Goal: Task Accomplishment & Management: Complete application form

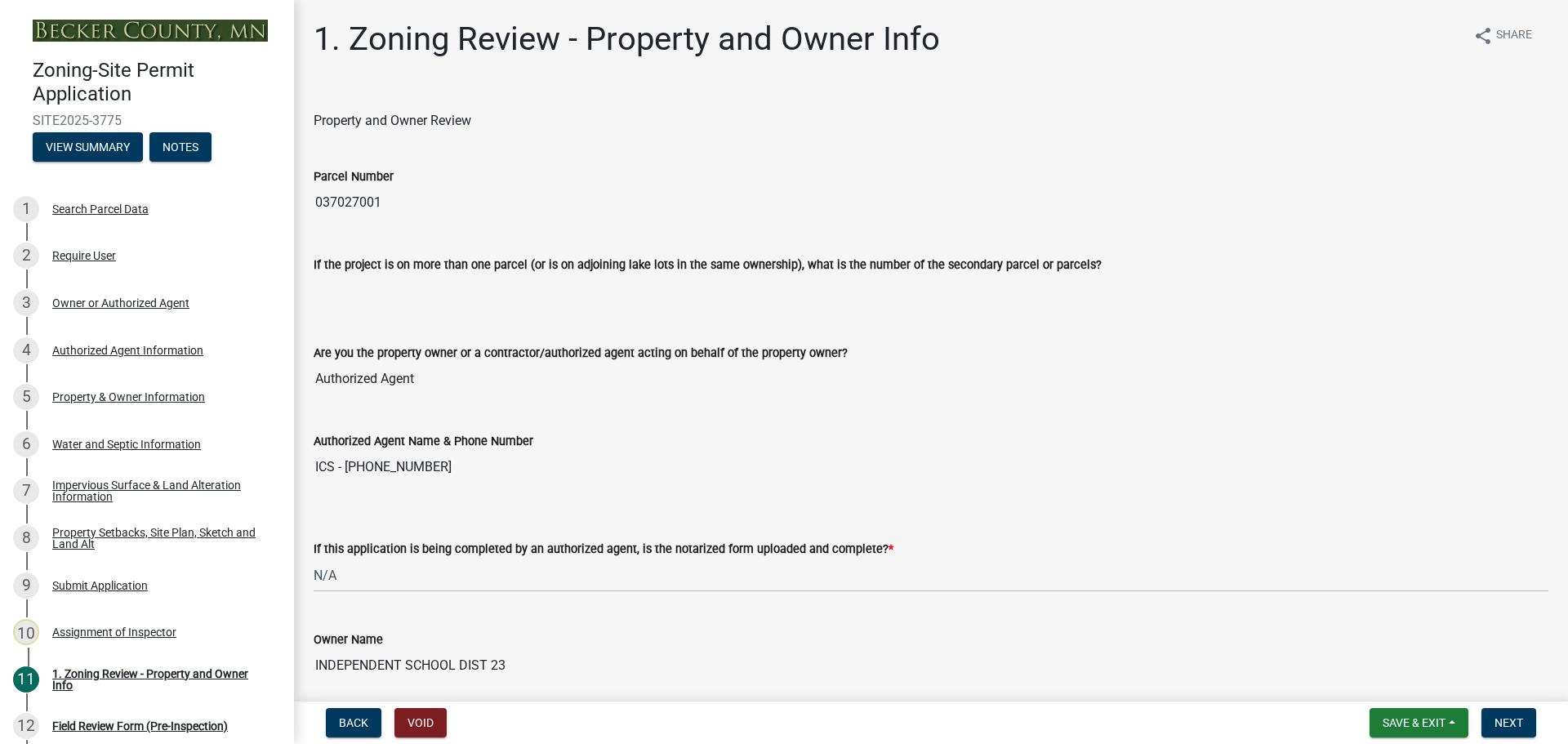
select select "b279cdb4-a9c7-4e65-a8bd-797316f5be14"
select select "b4f32c46-6248-4748-b47c-fa4933858724"
select select "ab6c2257-4786-48e5-86d0-1194833f57c8"
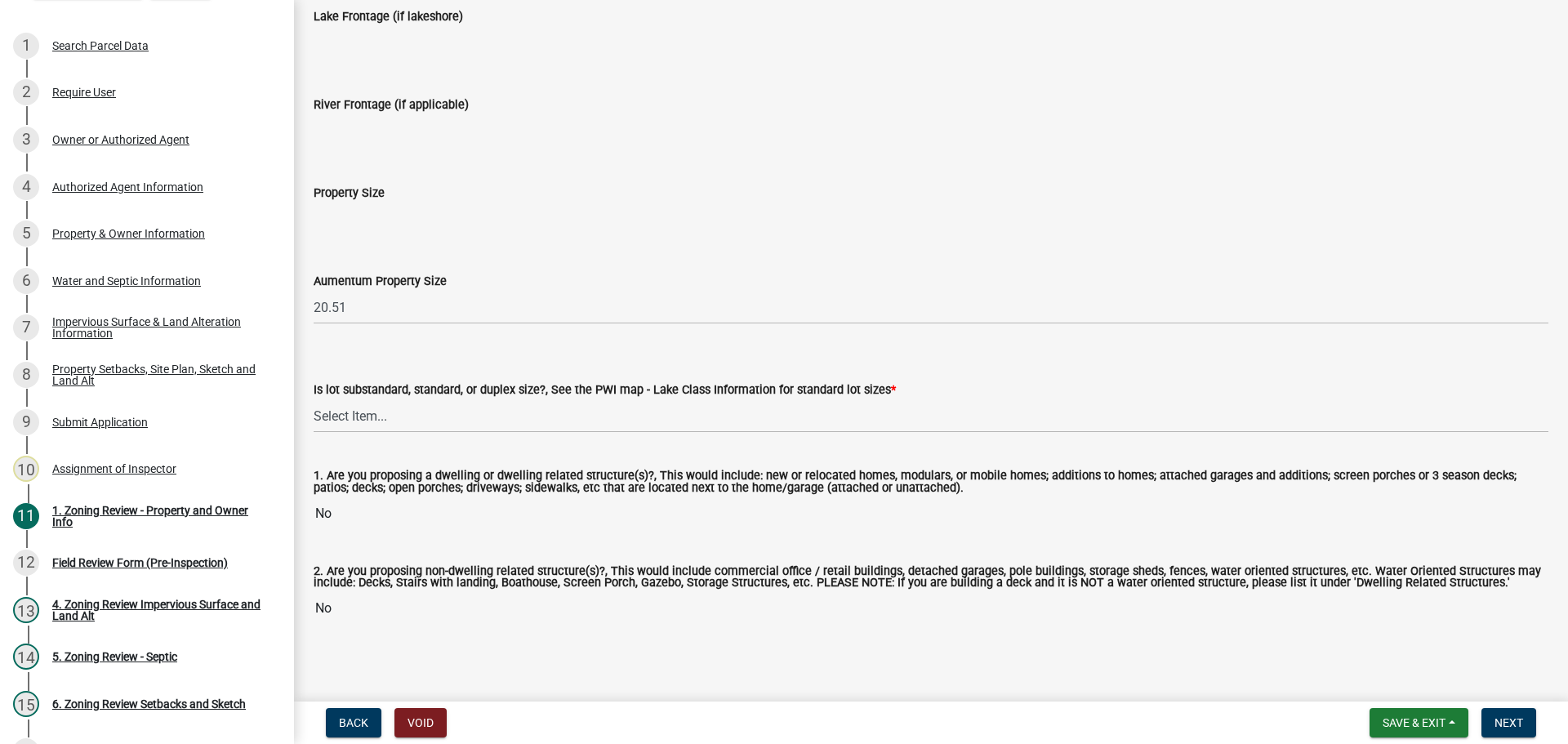
scroll to position [3316, 0]
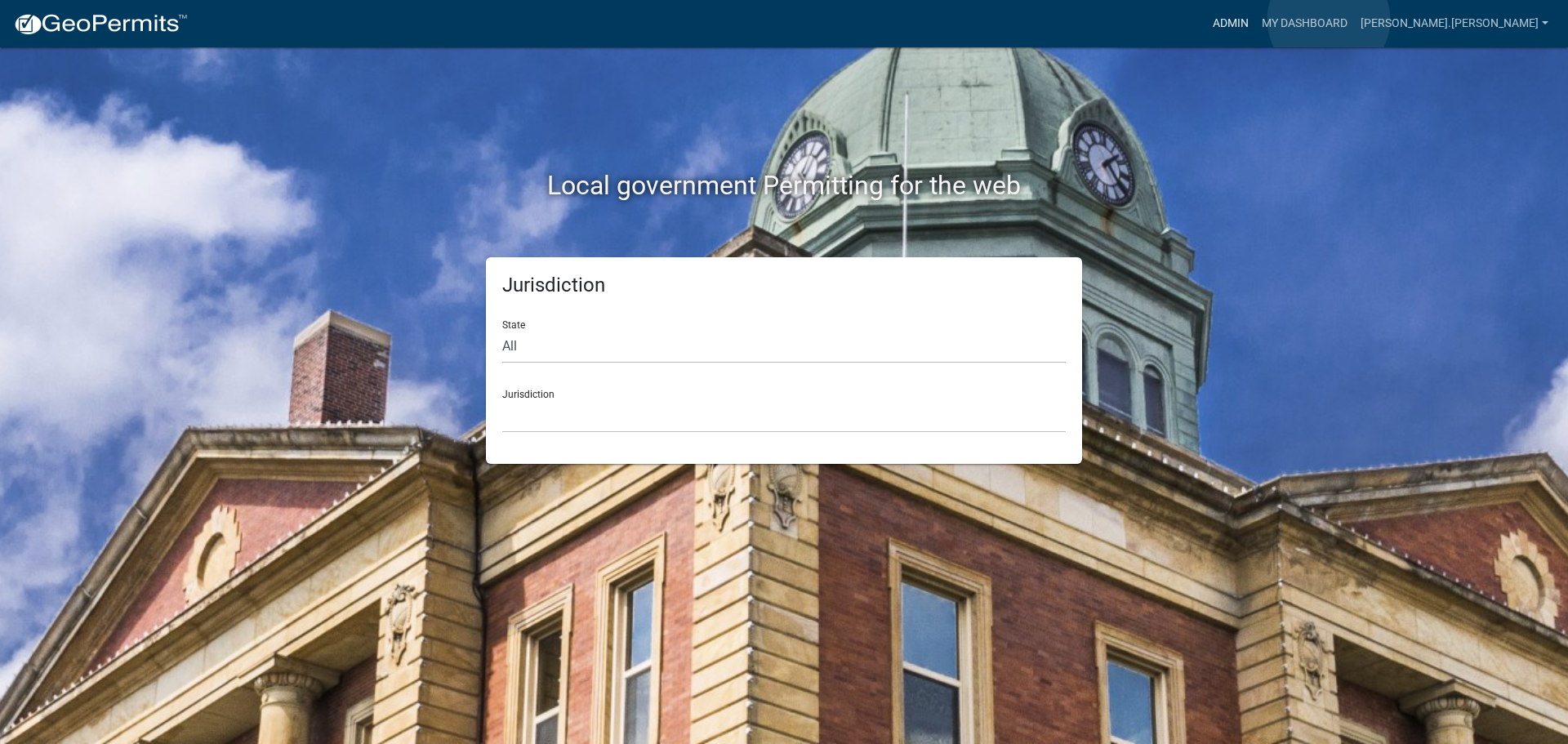
click at [1255, 20] on link "Admin" at bounding box center [1230, 23] width 49 height 31
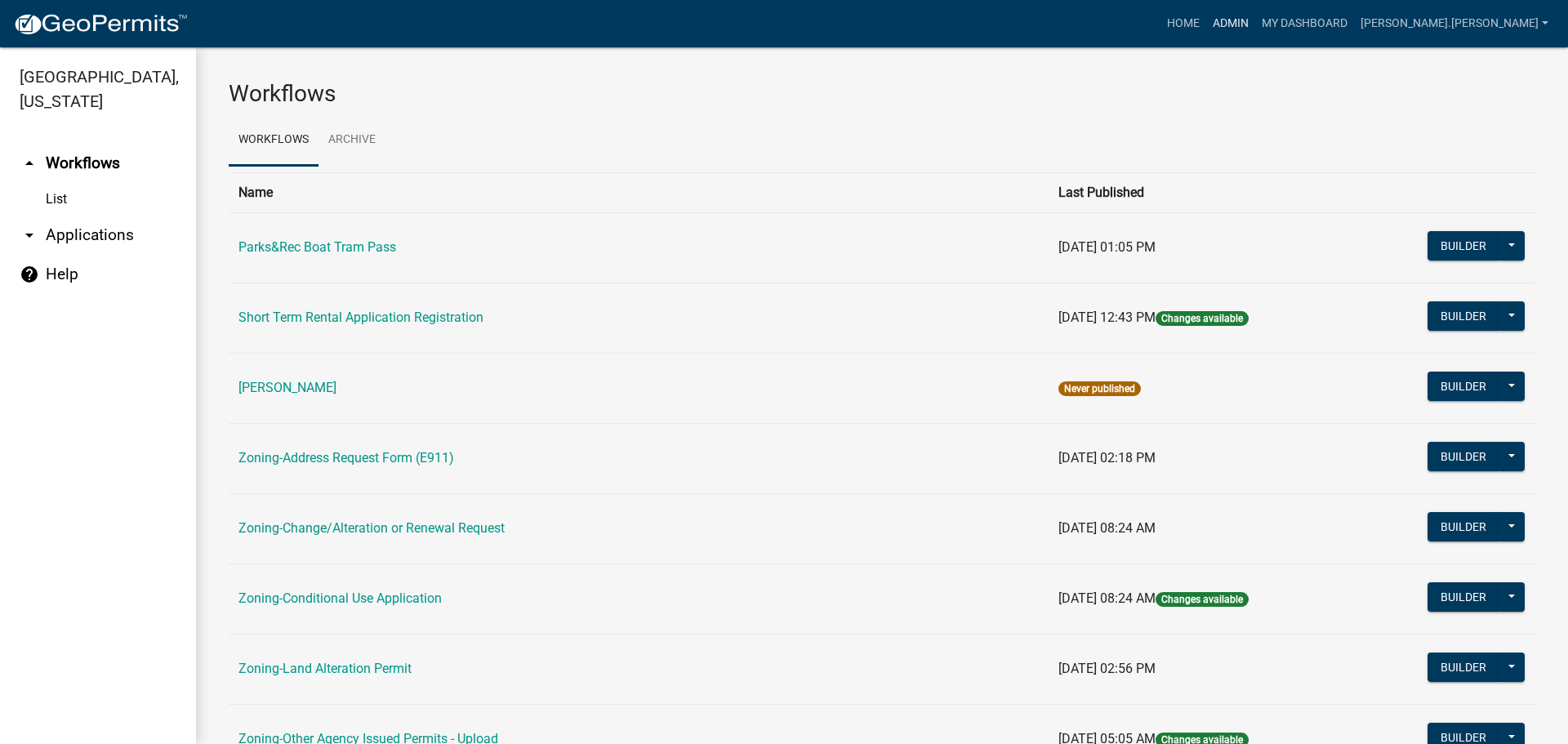
click at [1255, 24] on link "Admin" at bounding box center [1230, 23] width 49 height 31
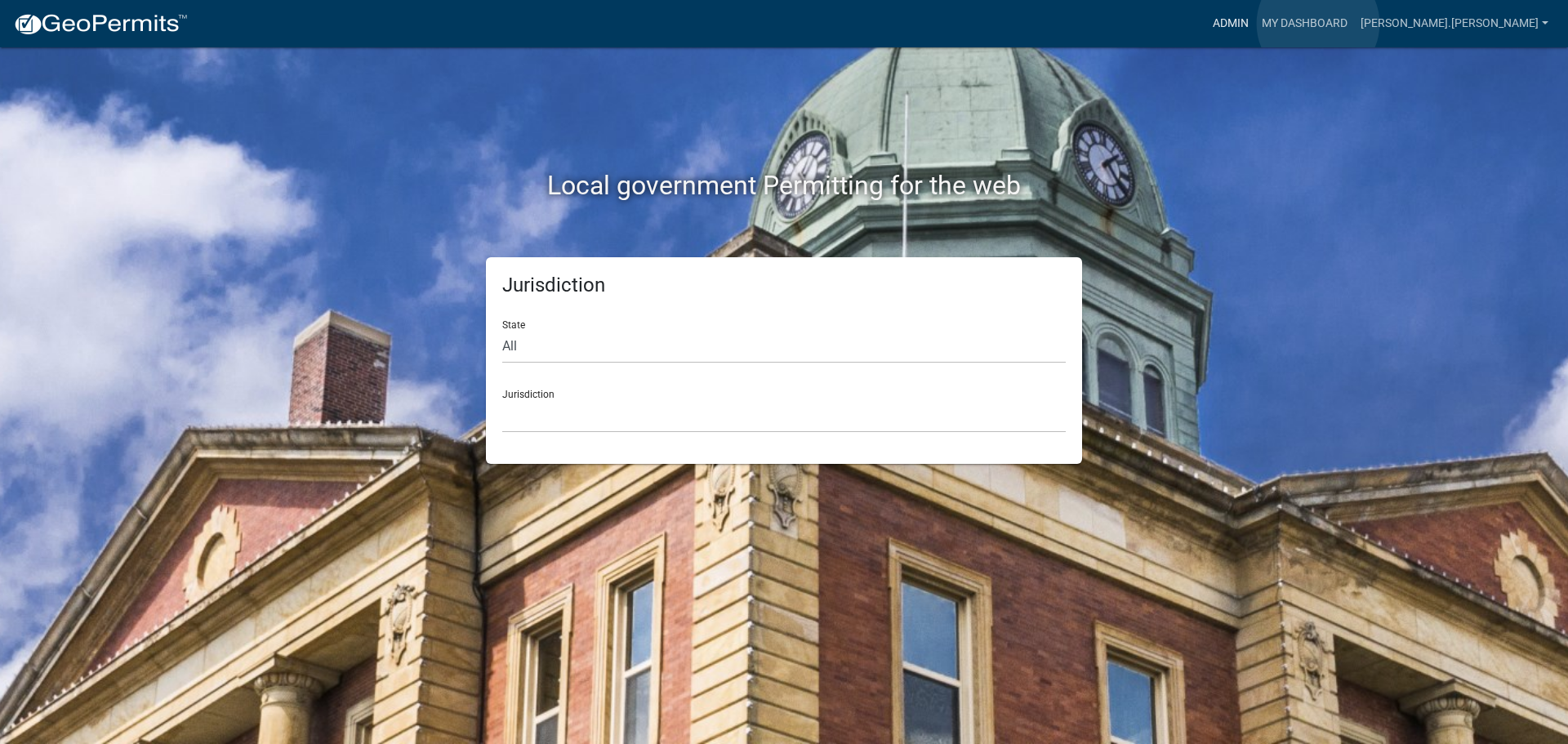
click at [1255, 23] on link "Admin" at bounding box center [1230, 23] width 49 height 31
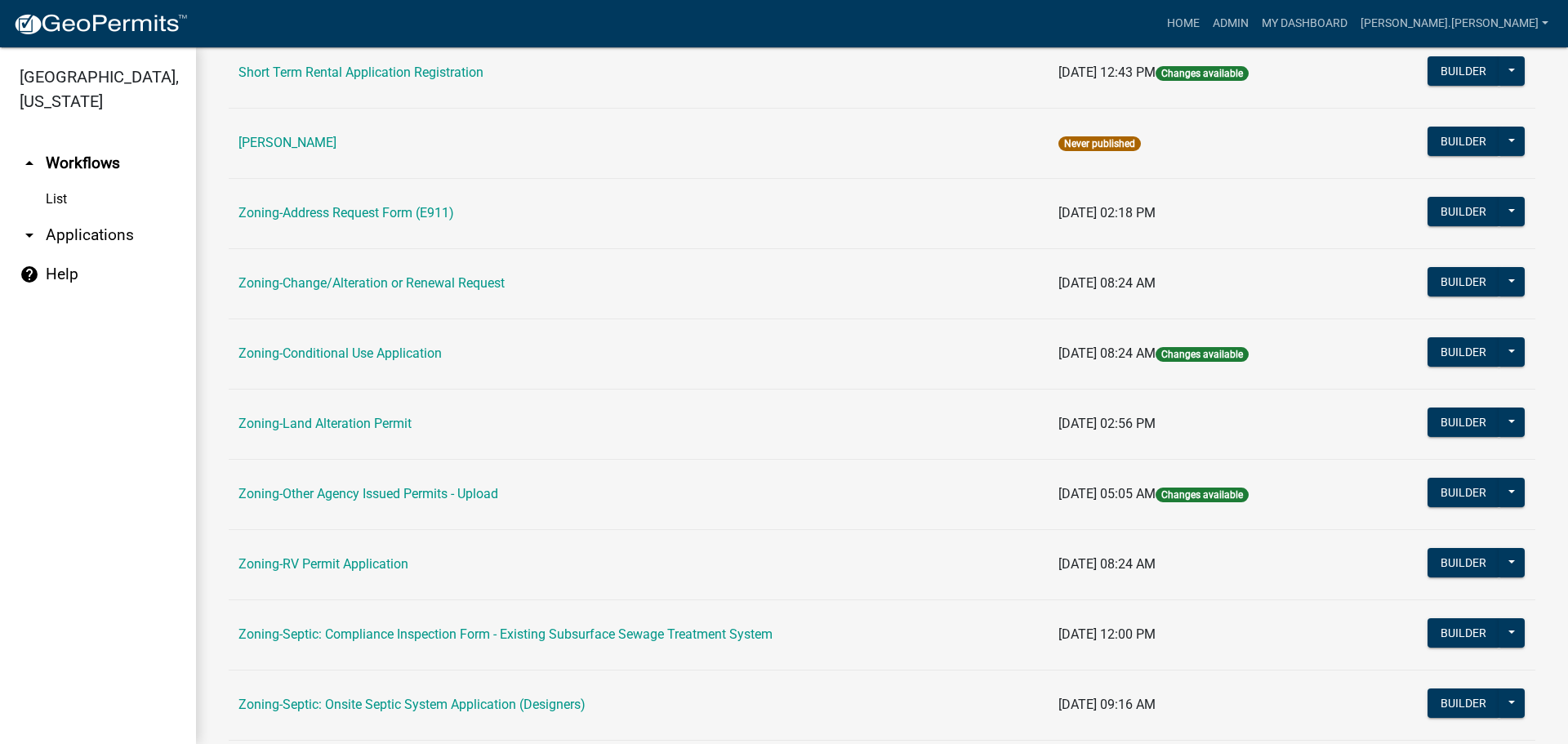
scroll to position [490, 0]
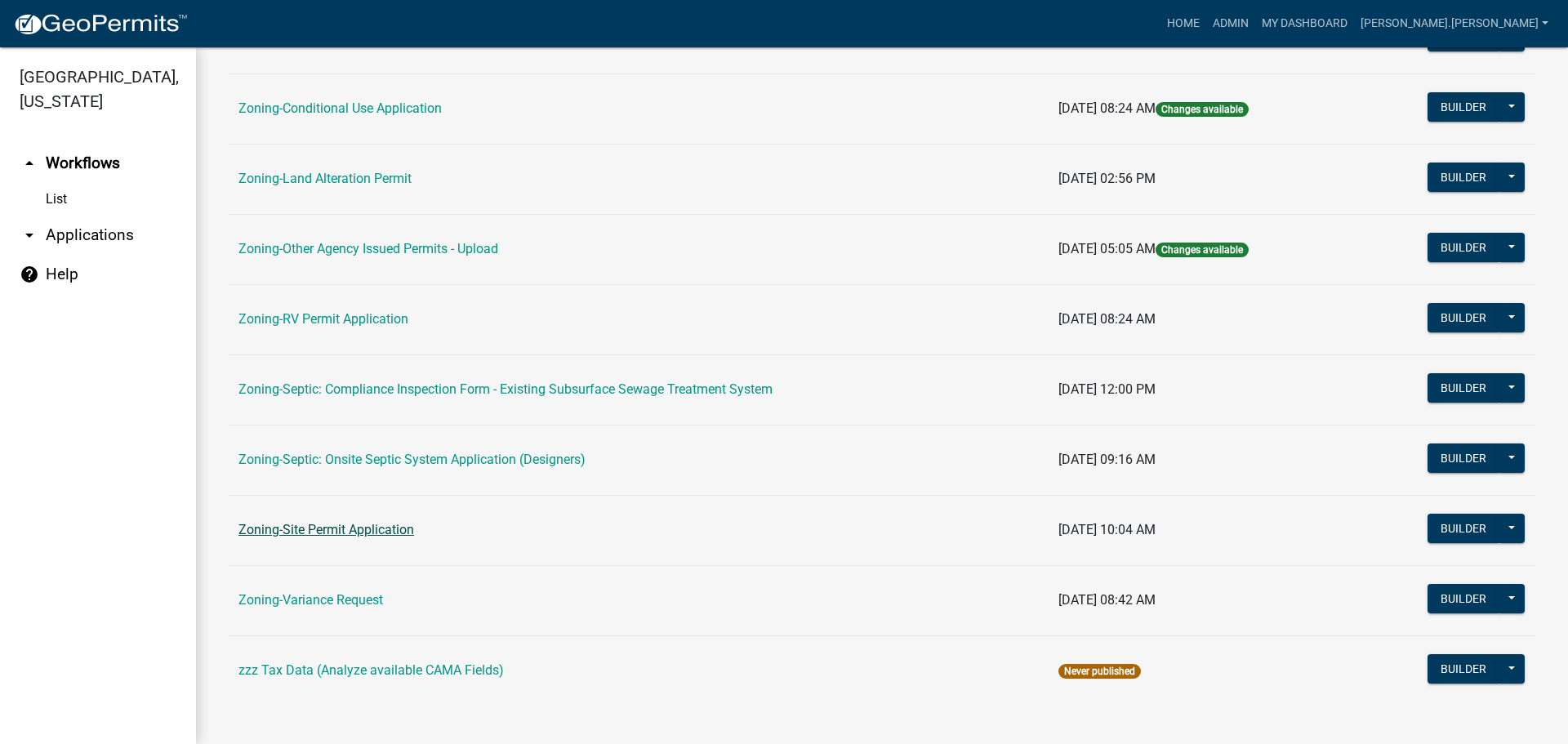
click at [333, 528] on link "Zoning-Site Permit Application" at bounding box center [326, 530] width 175 height 16
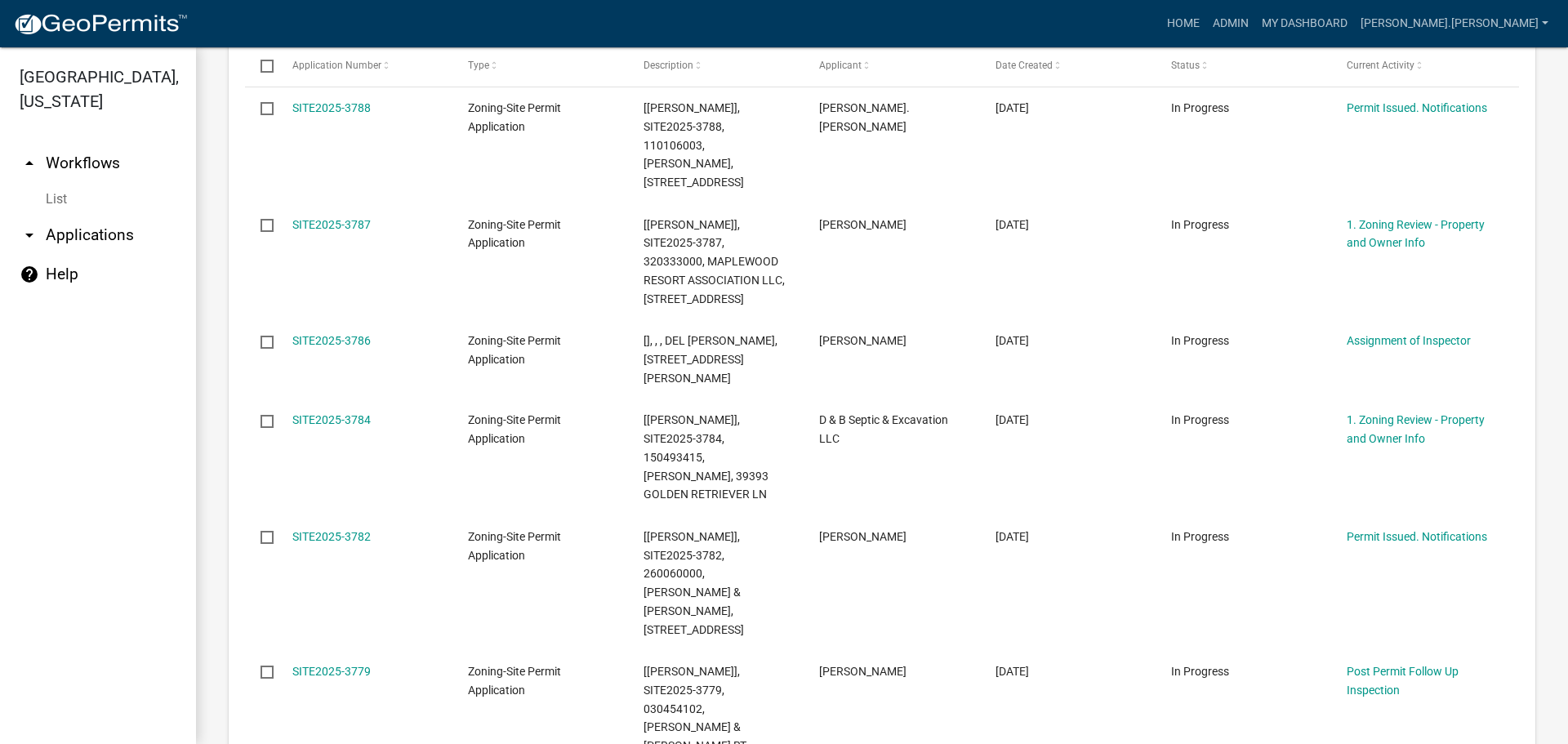
scroll to position [262, 0]
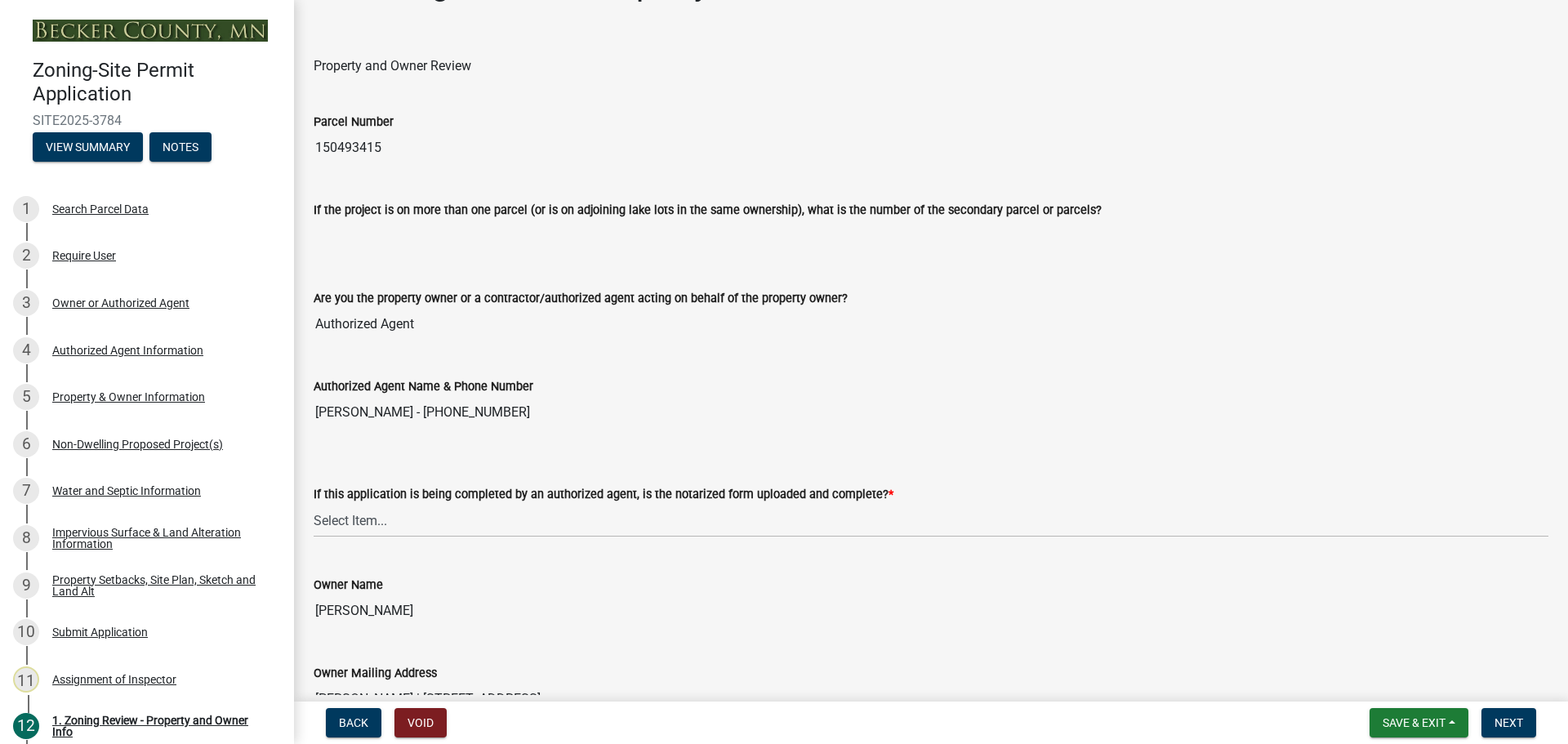
scroll to position [81, 0]
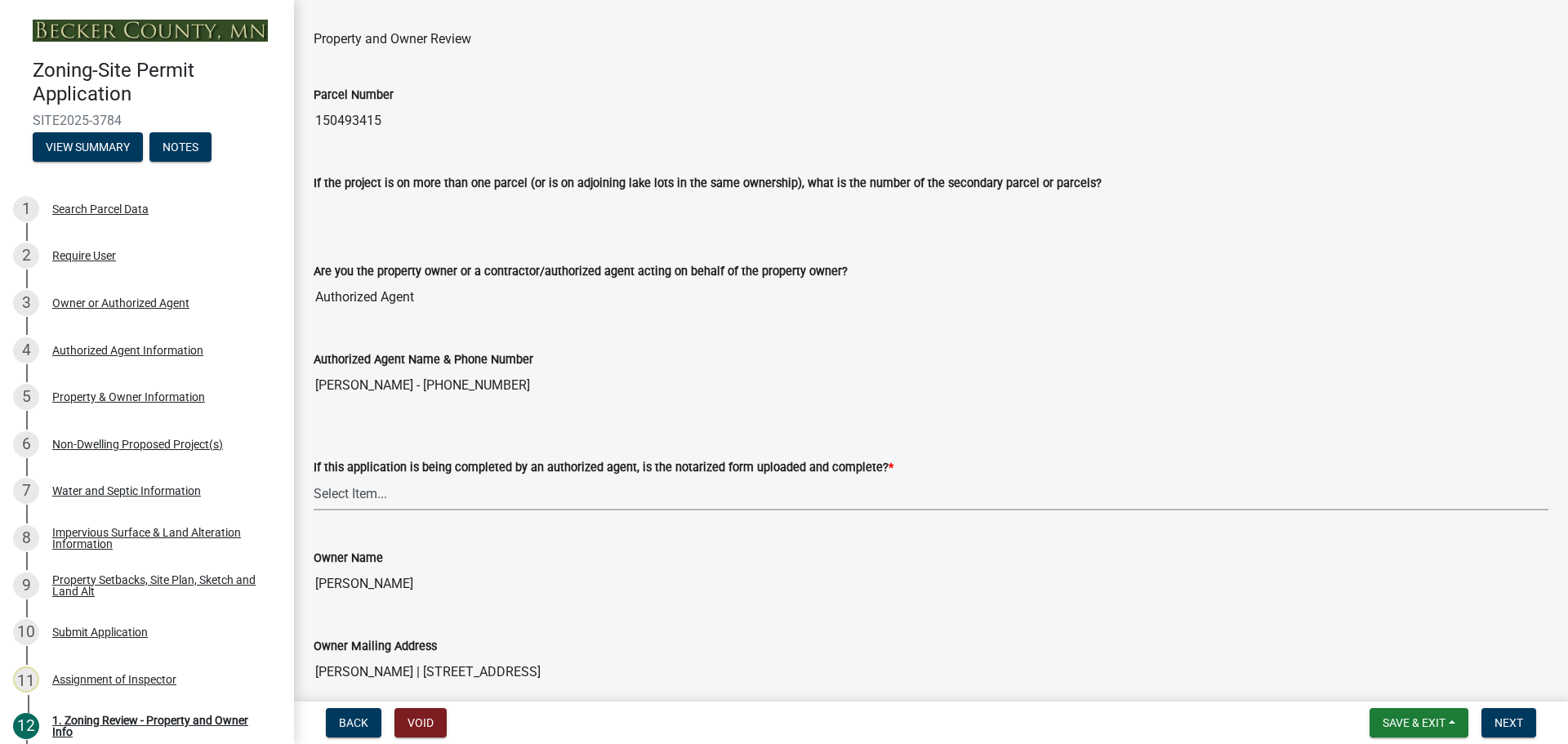
click at [393, 488] on select "Select Item... Yes No N/A" at bounding box center [930, 494] width 1235 height 33
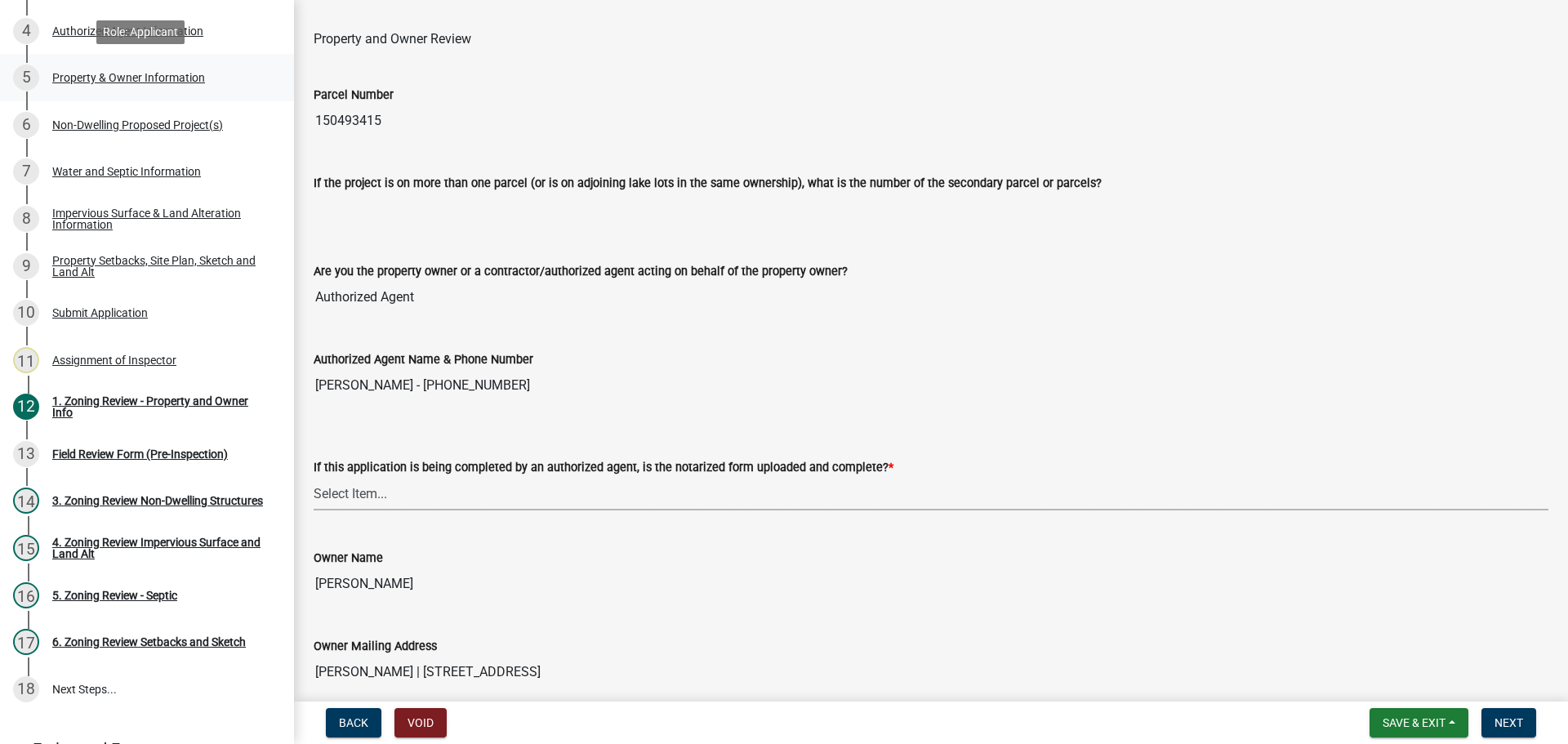
scroll to position [327, 0]
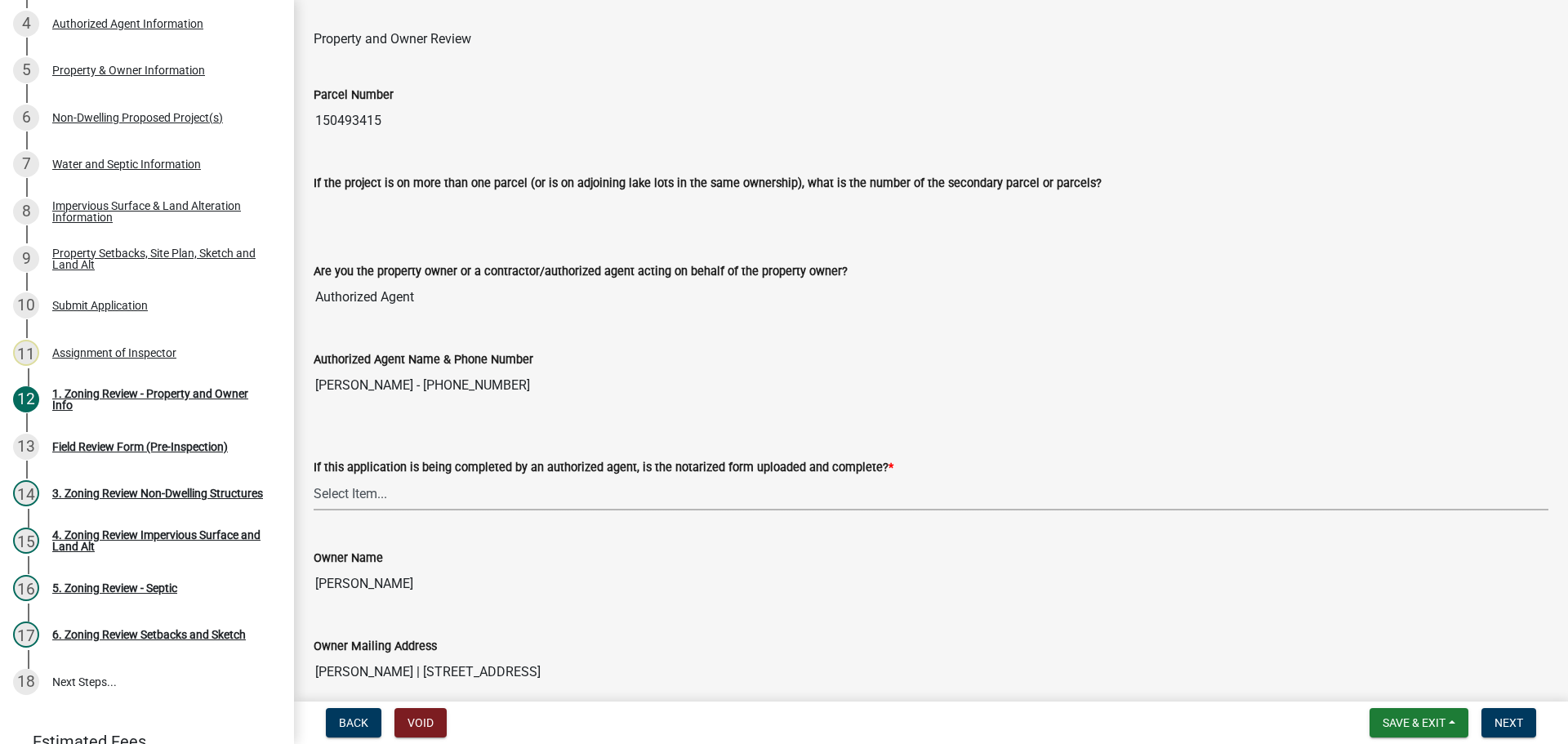
click at [366, 503] on select "Select Item... Yes No N/A" at bounding box center [930, 494] width 1235 height 33
click at [313, 477] on select "Select Item... Yes No N/A" at bounding box center [930, 494] width 1235 height 33
select select "b279cdb4-a9c7-4e65-a8bd-797316f5be14"
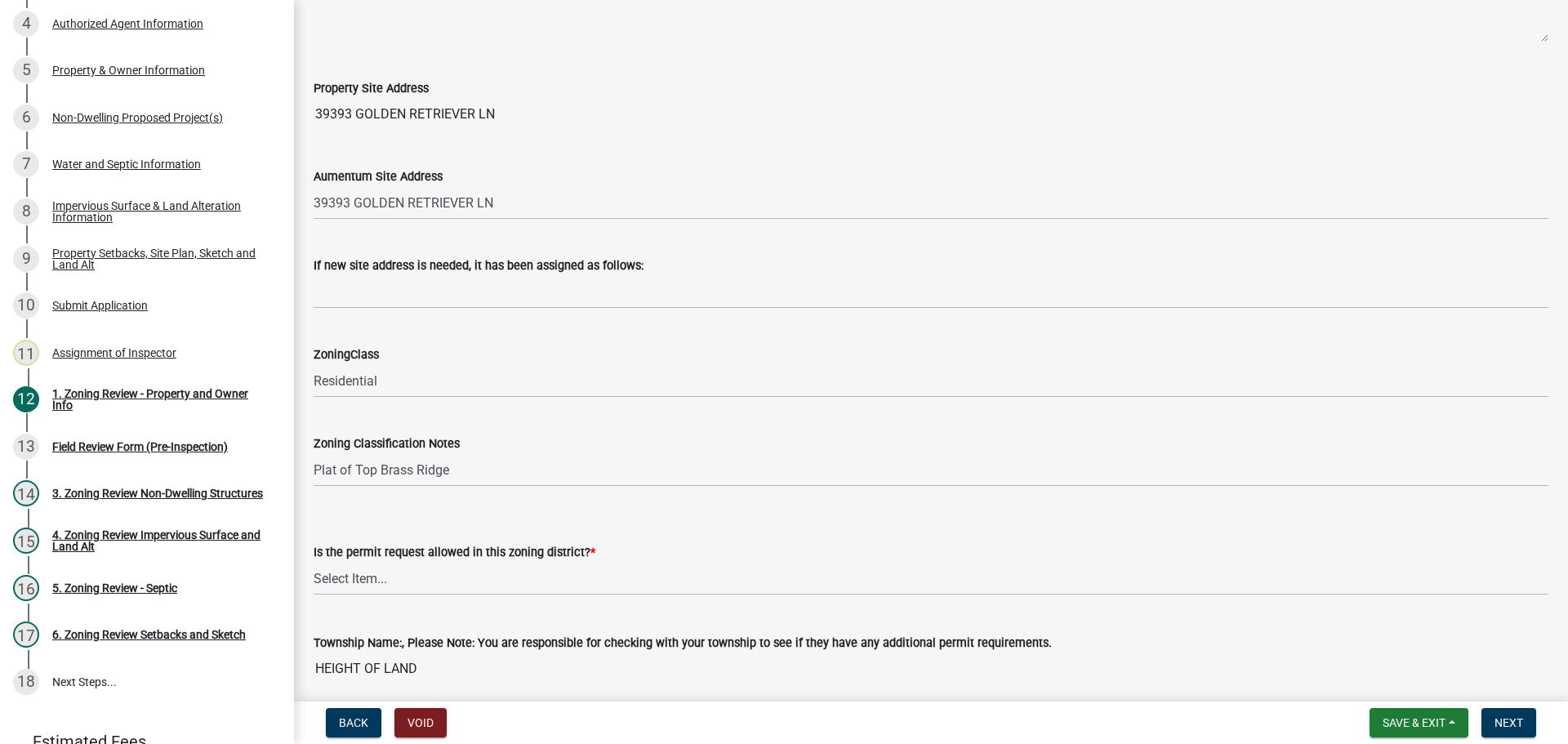
scroll to position [816, 0]
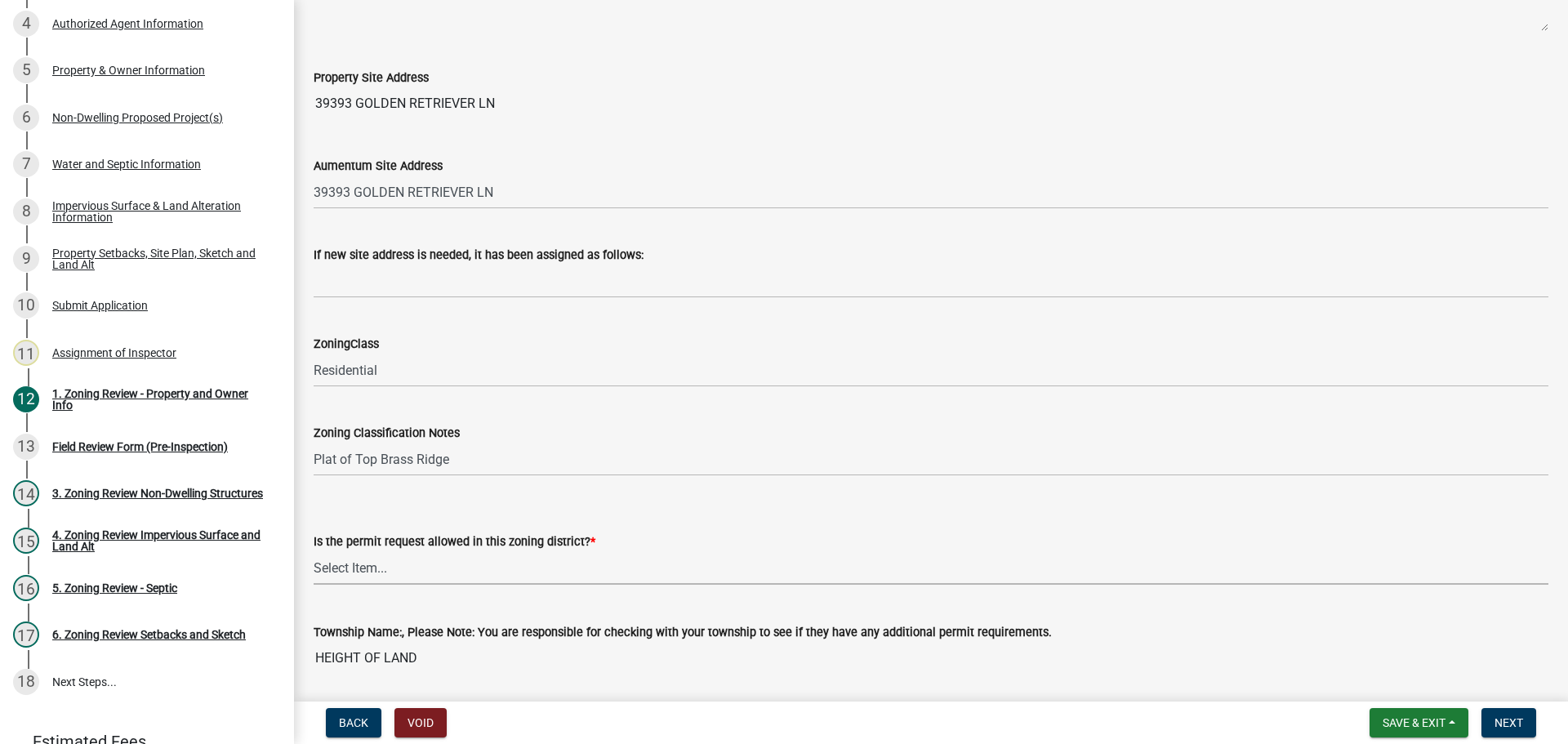
click at [384, 572] on select "Select Item... Yes No" at bounding box center [930, 568] width 1235 height 33
click at [313, 551] on select "Select Item... Yes No" at bounding box center [930, 568] width 1235 height 33
select select "b4f32c46-6248-4748-b47c-fa4933858724"
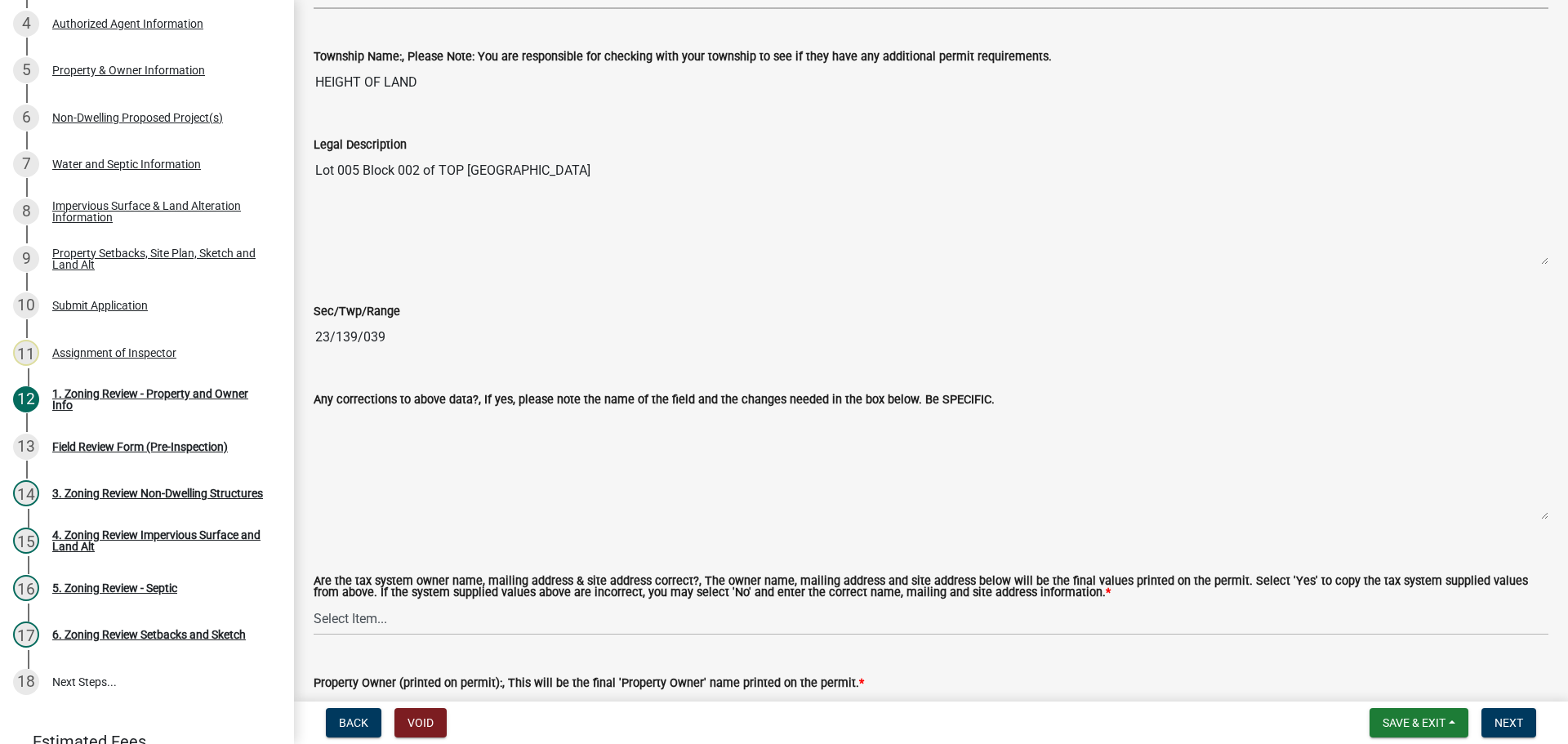
scroll to position [1470, 0]
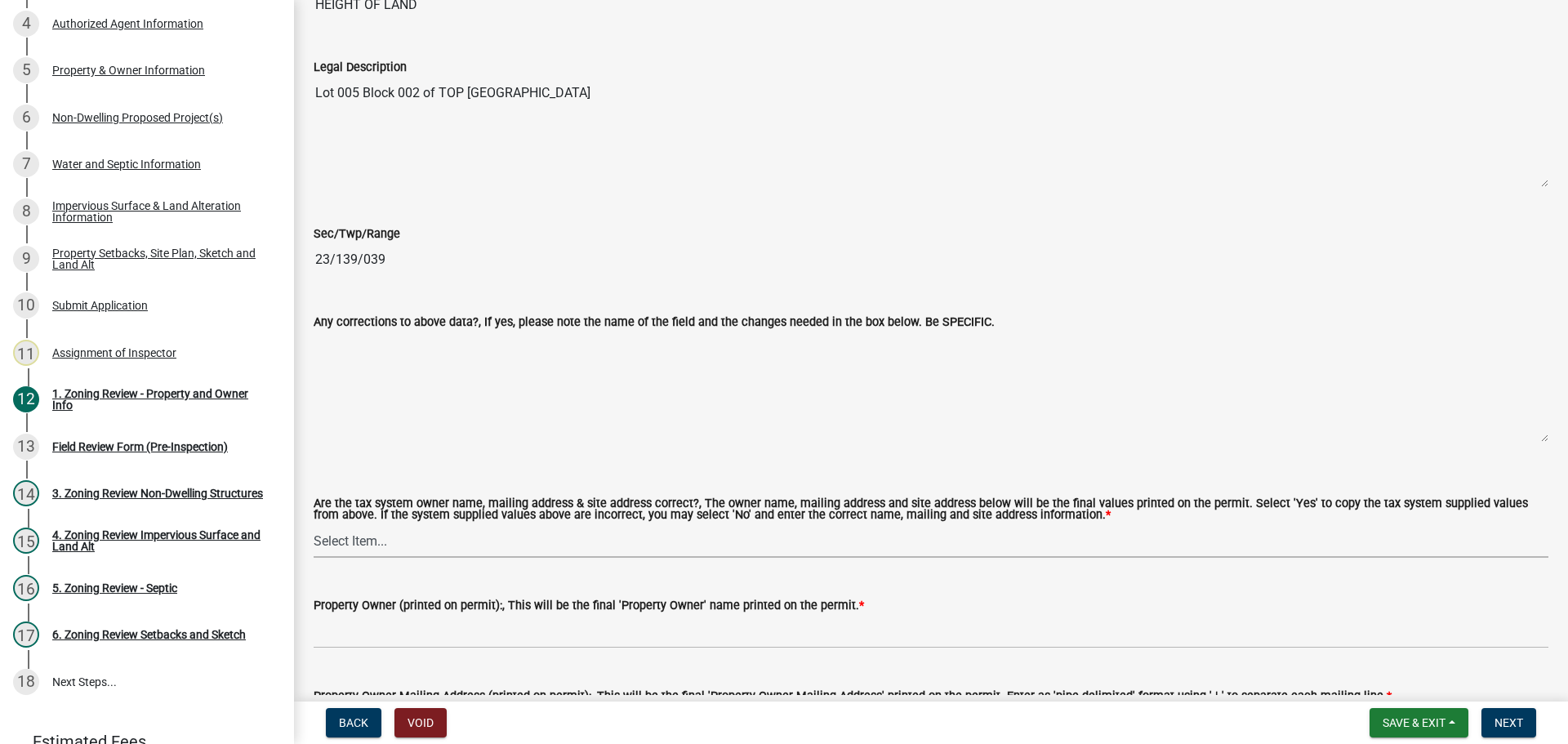
click at [364, 541] on select "Select Item... Yes No" at bounding box center [930, 541] width 1235 height 33
click at [313, 525] on select "Select Item... Yes No" at bounding box center [930, 541] width 1235 height 33
select select "ab6c2257-4786-48e5-86d0-1194833f57c8"
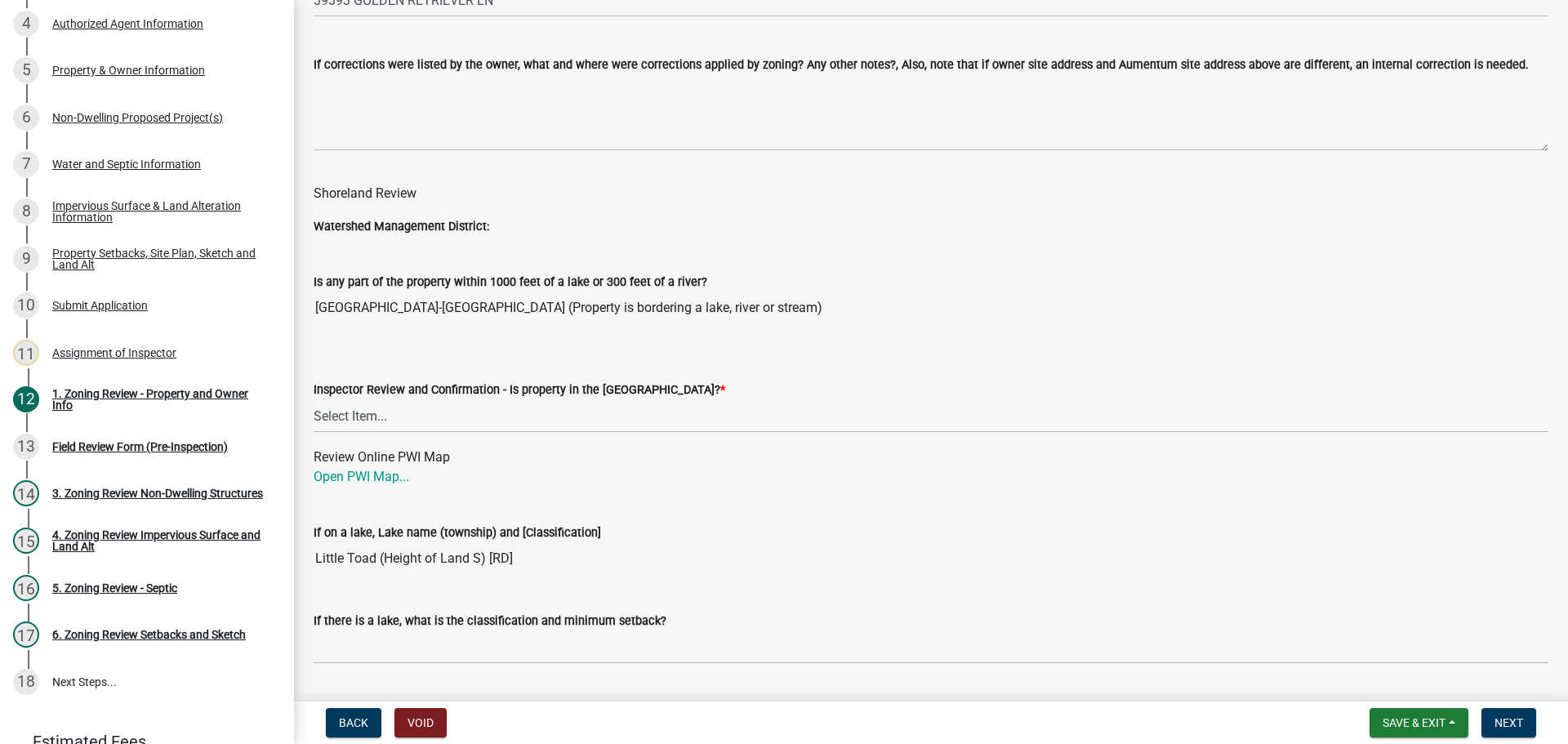
scroll to position [2286, 0]
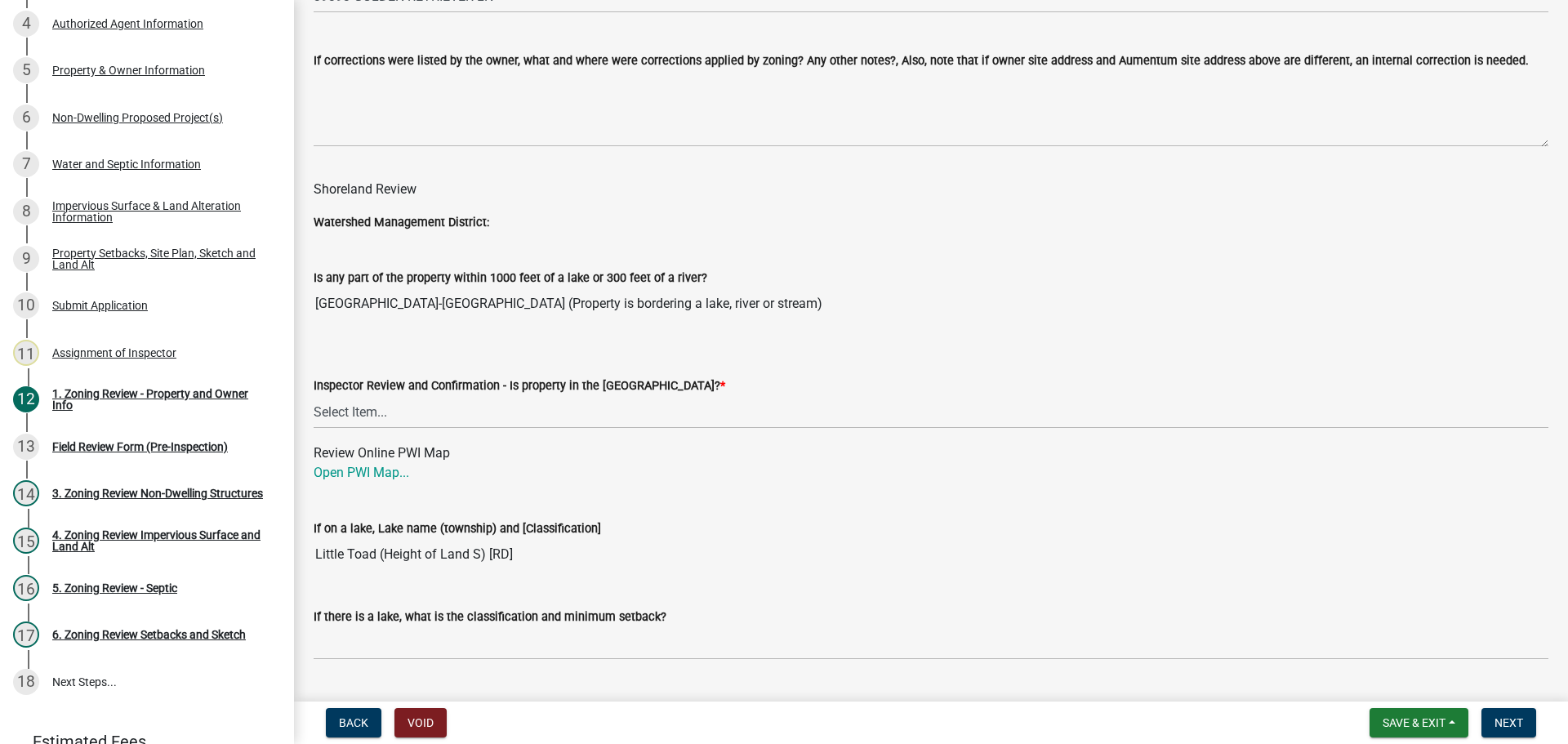
click at [313, 407] on div "Inspector Review and Confirmation - Is property in the Shoreland District? * Se…" at bounding box center [930, 381] width 1260 height 96
click at [382, 422] on select "Select Item... Within Shoreland District (SD) Not in Shoreland District (NOTSL)" at bounding box center [930, 411] width 1235 height 33
click at [313, 396] on select "Select Item... Within Shoreland District (SD) Not in Shoreland District (NOTSL)" at bounding box center [930, 411] width 1235 height 33
select select "de99b201-fb85-4000-88f5-6f49f4ff2101"
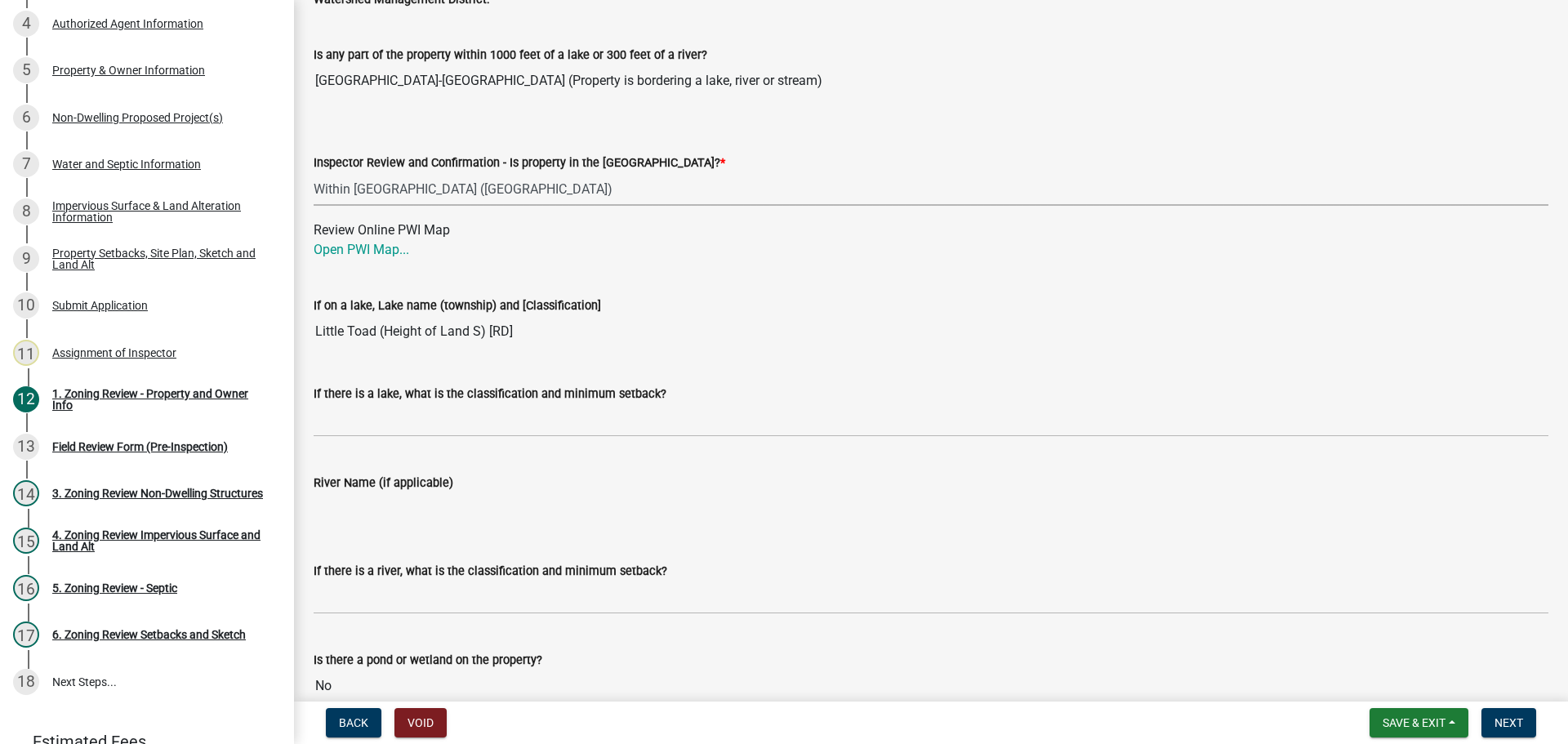
scroll to position [2531, 0]
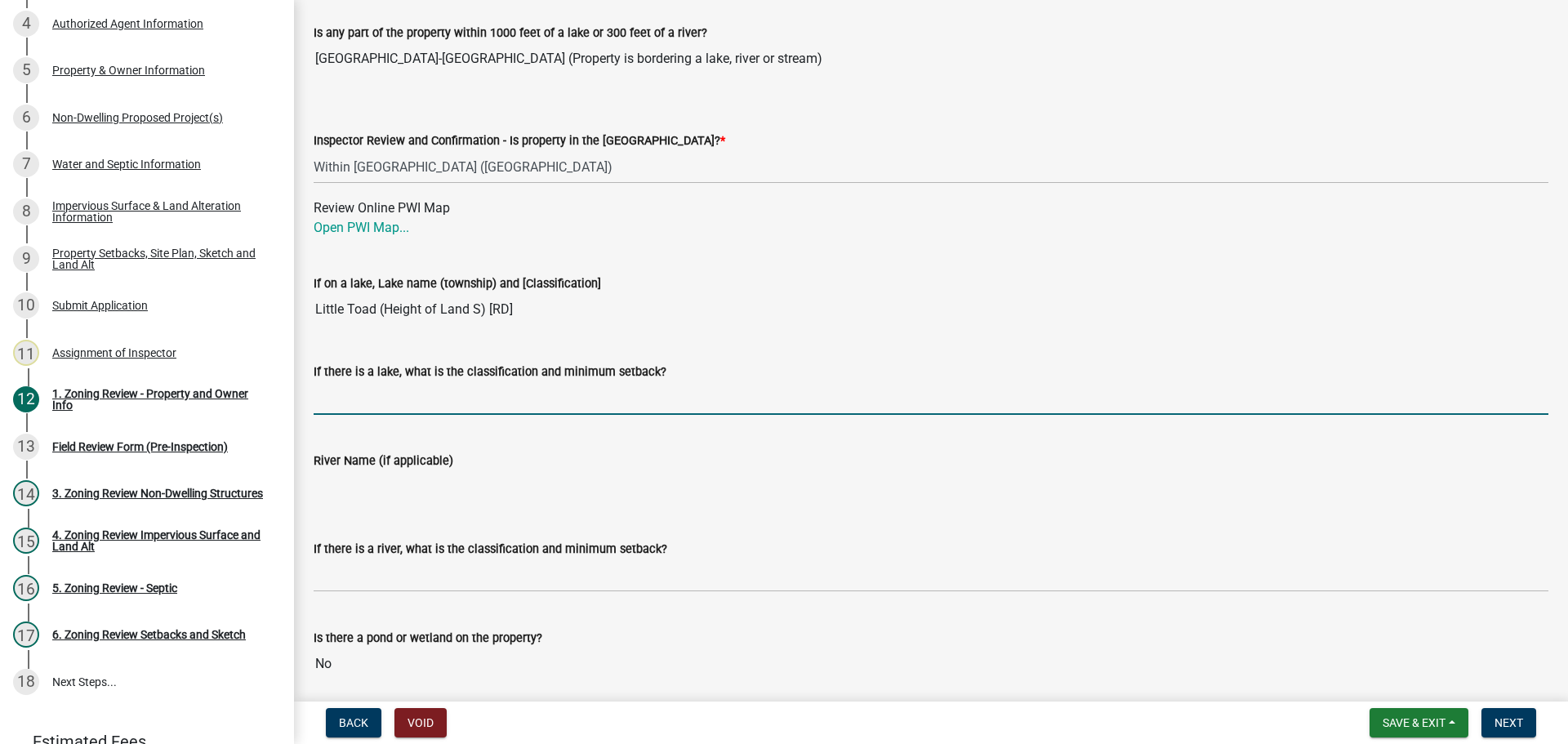
click at [406, 404] on input "If there is a lake, what is the classification and minimum setback?" at bounding box center [930, 398] width 1235 height 33
type input "RD100"
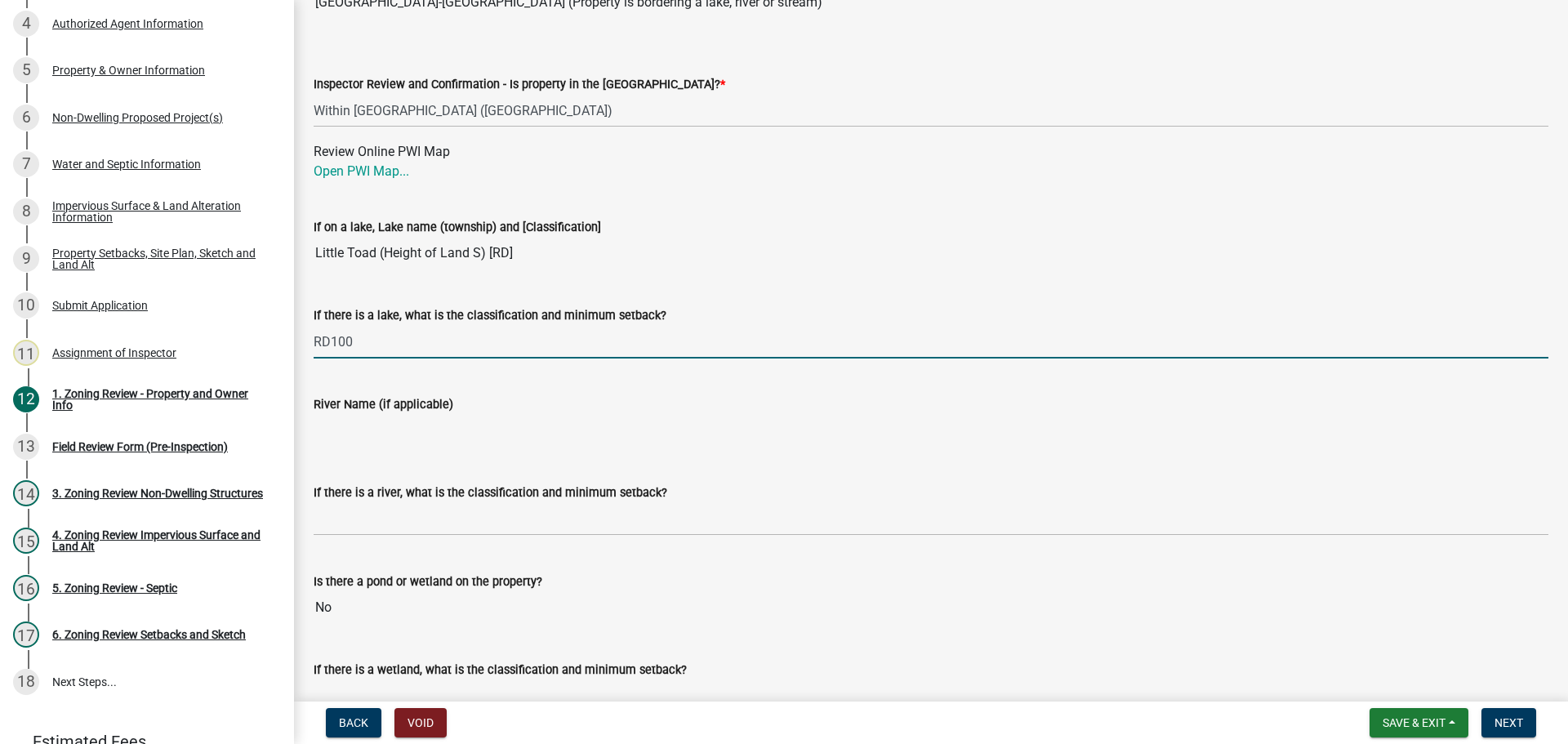
scroll to position [2694, 0]
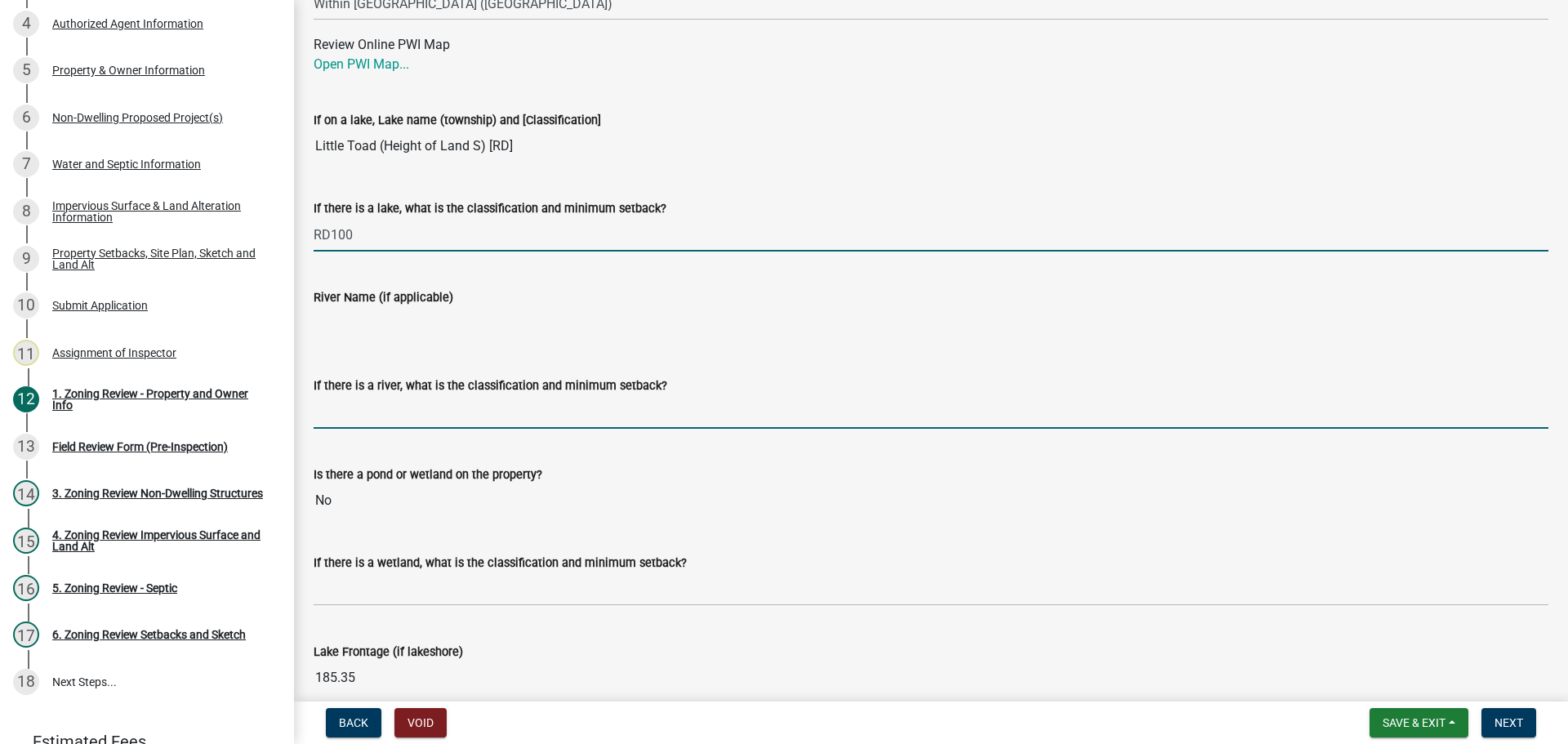
click at [407, 418] on input "If there is a river, what is the classification and minimum setback?" at bounding box center [930, 411] width 1235 height 33
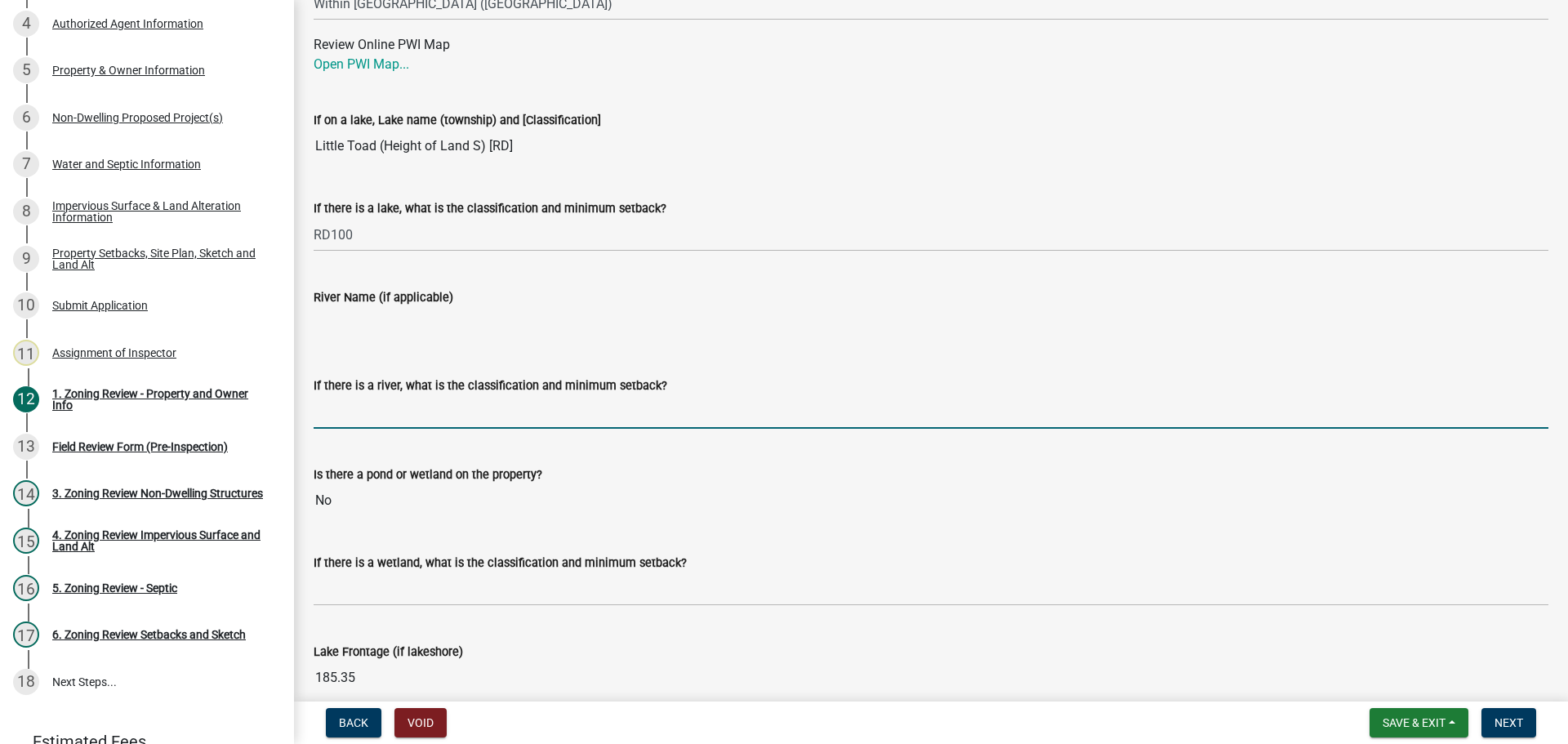
type input "N/A"
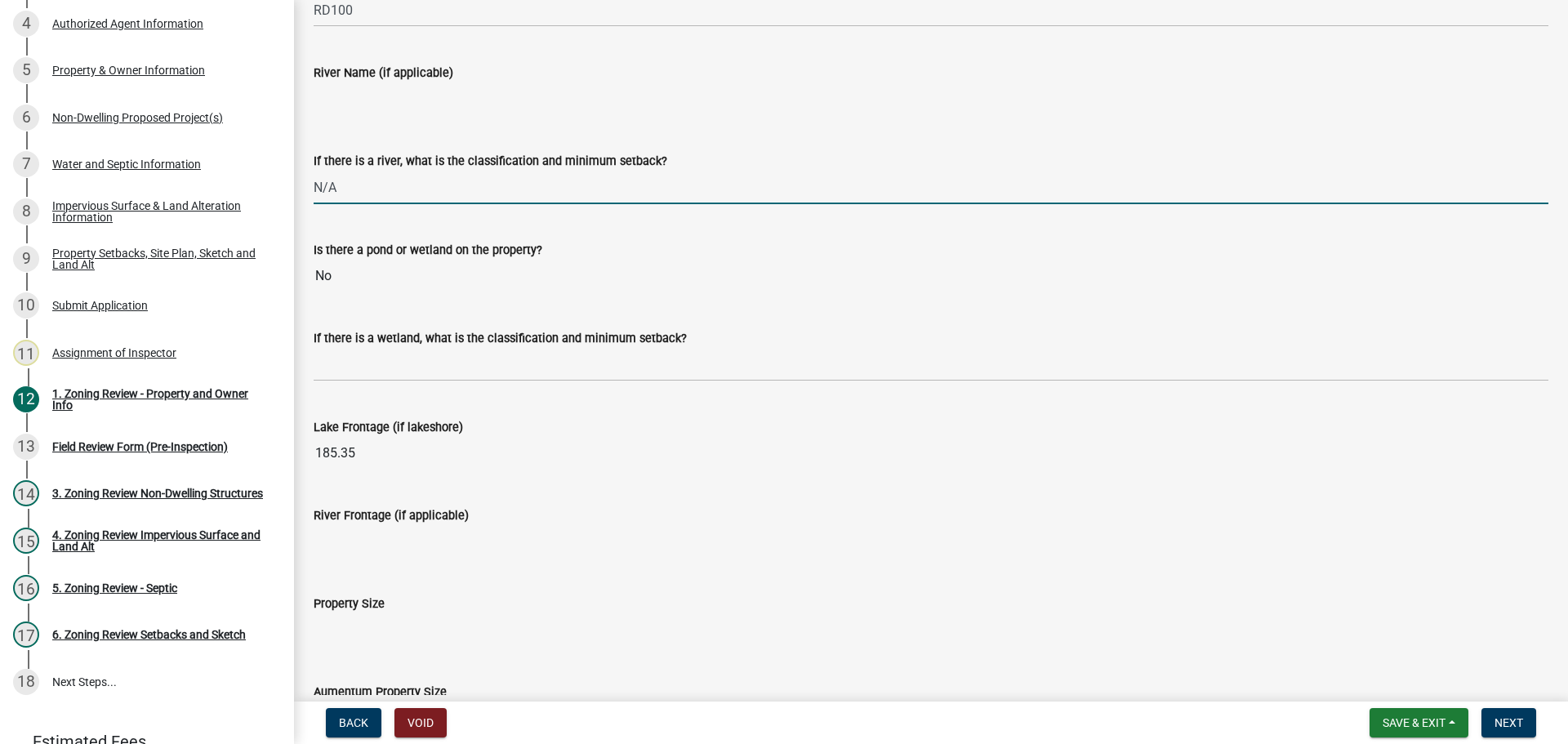
scroll to position [2939, 0]
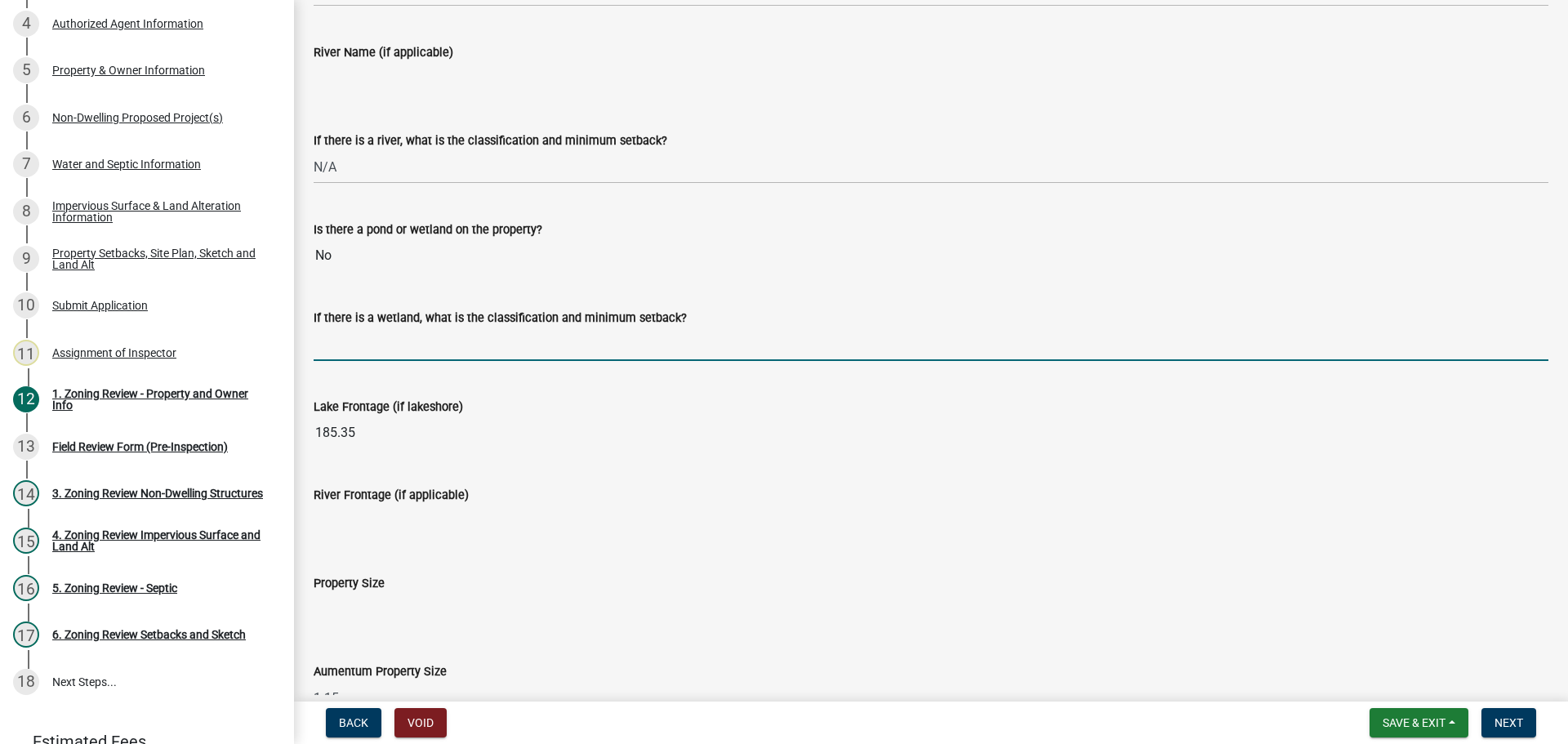
click at [426, 341] on input "If there is a wetland, what is the classification and minimum setback?" at bounding box center [930, 344] width 1235 height 33
type input "N/A"
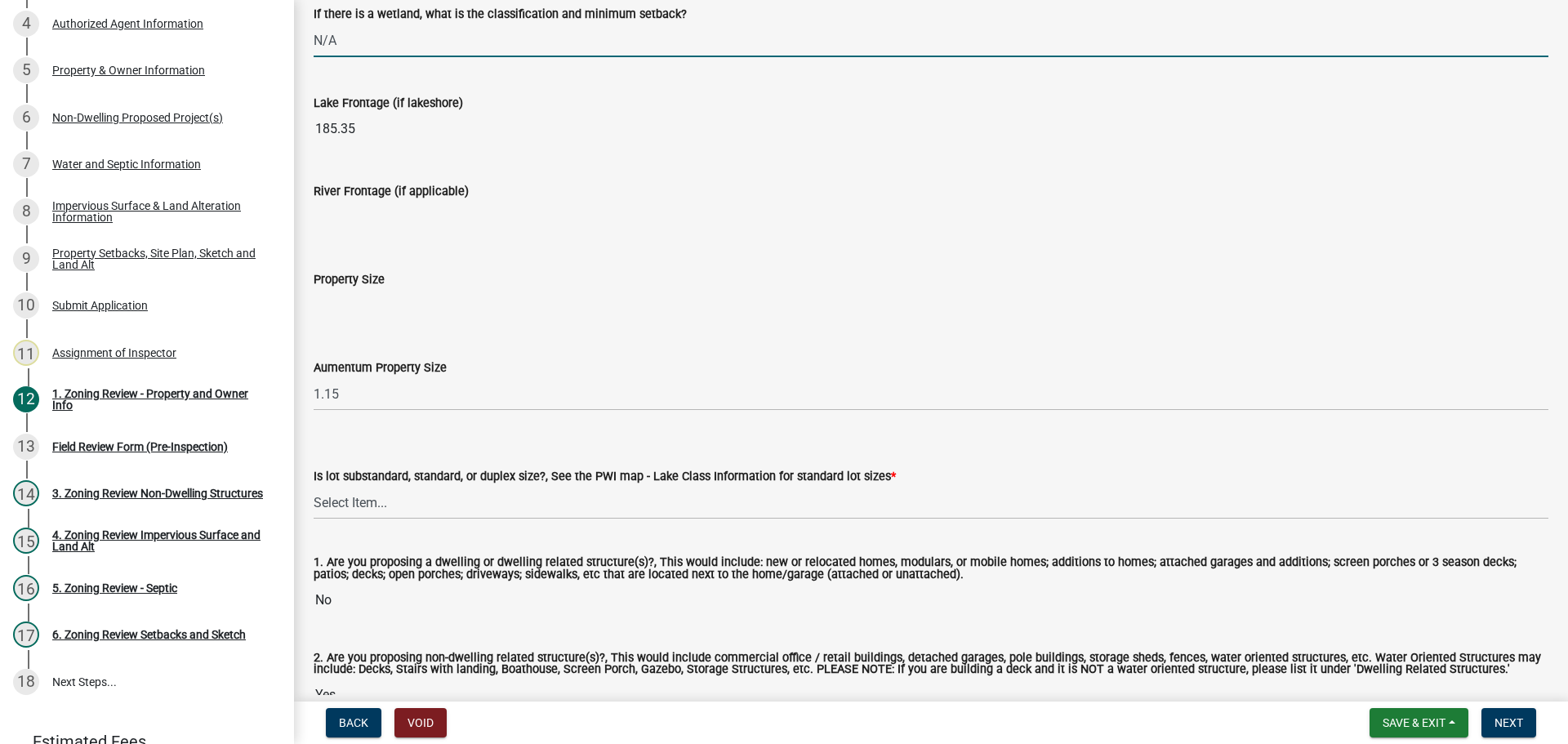
scroll to position [3338, 0]
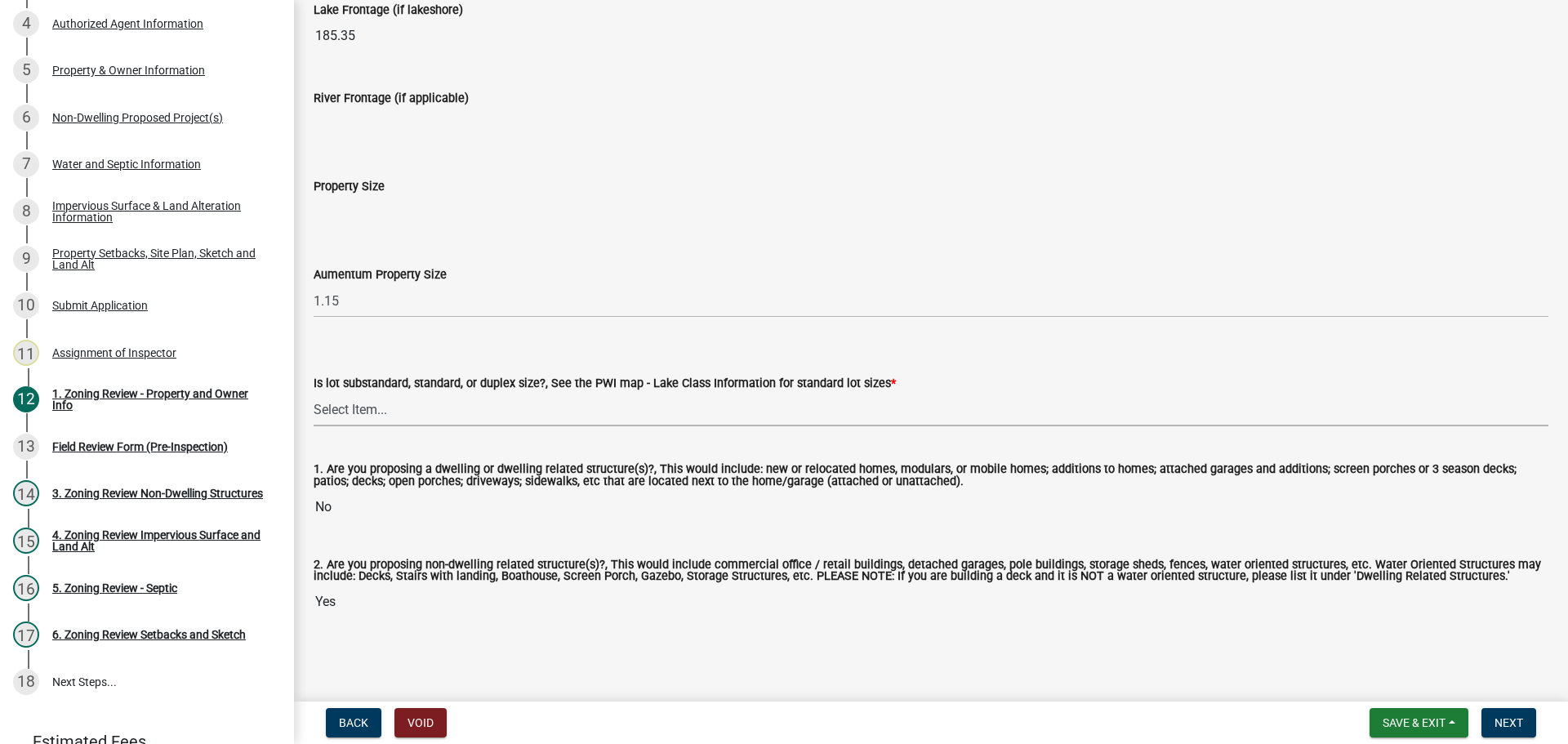
click at [365, 406] on select "Select Item... Non-Riparian and not back lot Substandard Non-Riparian Backlot S…" at bounding box center [930, 409] width 1235 height 33
click at [313, 392] on select "Select Item... Non-Riparian and not back lot Substandard Non-Riparian Backlot S…" at bounding box center [930, 409] width 1235 height 33
select select "bebe3d63-d6b7-40ee-9a8d-3c7f124c1a67"
click at [1519, 724] on span "Next" at bounding box center [1508, 722] width 28 height 13
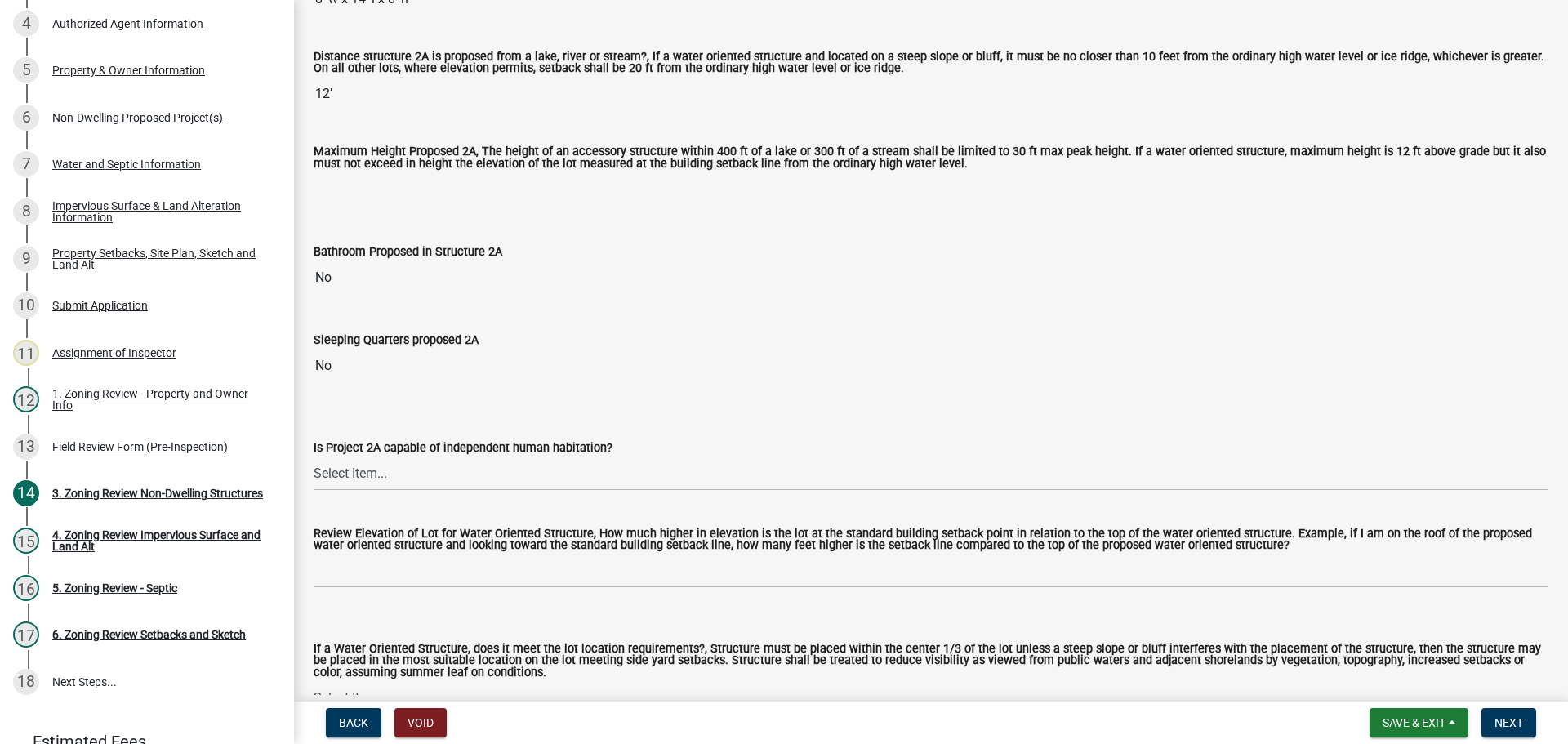
scroll to position [490, 0]
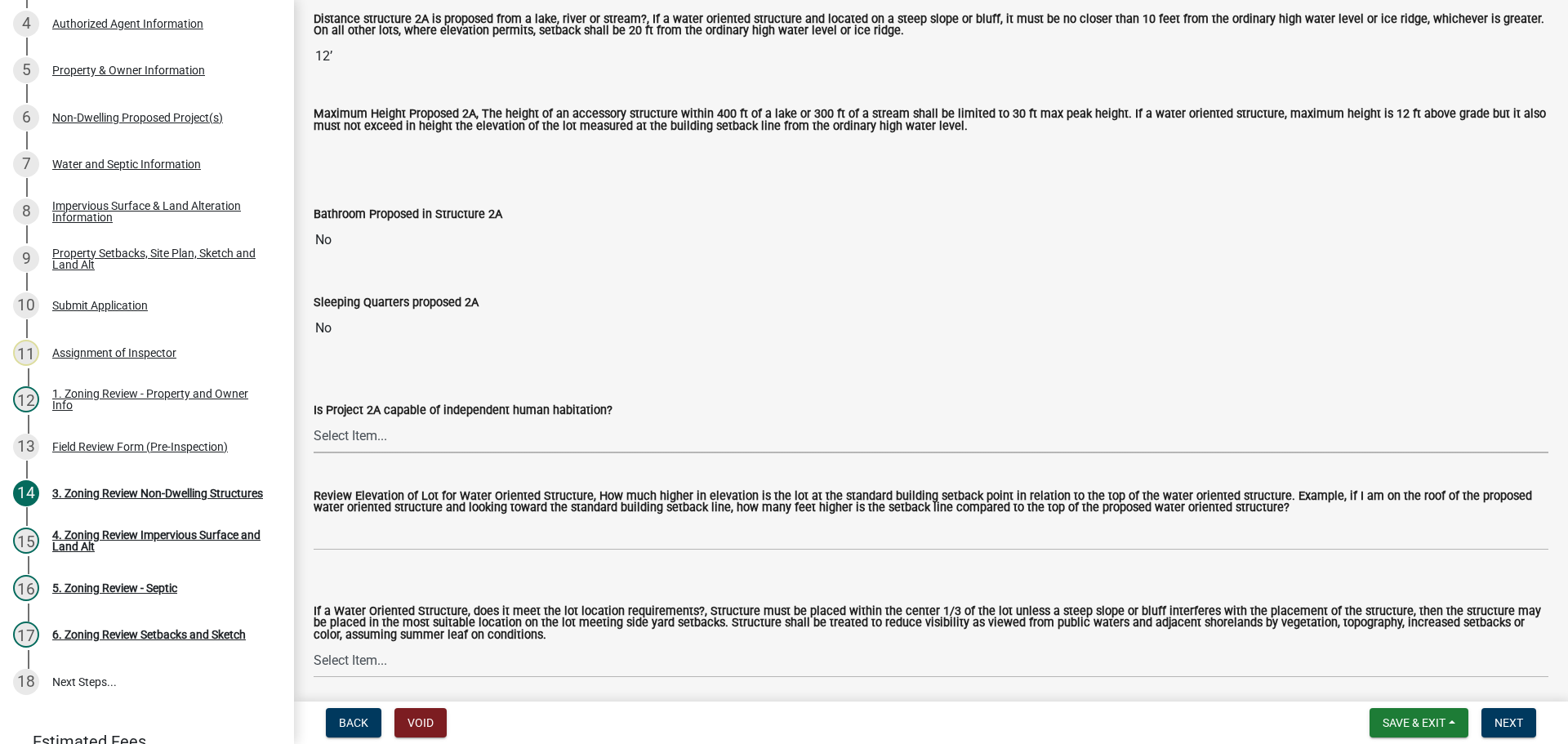
click at [360, 436] on select "Select Item... Yes No N/A" at bounding box center [930, 436] width 1235 height 33
click at [313, 421] on select "Select Item... Yes No N/A" at bounding box center [930, 436] width 1235 height 33
select select "2fe0a161-8217-4815-9ba4-414222f248ef"
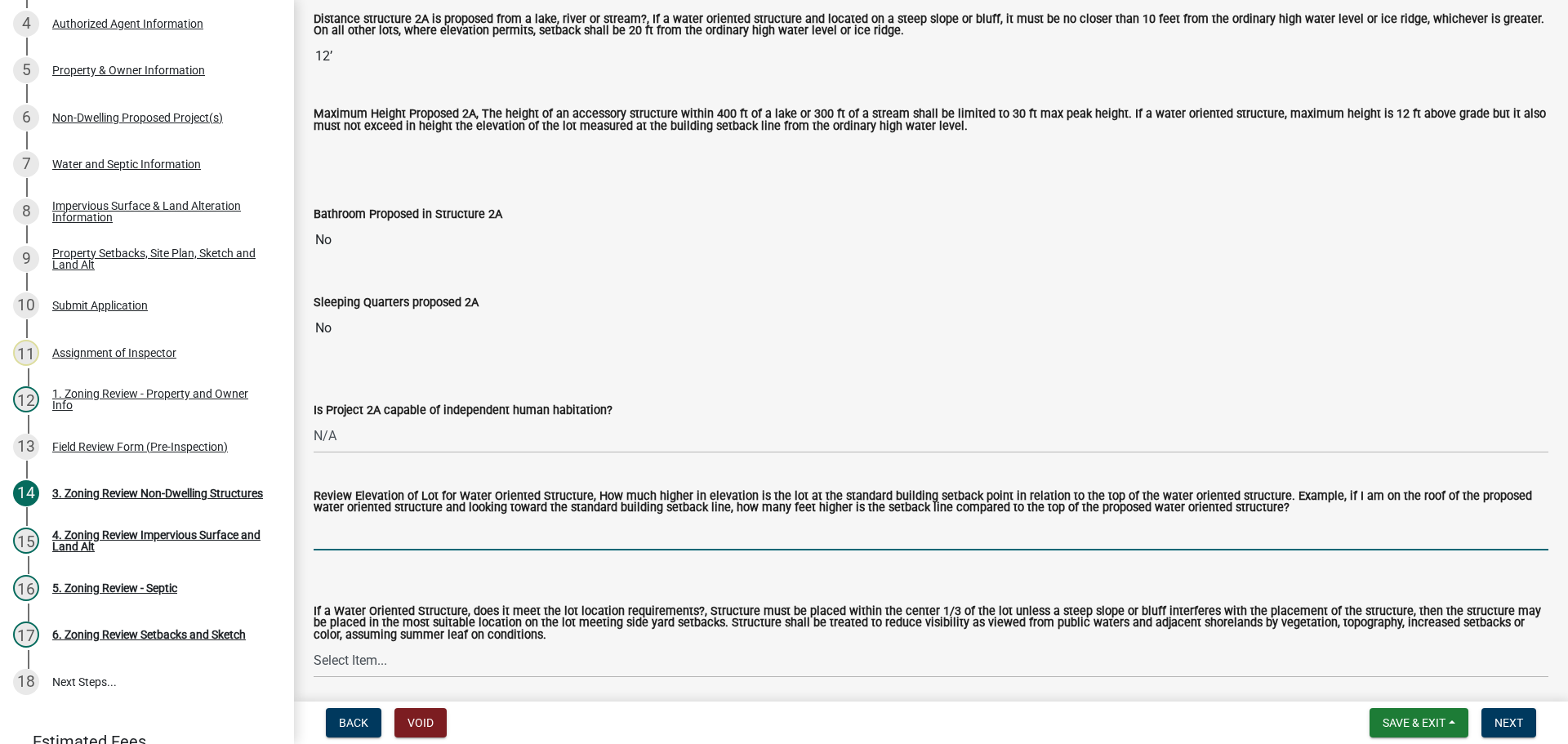
click at [348, 529] on input "Review Elevation of Lot for Water Oriented Structure, How much higher in elevat…" at bounding box center [930, 534] width 1235 height 33
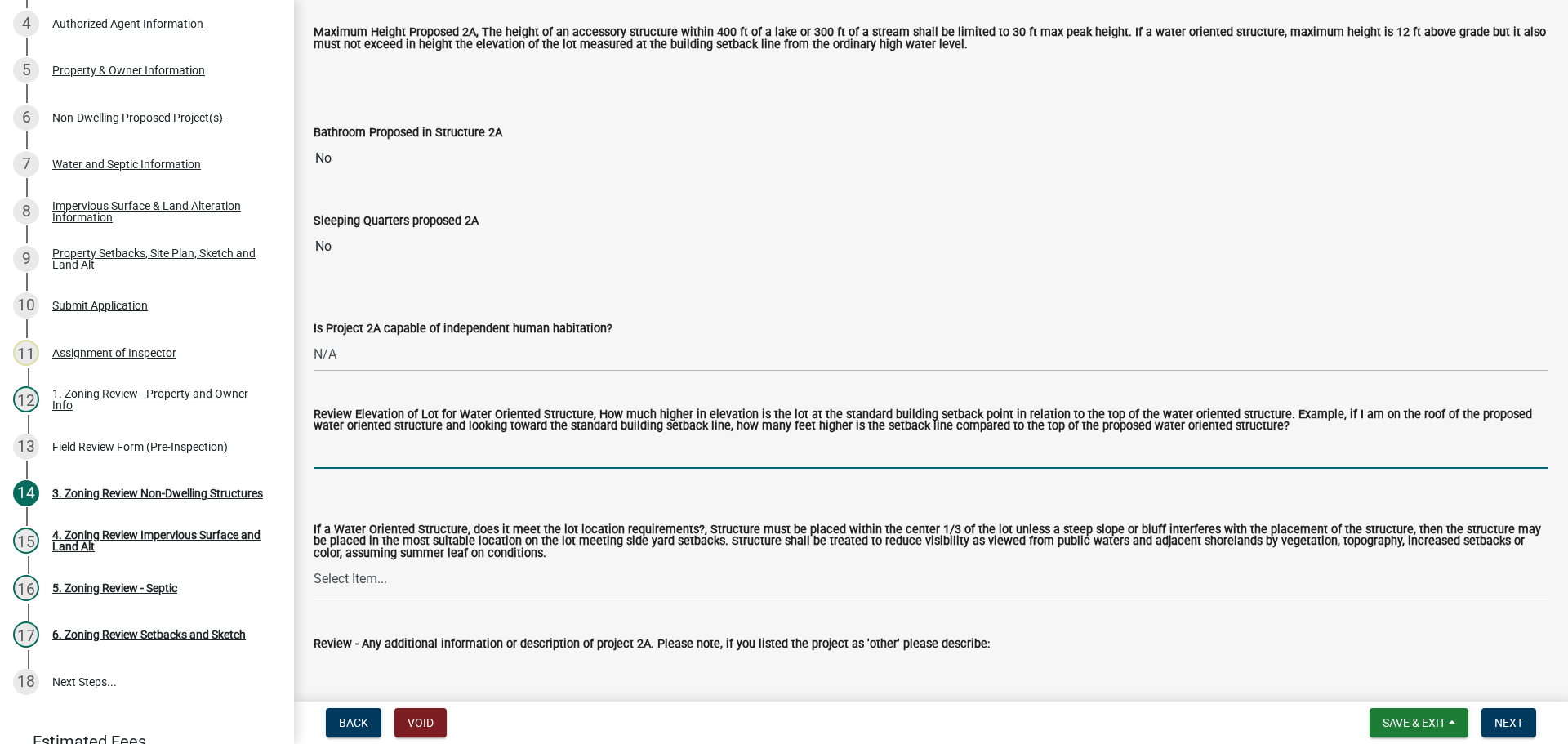
scroll to position [653, 0]
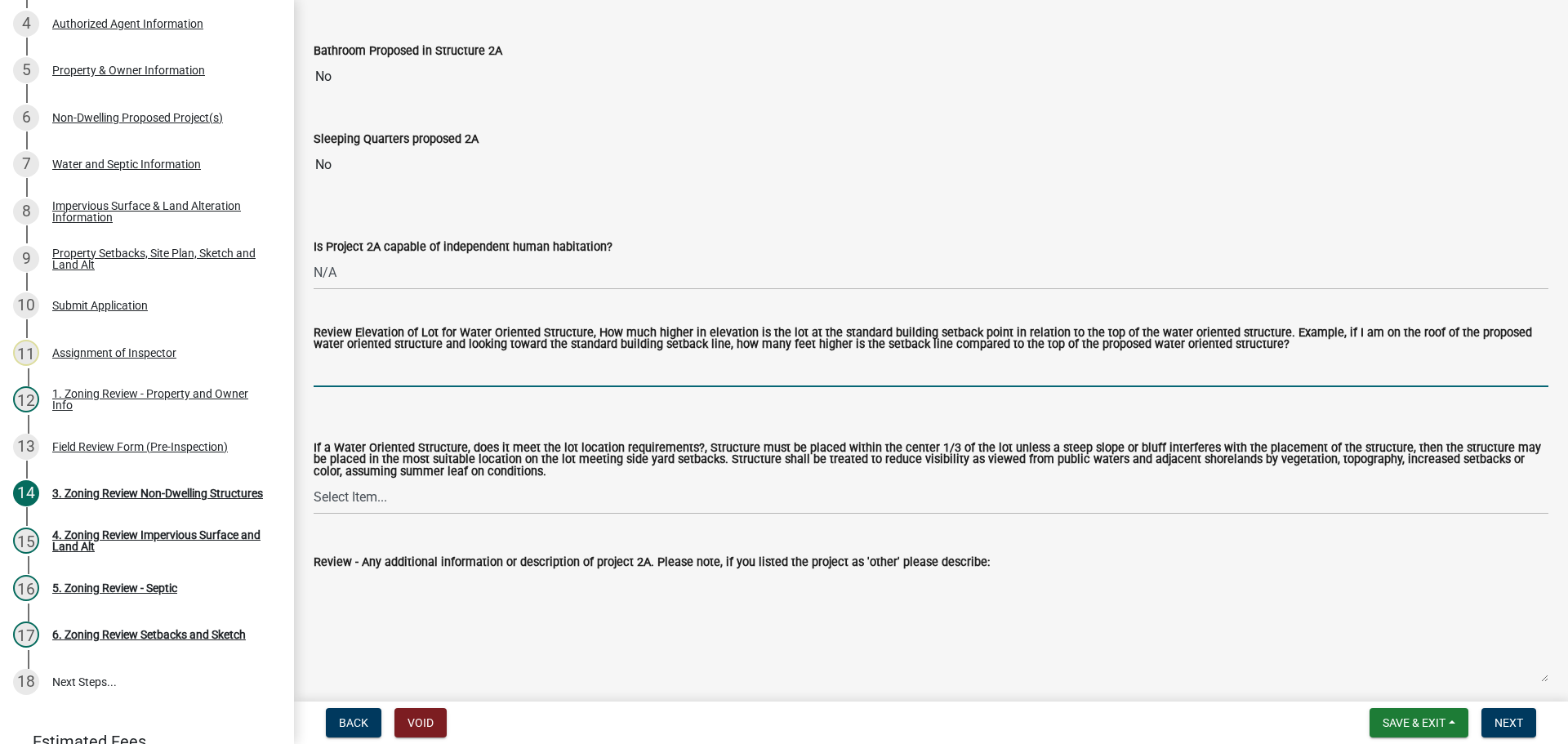
click at [476, 362] on input "Review Elevation of Lot for Water Oriented Structure, How much higher in elevat…" at bounding box center [930, 370] width 1235 height 33
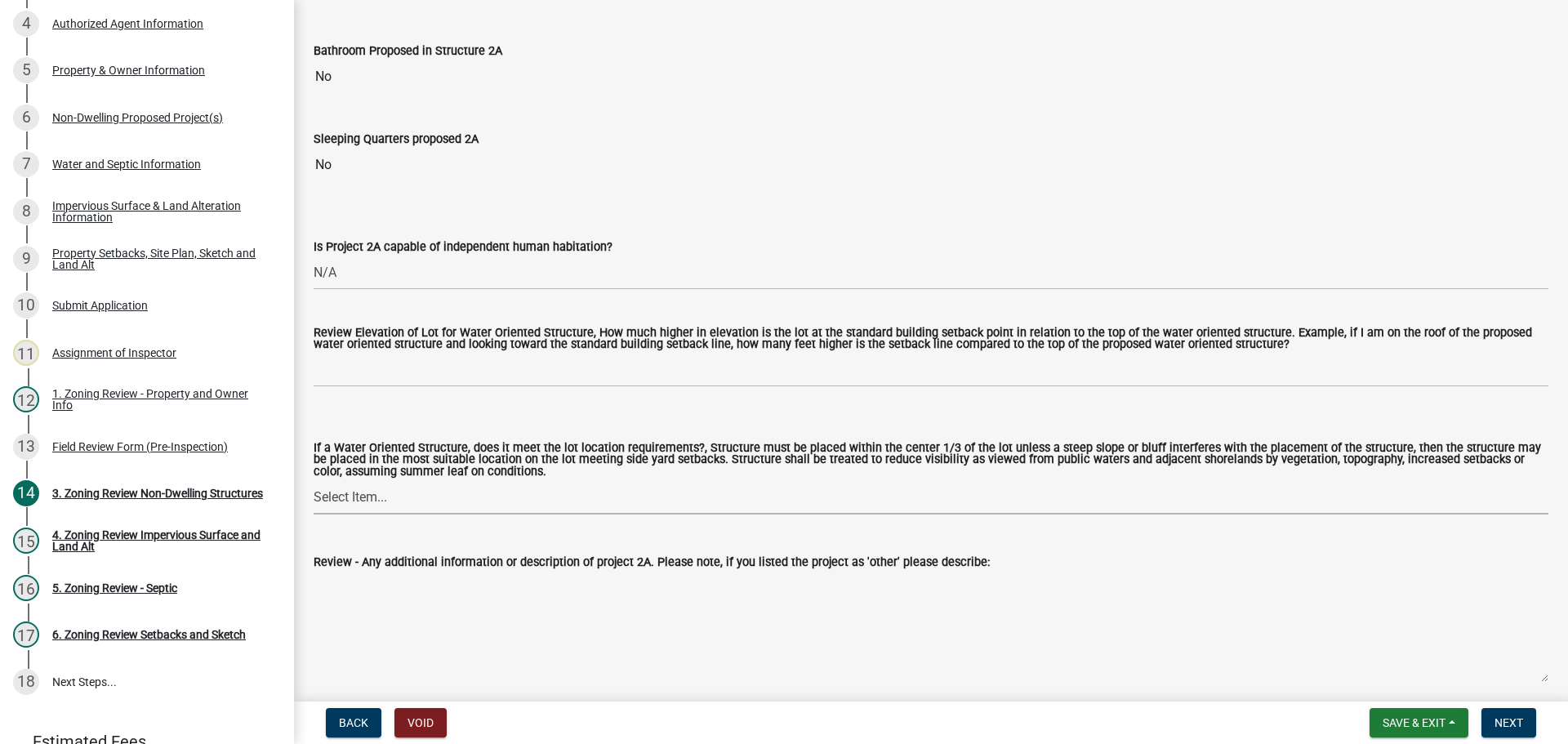
click at [352, 511] on select "Select Item... Not a Water Oriented Structure Yes No" at bounding box center [930, 498] width 1235 height 33
click at [313, 483] on select "Select Item... Not a Water Oriented Structure Yes No" at bounding box center [930, 498] width 1235 height 33
select select "8e1af8a2-2247-4d25-bee2-c9850e46c87d"
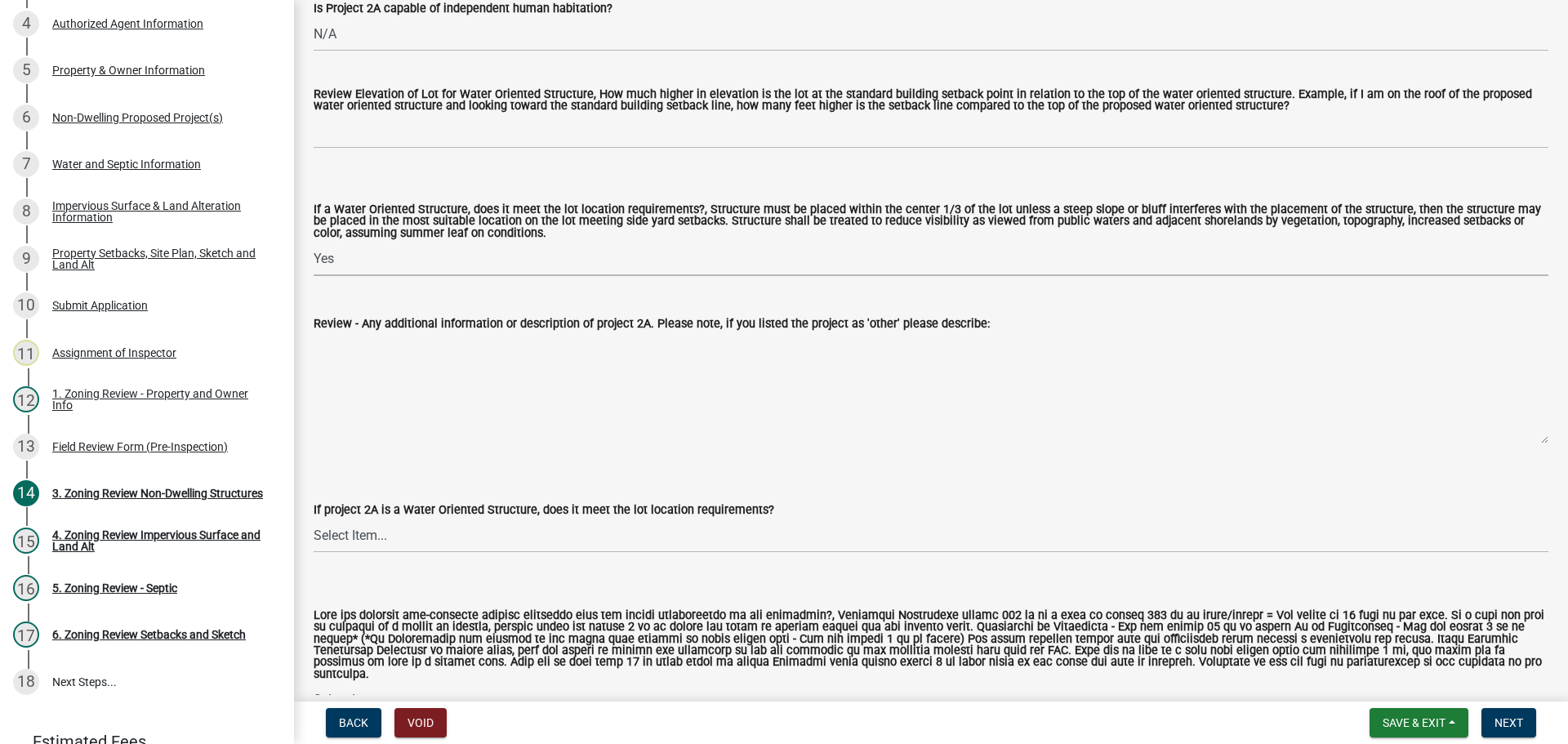
scroll to position [898, 0]
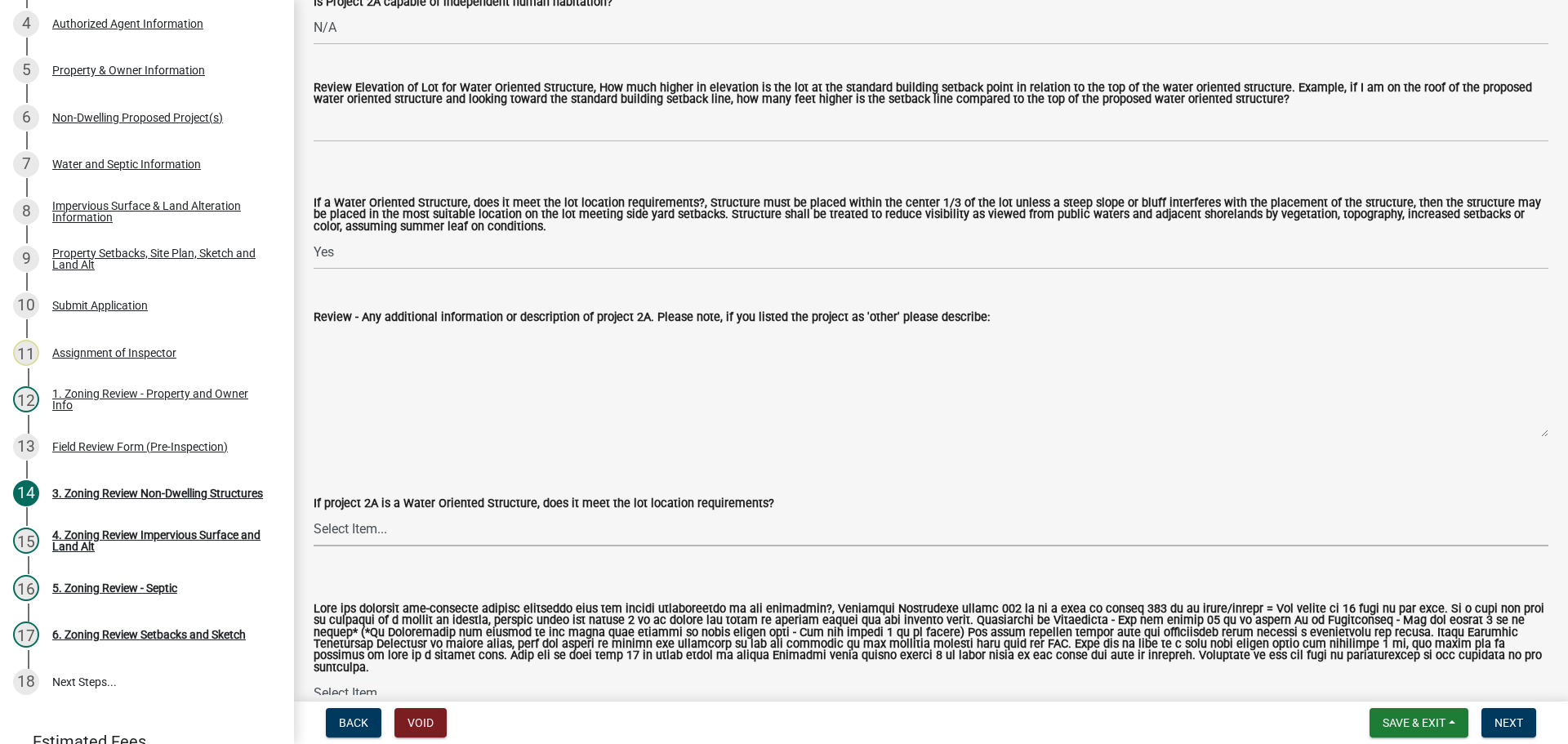
click at [406, 536] on select "Select Item... Not a water oriented structure Yes No" at bounding box center [930, 530] width 1235 height 33
click at [313, 515] on select "Select Item... Not a water oriented structure Yes No" at bounding box center [930, 530] width 1235 height 33
select select "b5181767-a290-4cb3-a889-af635f34560e"
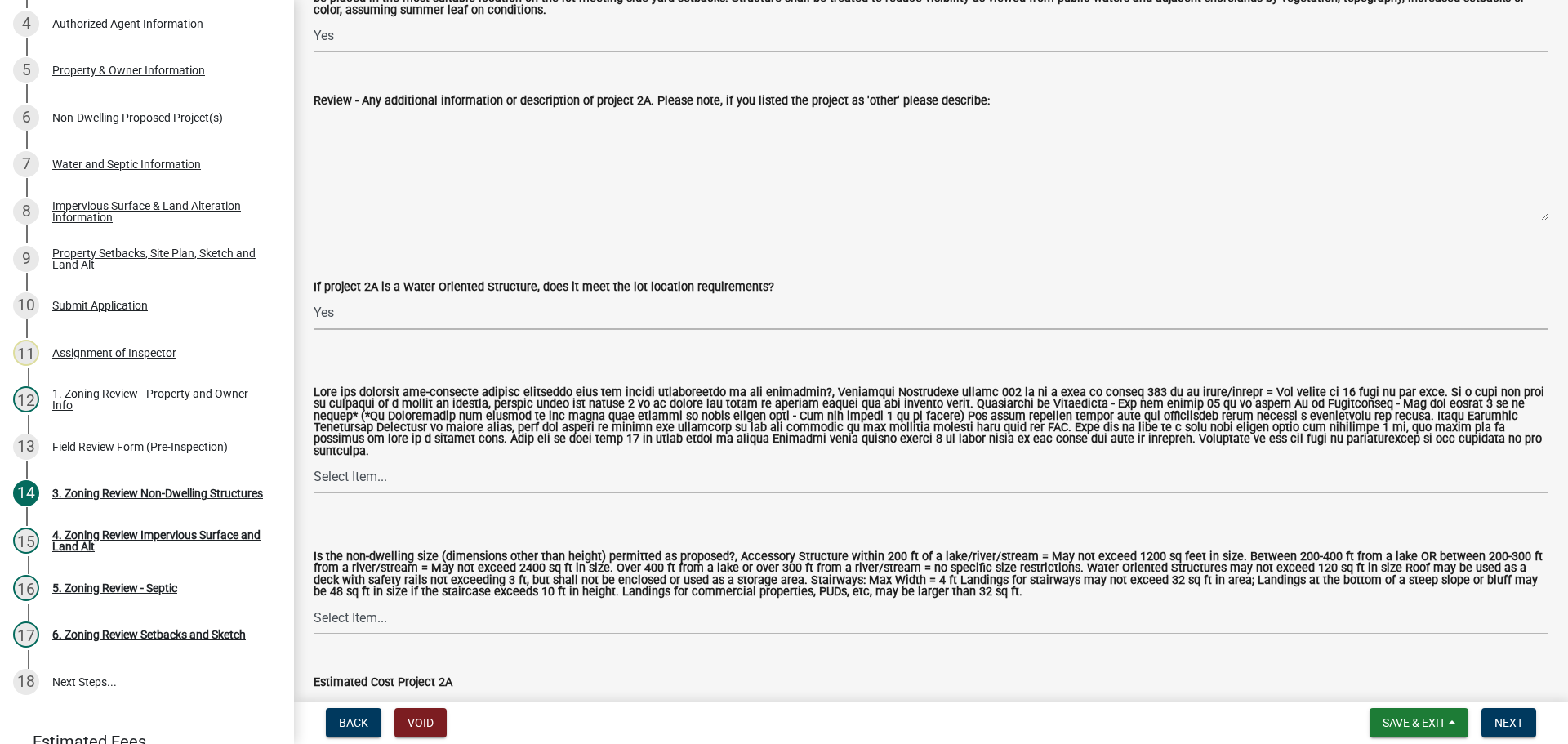
scroll to position [1224, 0]
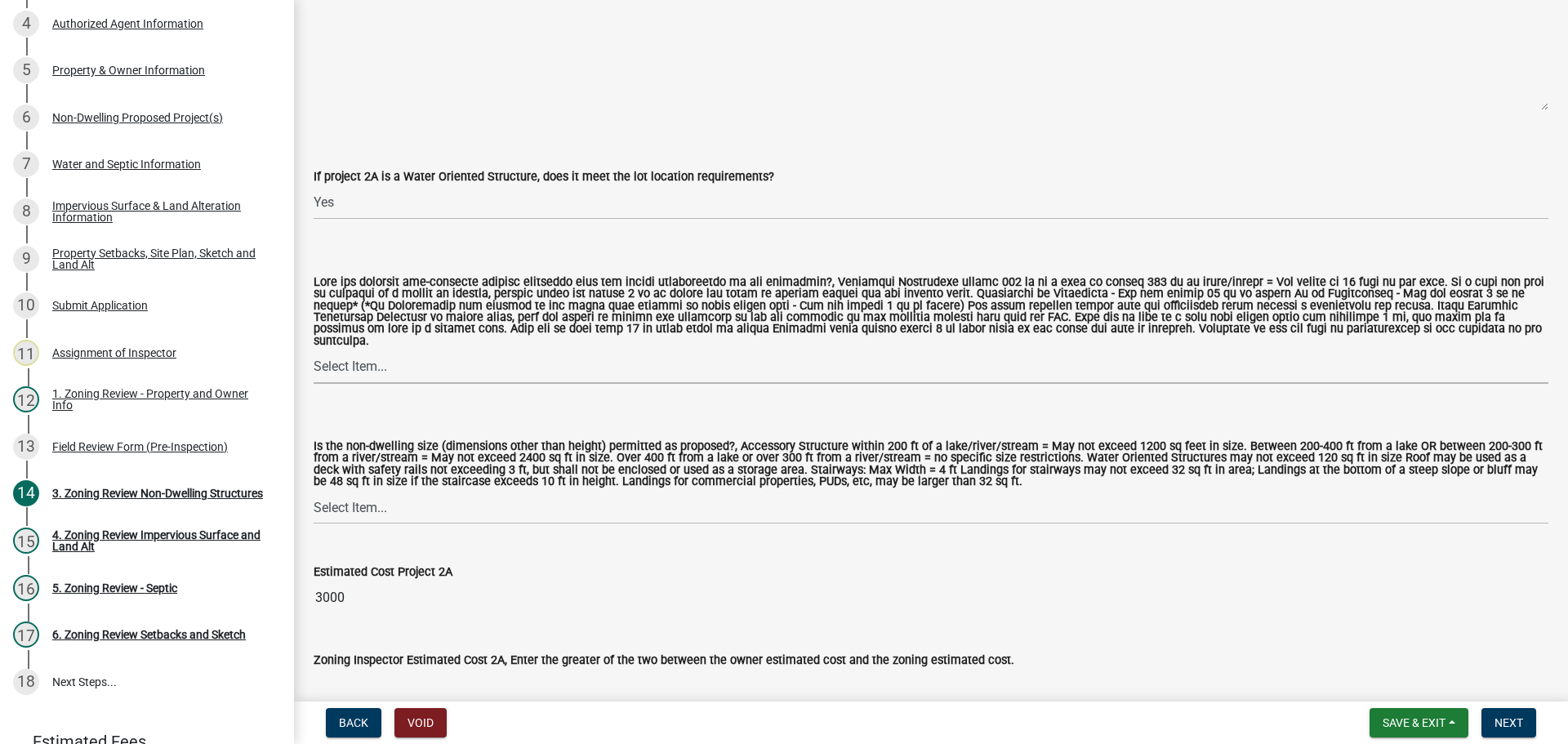
click at [461, 360] on select "Select Item... Yes No N/A" at bounding box center [930, 367] width 1235 height 33
click at [313, 350] on select "Select Item... Yes No N/A" at bounding box center [930, 367] width 1235 height 33
select select "11273f80-b661-4893-b6ee-de0b52aa8284"
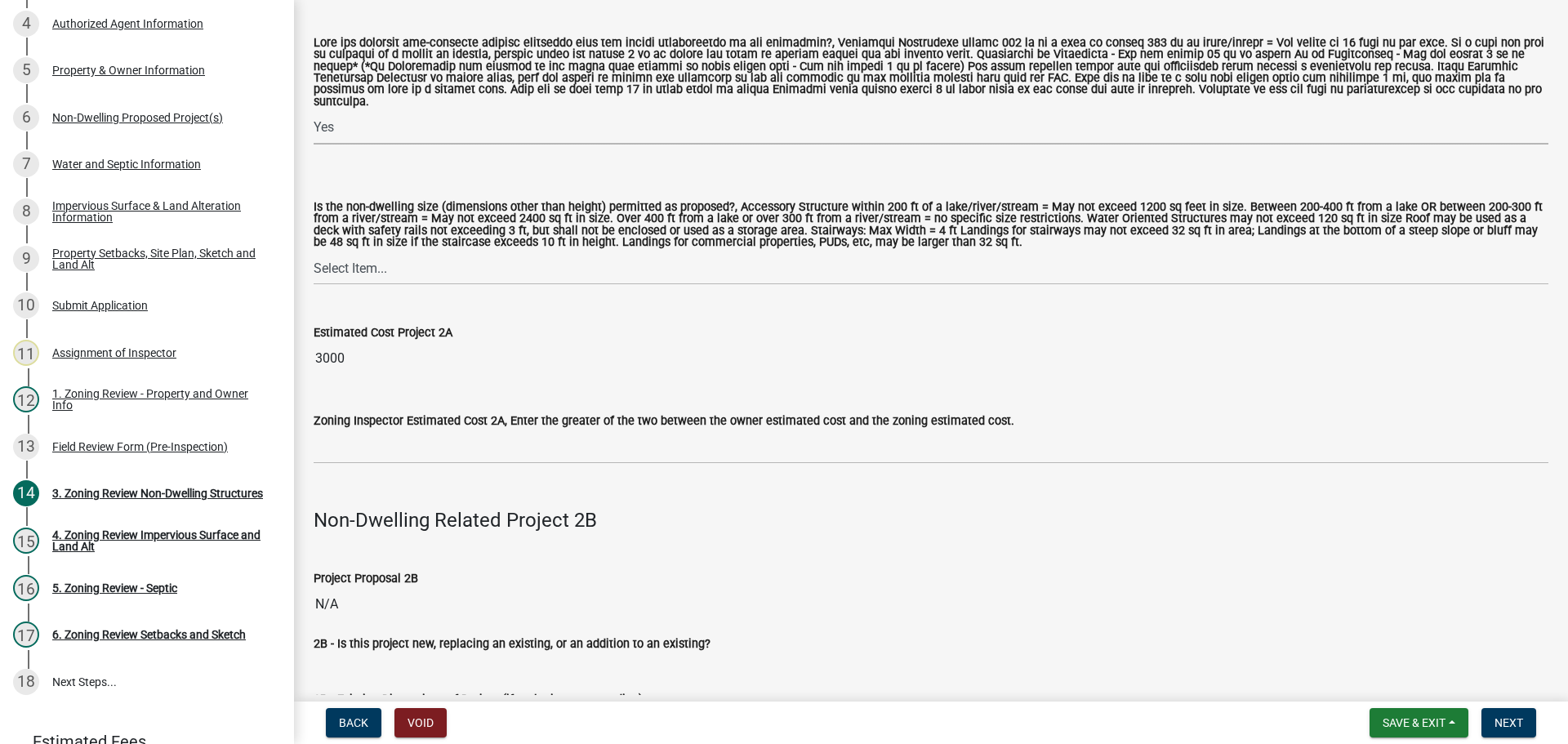
scroll to position [1470, 0]
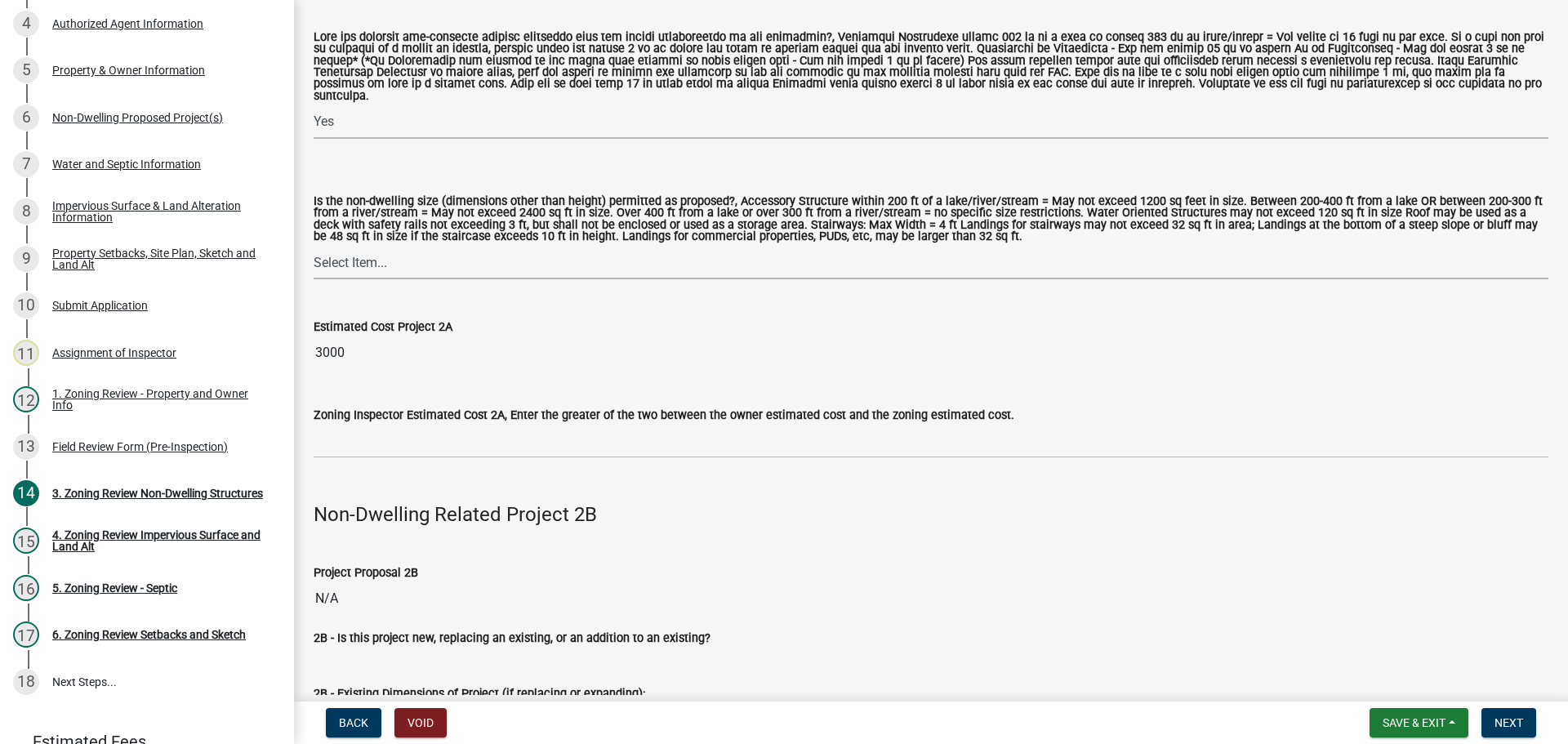
click at [461, 249] on select "Select Item... Yes No" at bounding box center [930, 263] width 1235 height 33
click at [313, 246] on select "Select Item... Yes No" at bounding box center [930, 263] width 1235 height 33
select select "08924a8d-620f-42ce-8de3-94388368b842"
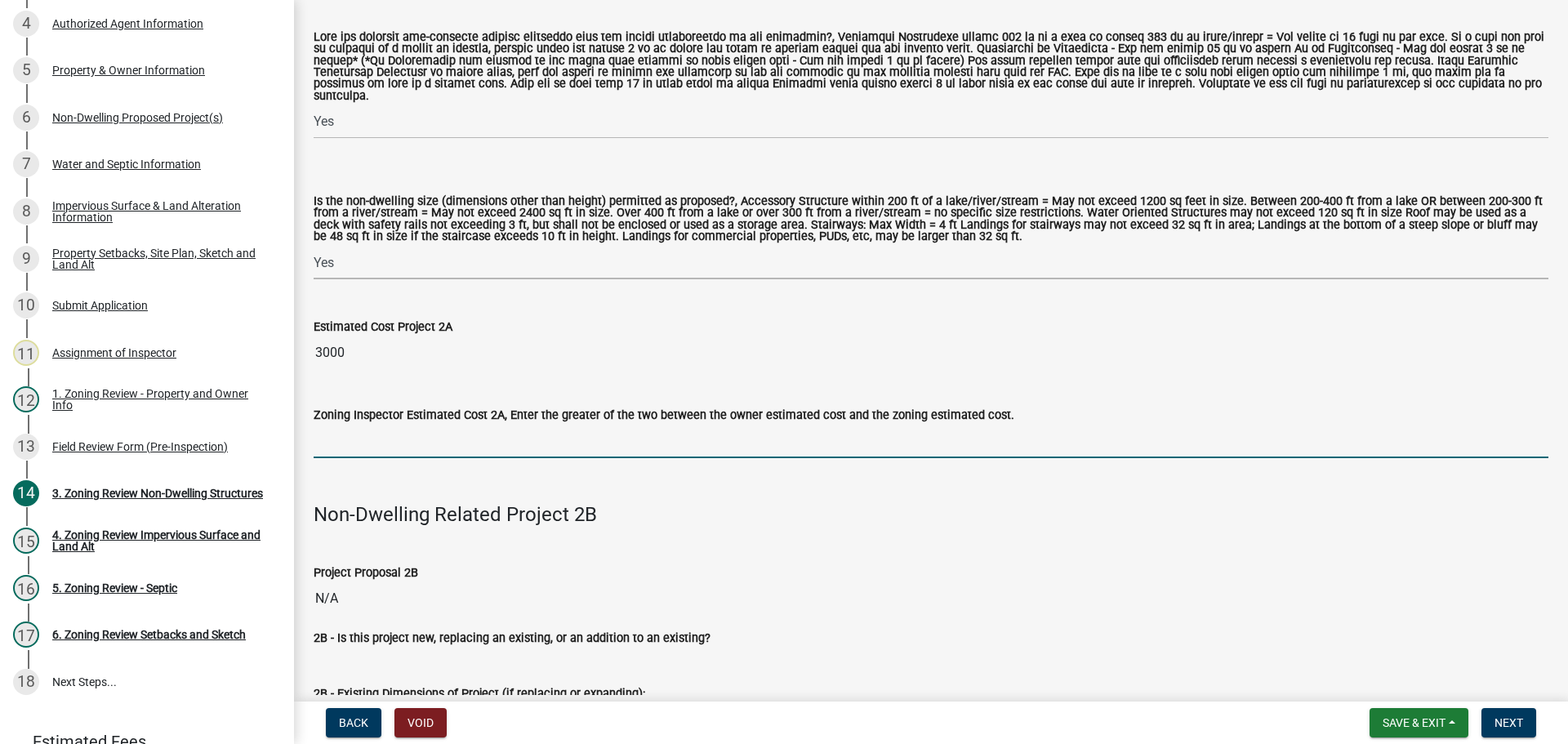
click at [412, 427] on input "text" at bounding box center [930, 441] width 1235 height 33
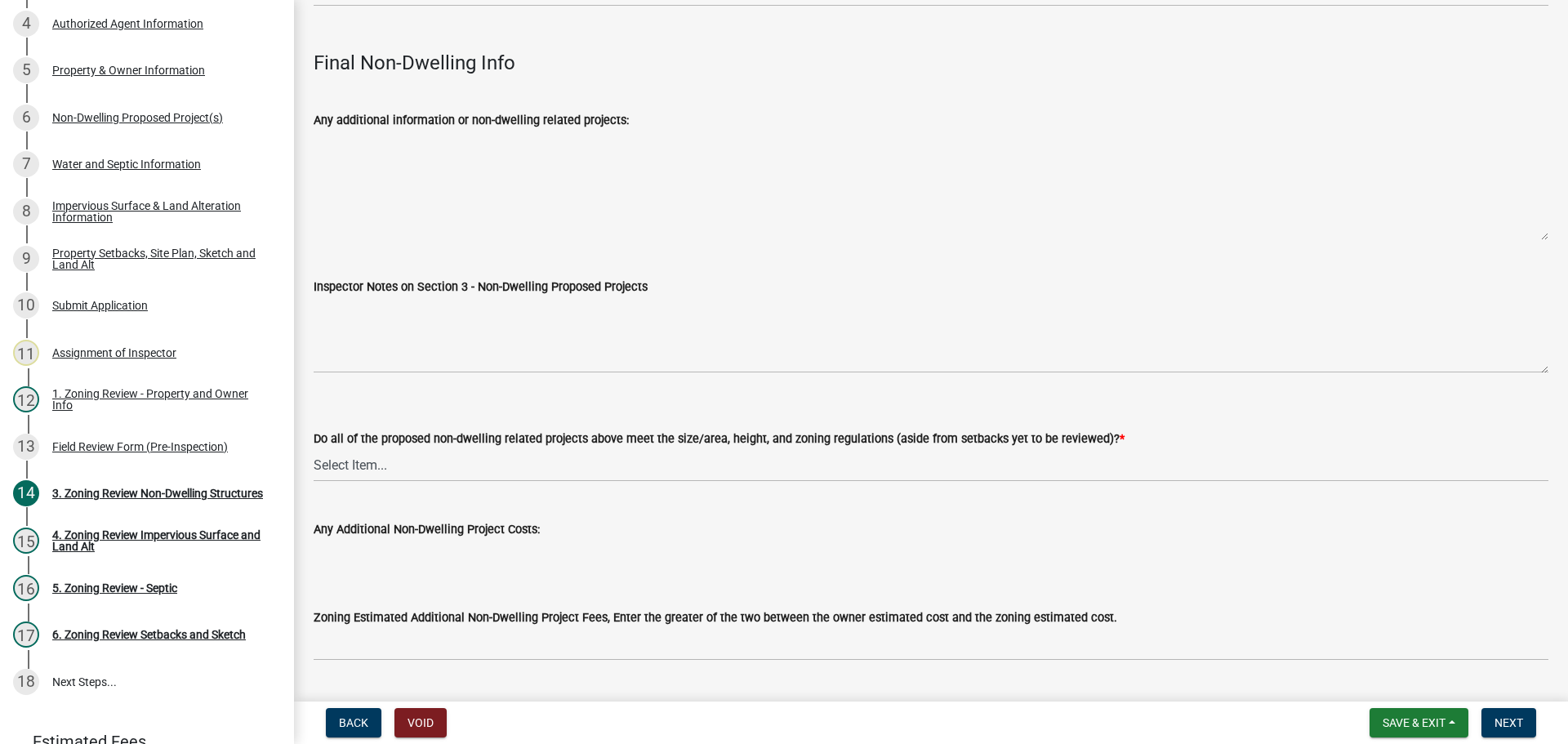
scroll to position [5374, 0]
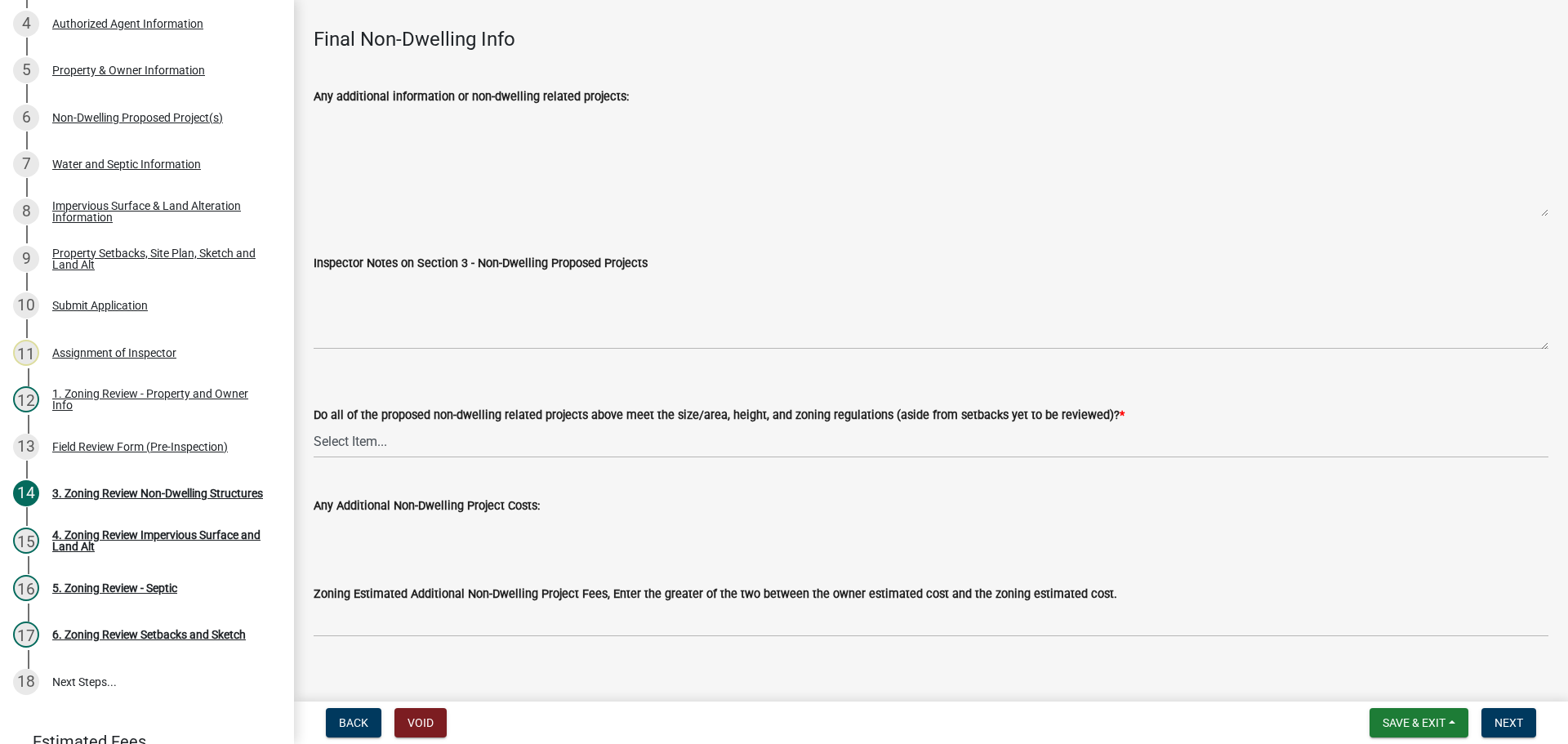
type input "3000"
click at [515, 425] on select "Select Item... Yes No N/A" at bounding box center [930, 441] width 1235 height 33
click at [313, 425] on select "Select Item... Yes No N/A" at bounding box center [930, 441] width 1235 height 33
select select "70869821-7738-4560-8d2e-4f353ca78bb3"
click at [1525, 719] on button "Next" at bounding box center [1509, 722] width 55 height 29
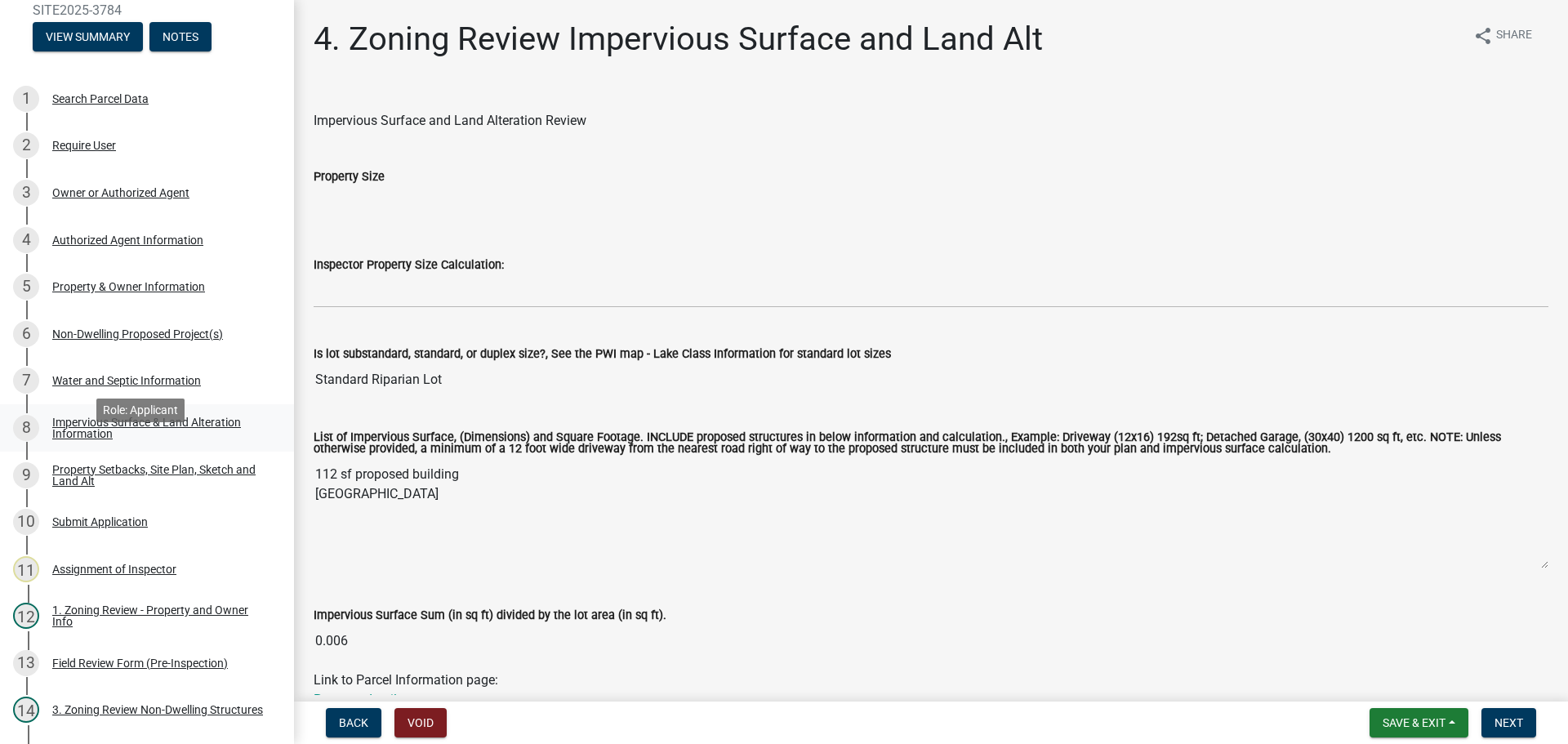
scroll to position [81, 0]
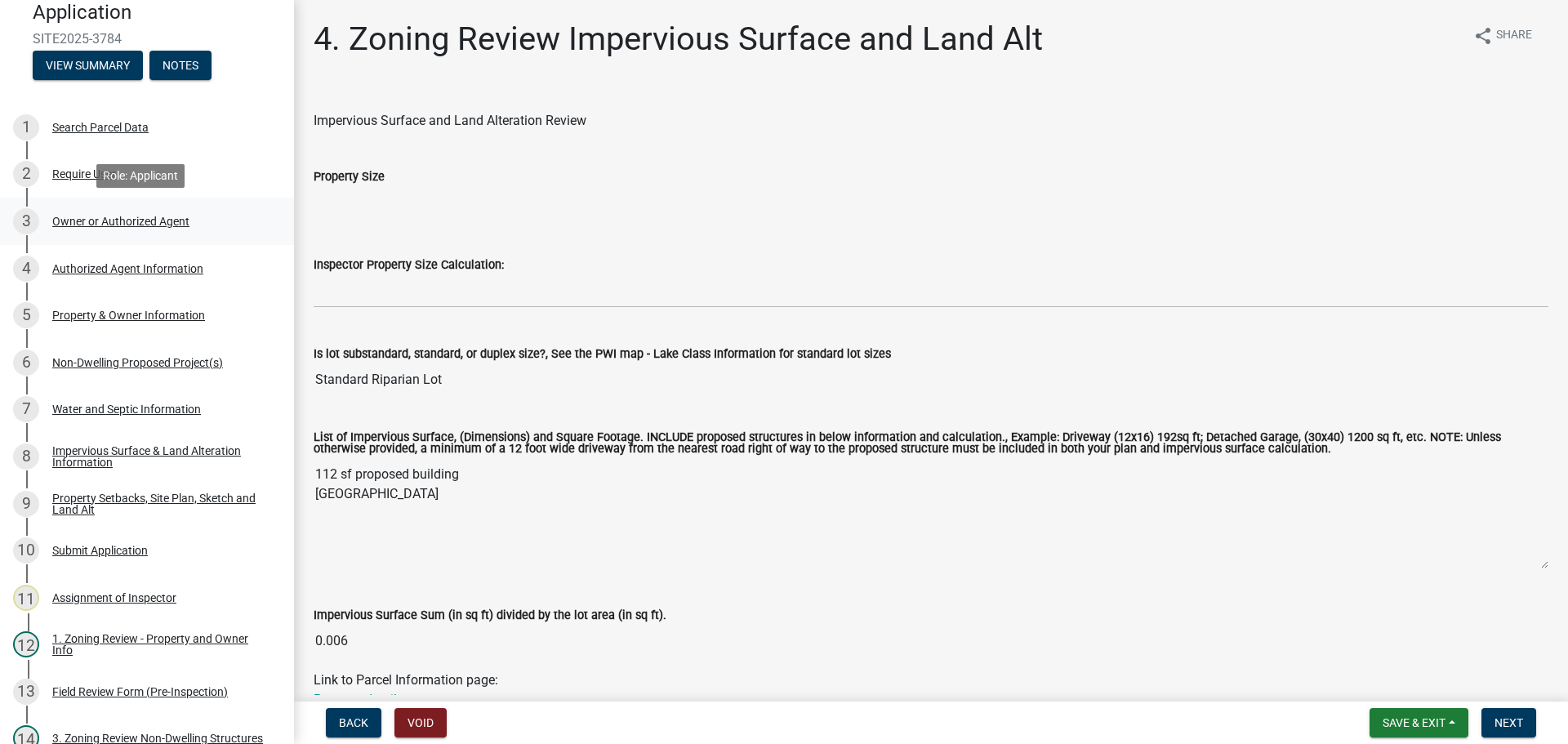
click at [181, 223] on div "Owner or Authorized Agent" at bounding box center [121, 221] width 137 height 12
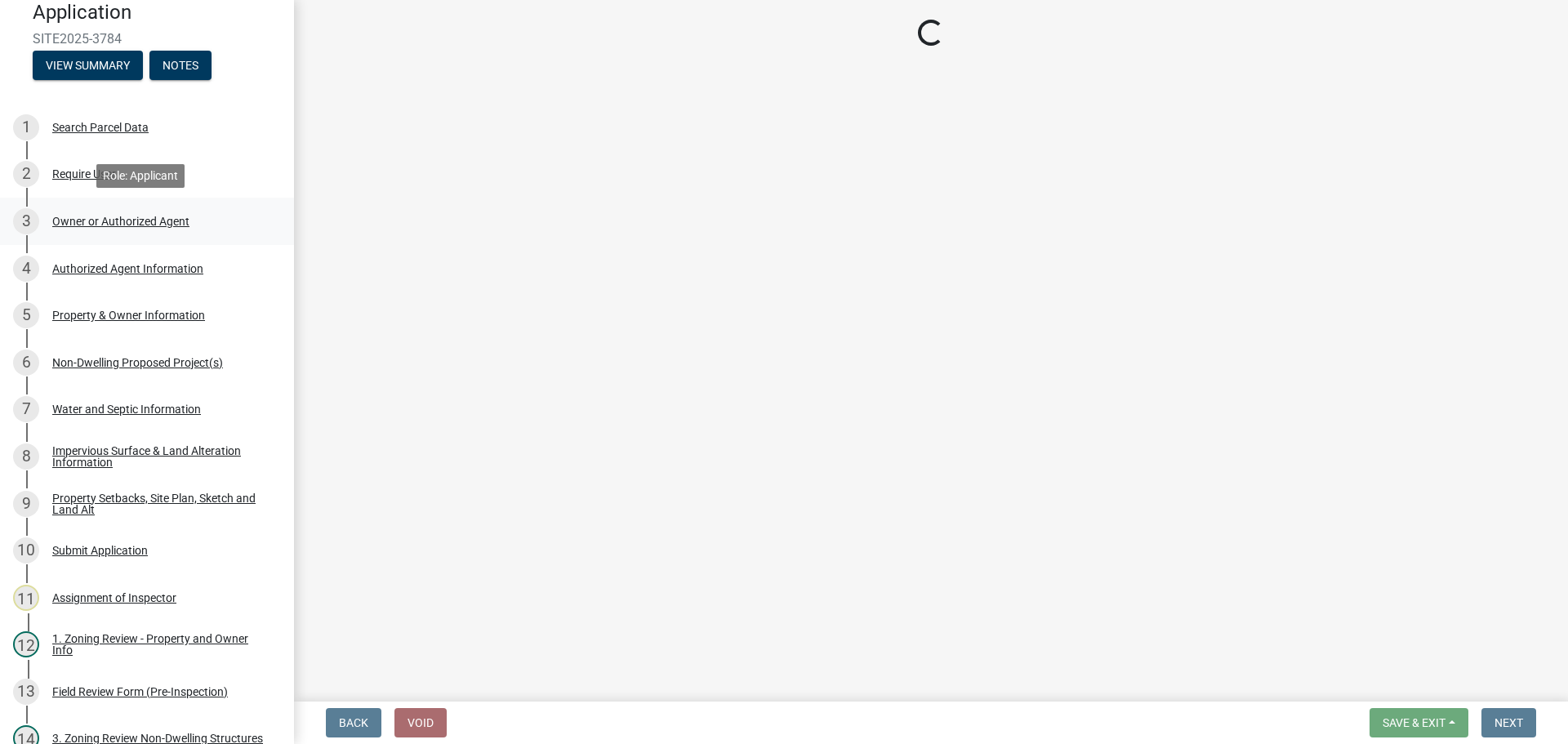
select select "059d621c-7166-4fbc-97da-2eca626821a9"
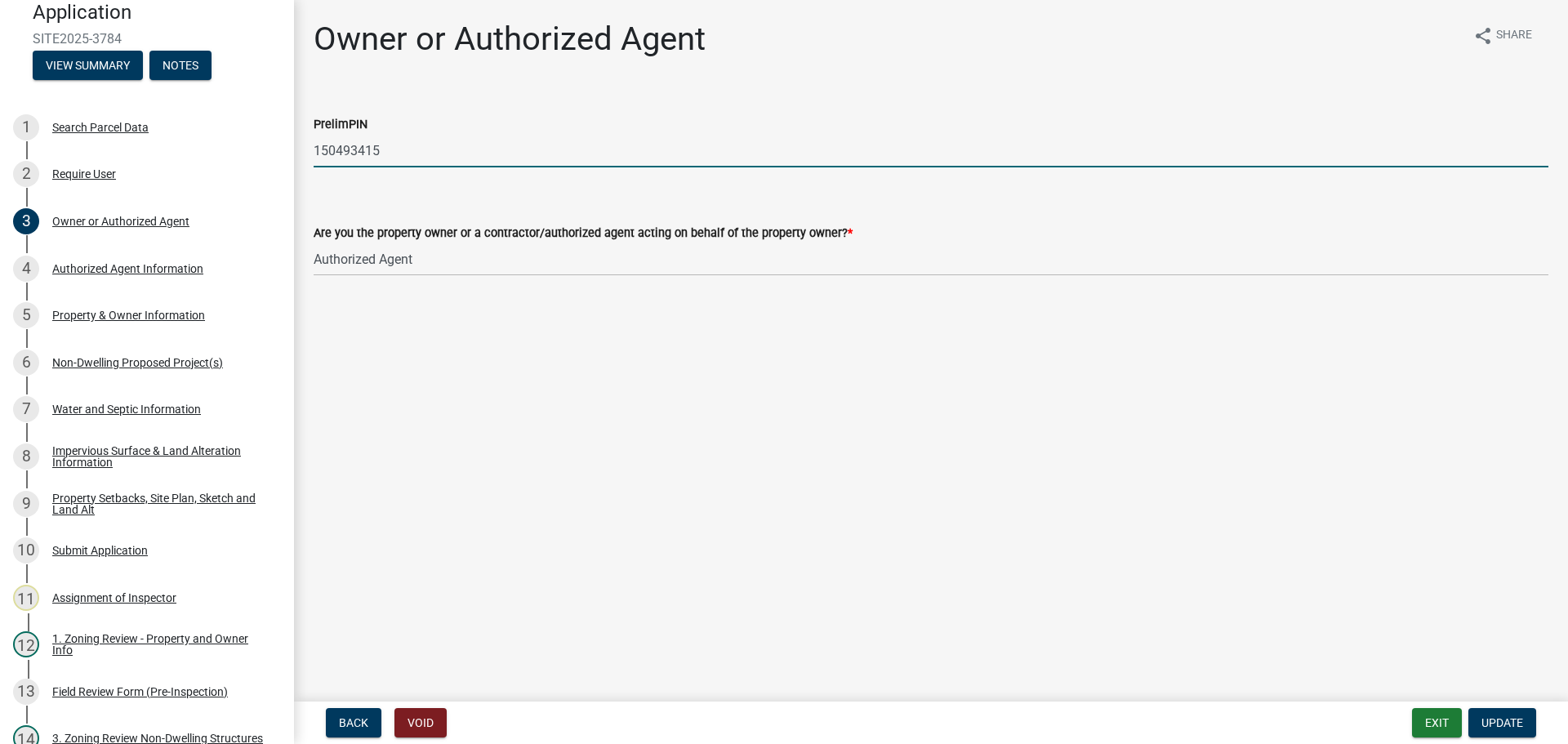
click at [343, 153] on input "150493415" at bounding box center [930, 150] width 1235 height 33
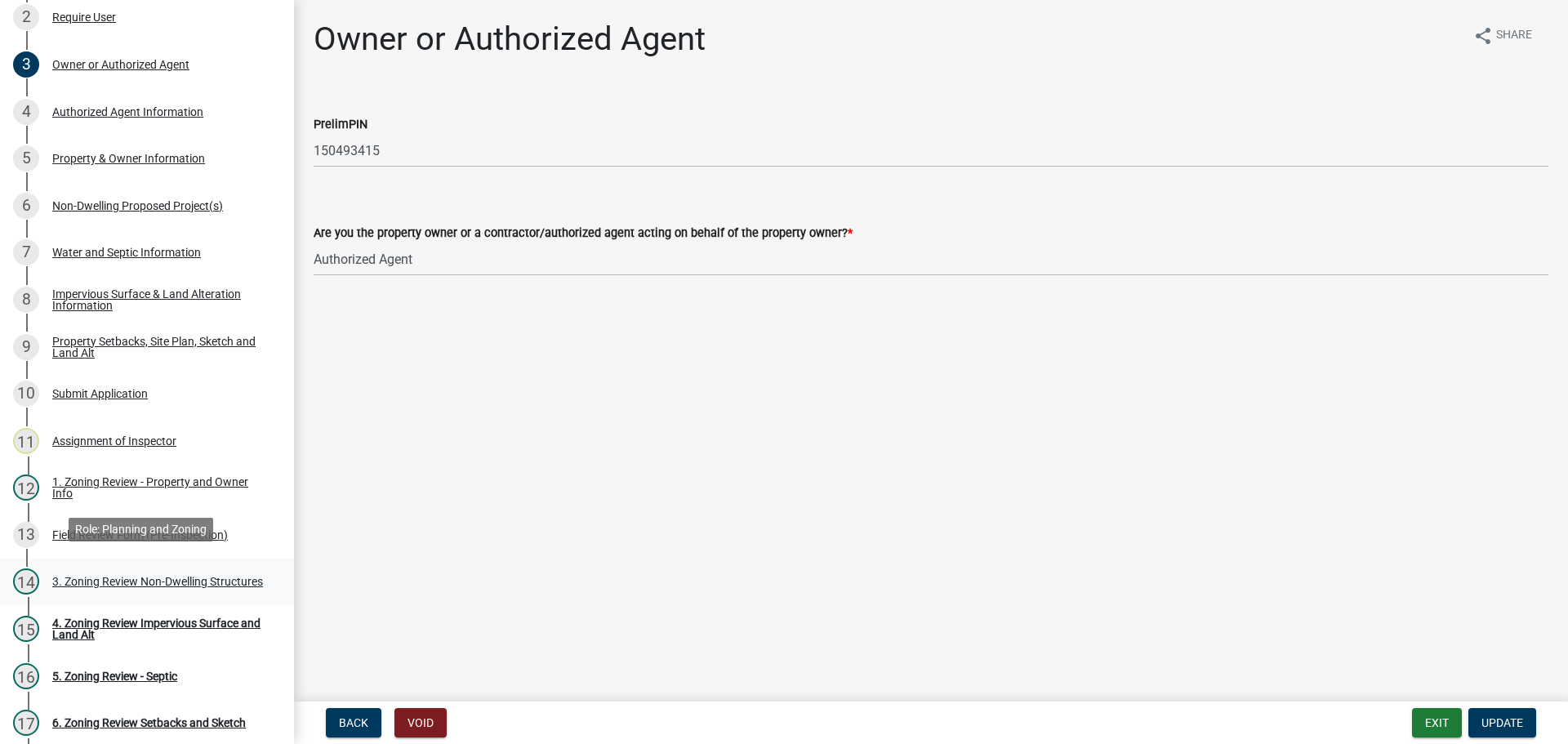
scroll to position [245, 0]
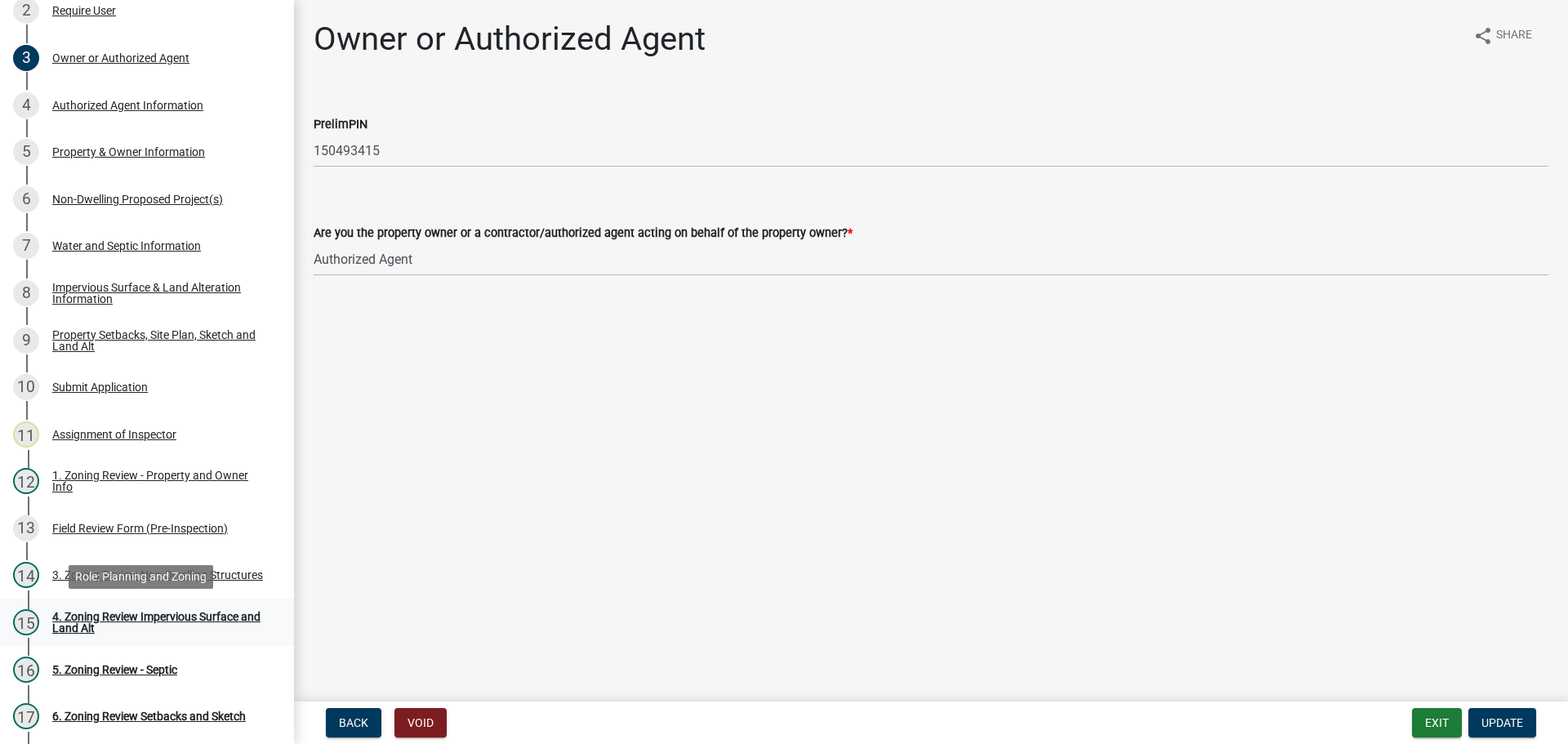
click at [182, 615] on div "4. Zoning Review Impervious Surface and Land Alt" at bounding box center [160, 623] width 215 height 23
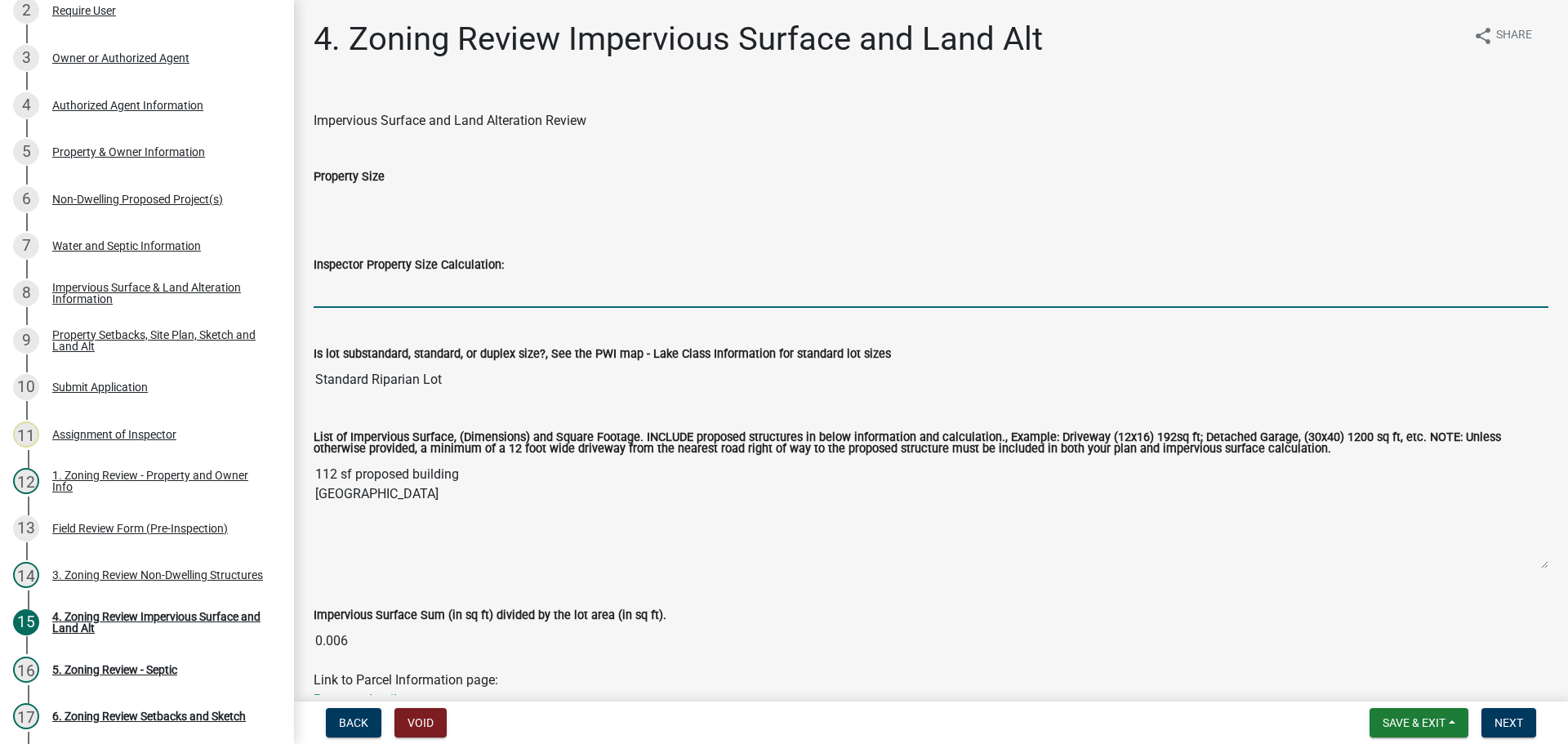
click at [373, 276] on input "Inspector Property Size Calculation:" at bounding box center [930, 291] width 1235 height 33
click at [454, 289] on input "Inspector Property Size Calculation:" at bounding box center [930, 291] width 1235 height 33
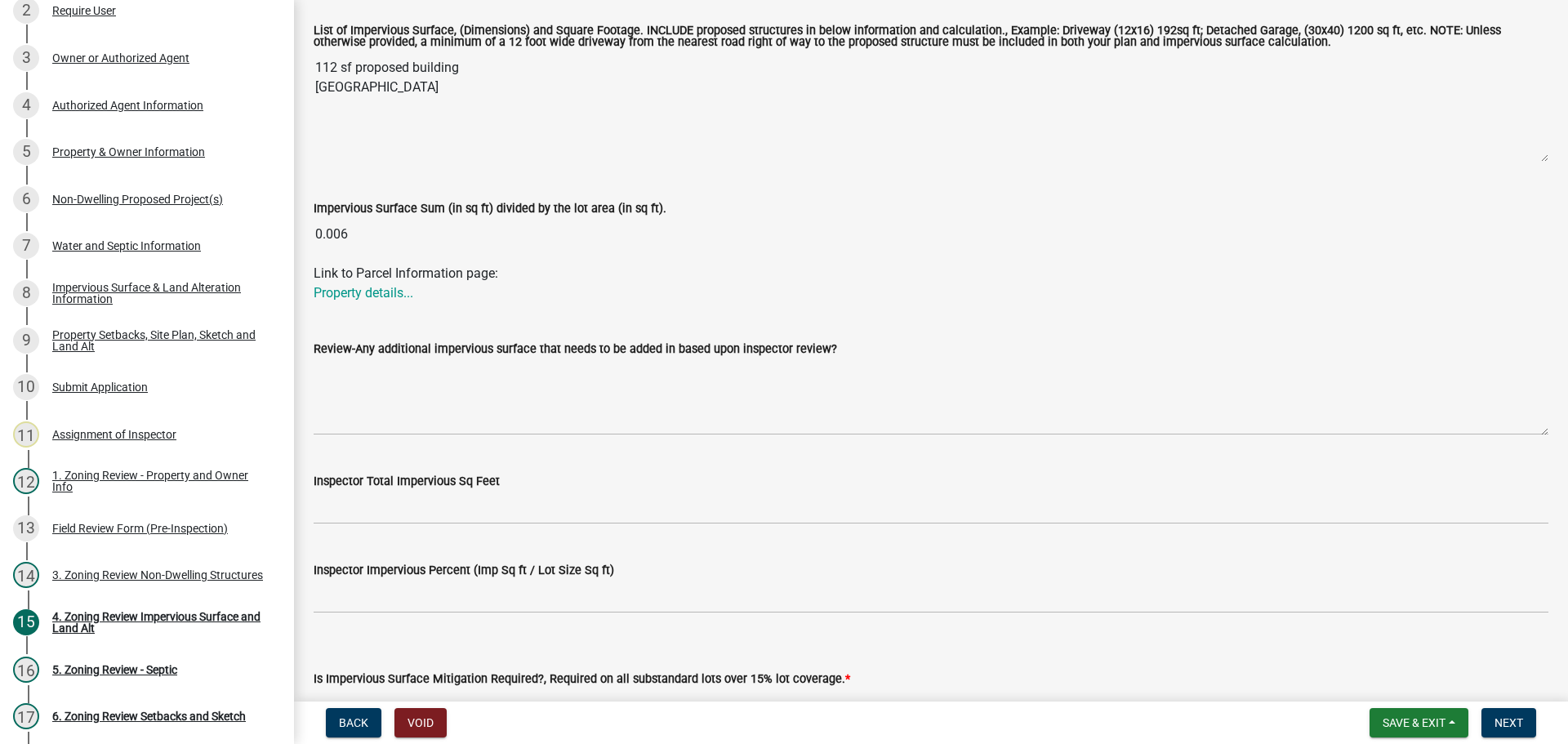
scroll to position [408, 0]
type input "50094"
click at [391, 525] on wm-data-entity-input "Inspector Total Impervious Sq Feet" at bounding box center [930, 490] width 1235 height 89
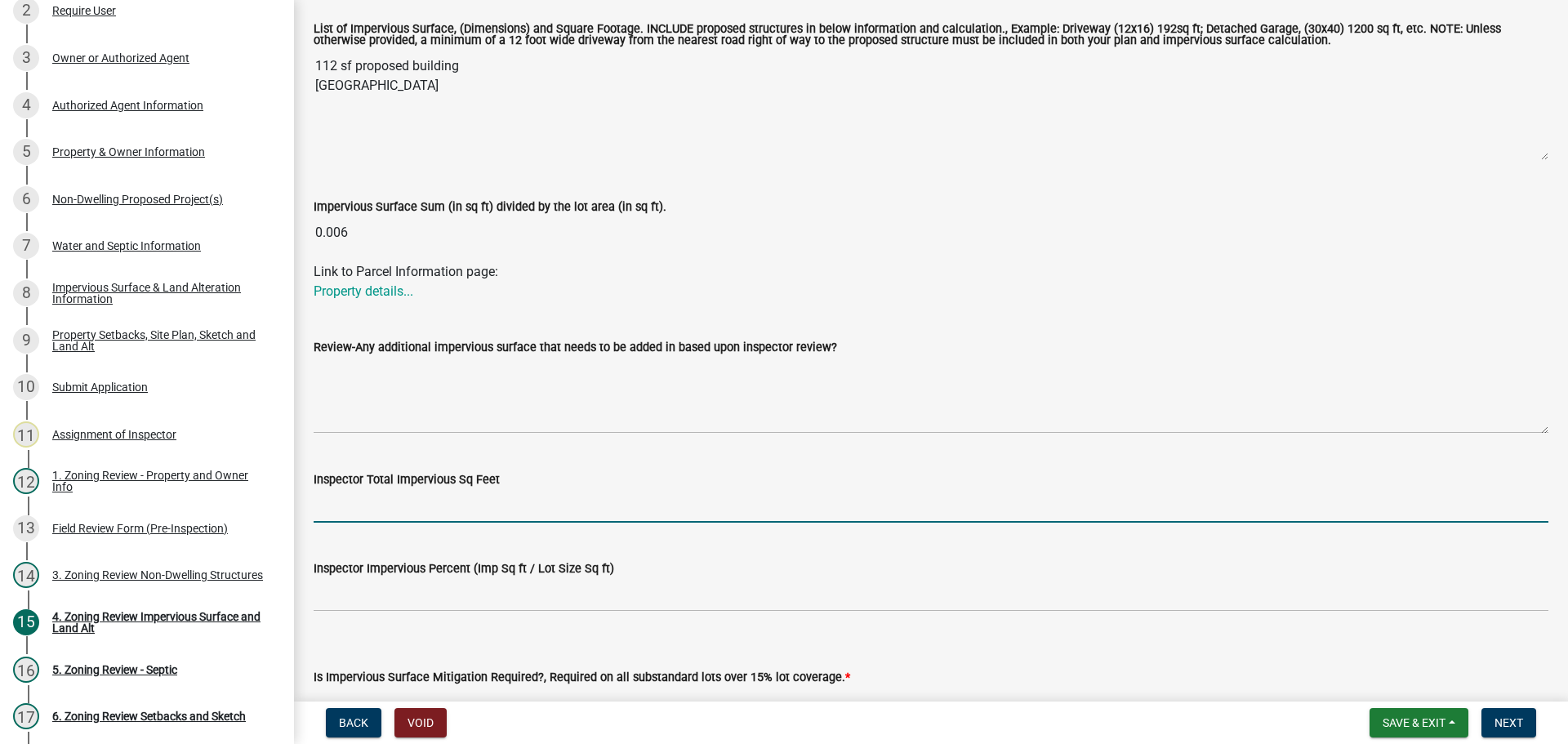
click at [393, 506] on input "Inspector Total Impervious Sq Feet" at bounding box center [930, 505] width 1235 height 33
type input "312"
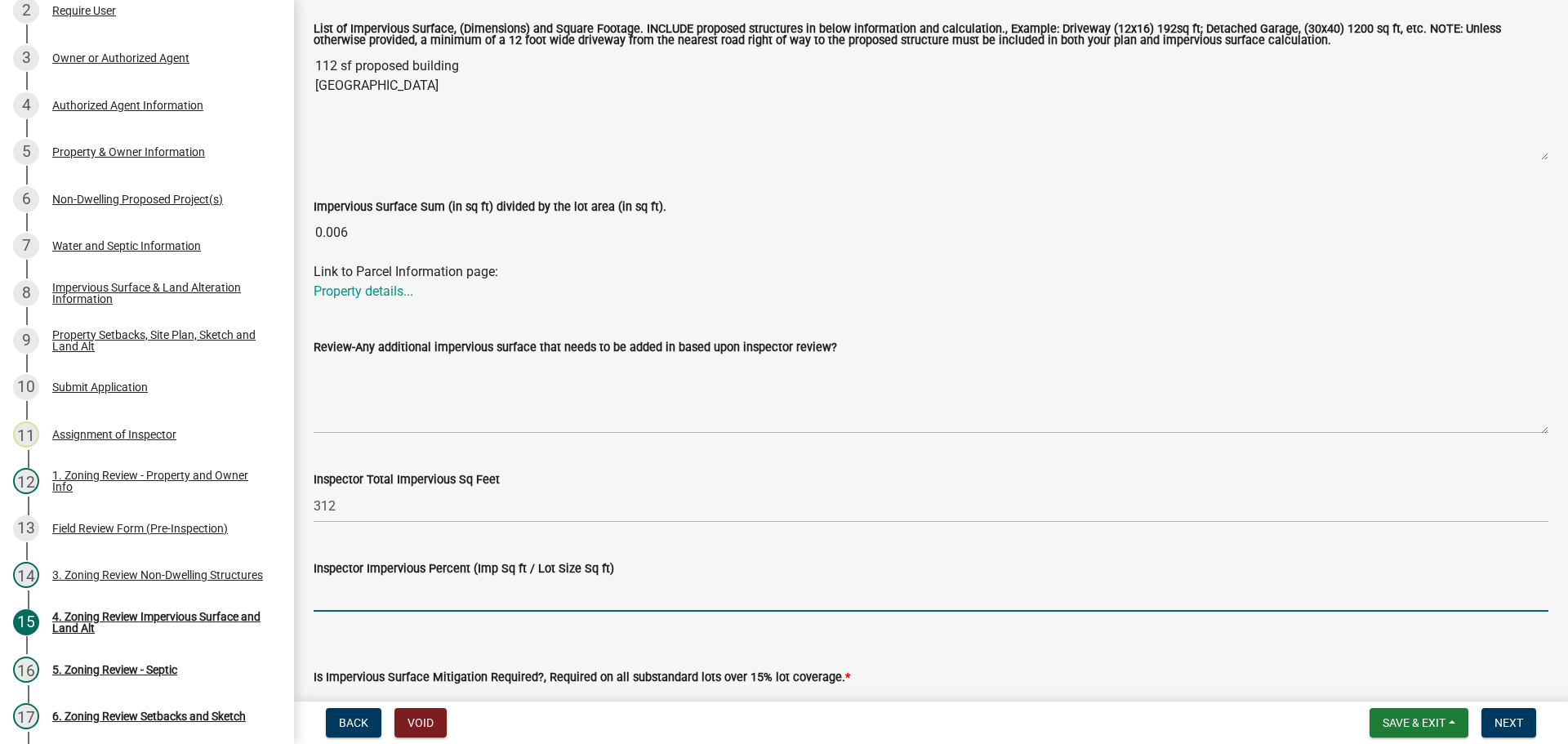
click at [387, 604] on input "Inspector Impervious Percent (Imp Sq ft / Lot Size Sq ft)" at bounding box center [930, 594] width 1235 height 33
type input "less than 1%"
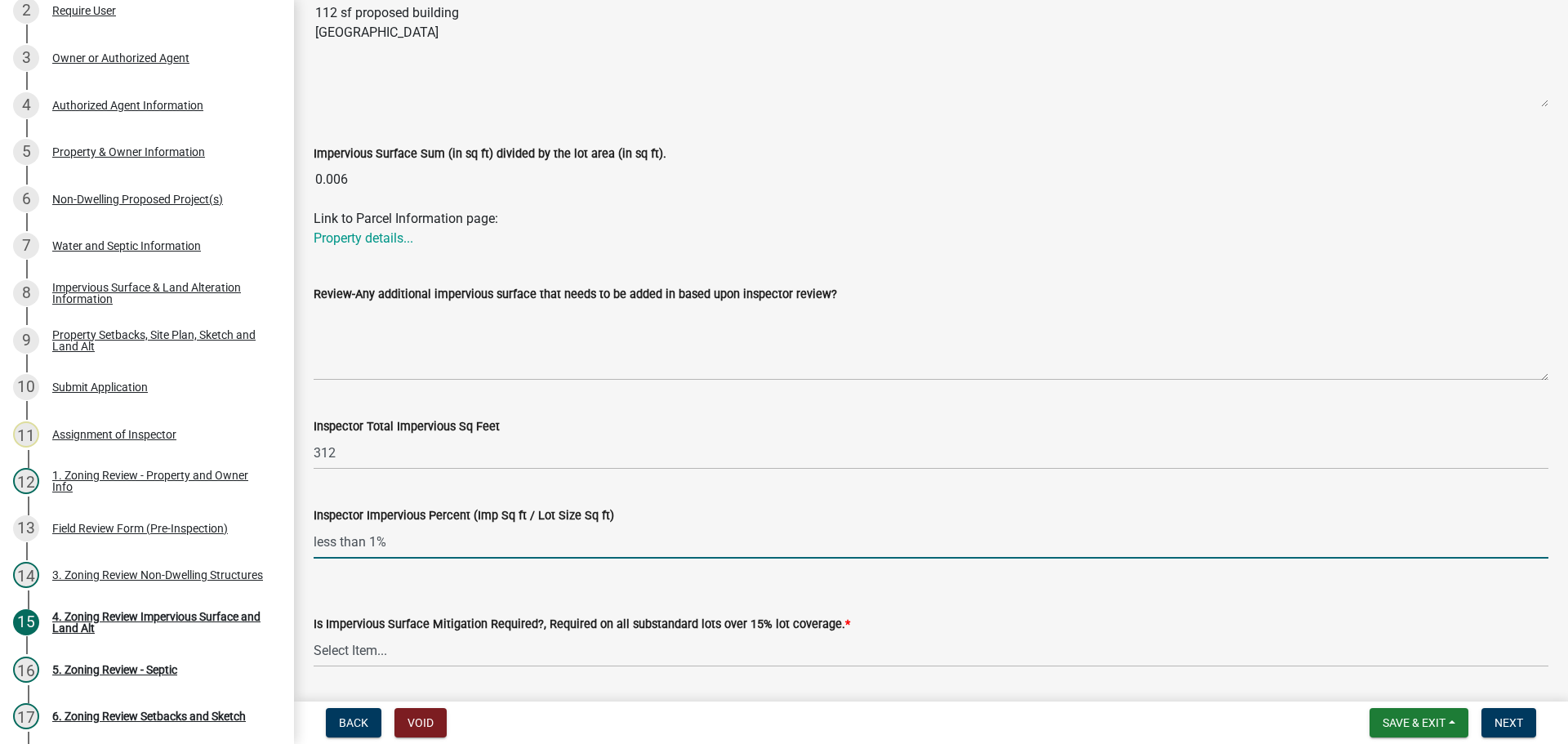
scroll to position [513, 0]
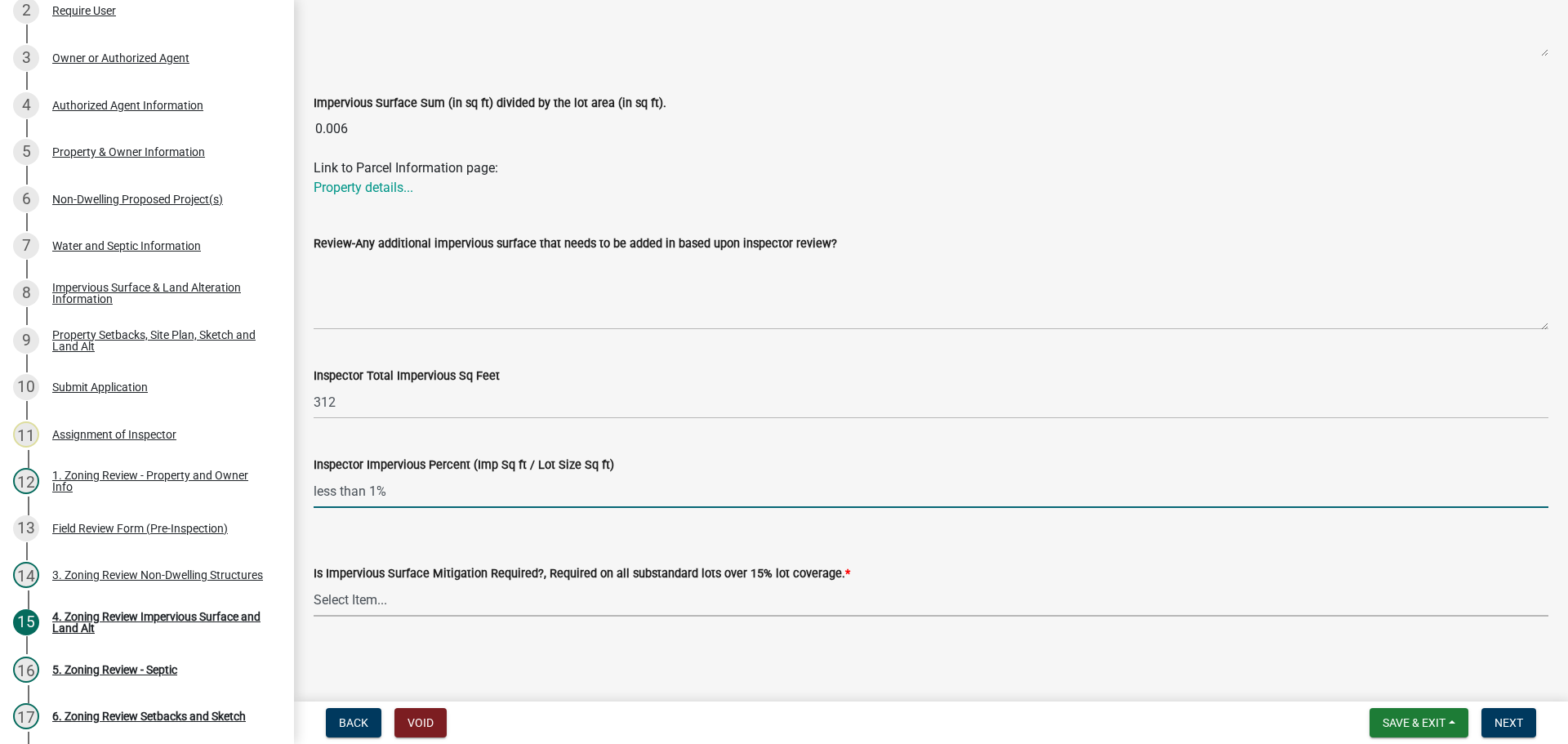
click at [432, 600] on select "Select Item... Yes- Over 15% substandard lot coverage No N/A" at bounding box center [930, 599] width 1235 height 33
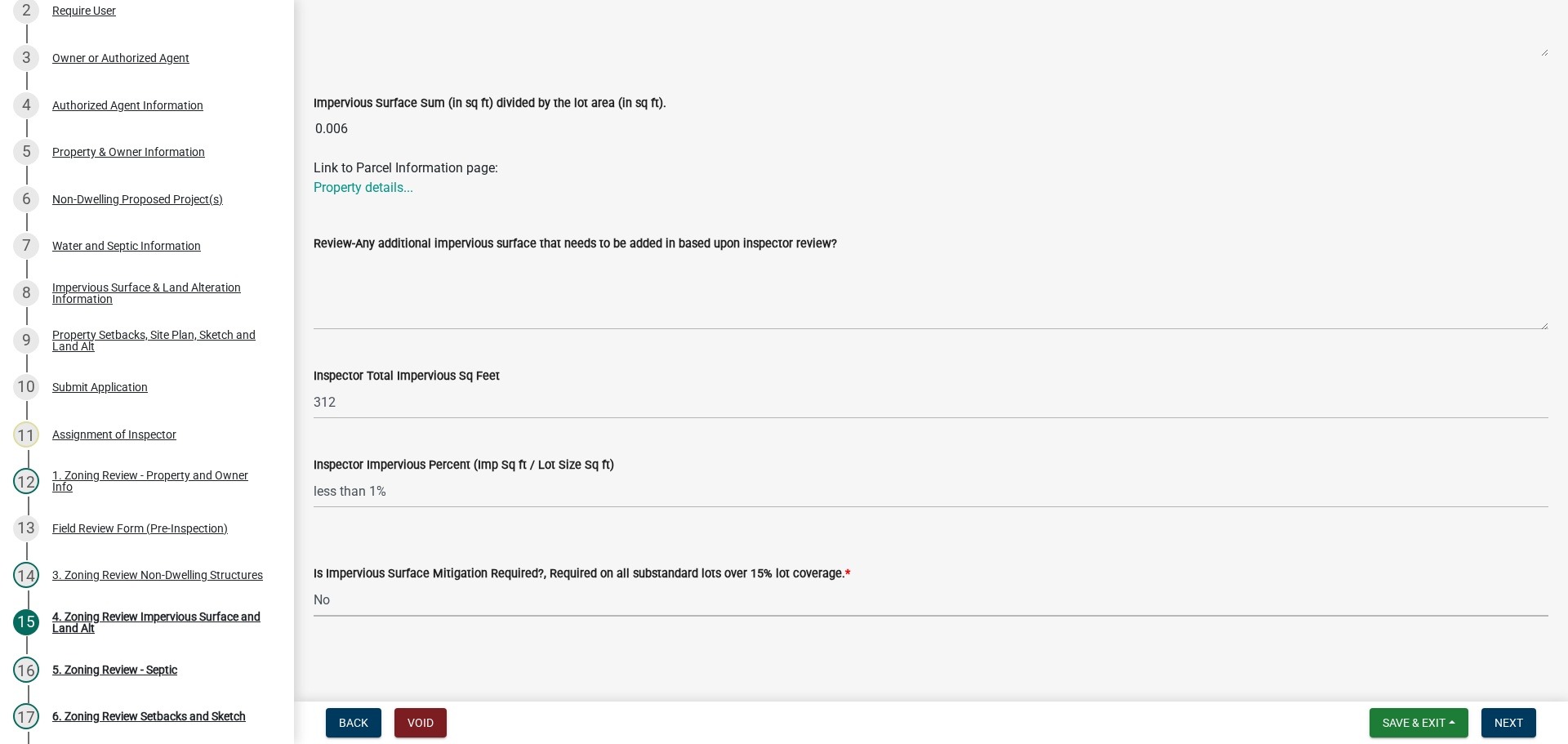
click at [313, 583] on select "Select Item... Yes- Over 15% substandard lot coverage No N/A" at bounding box center [930, 599] width 1235 height 33
select select "e01e6f83-540c-4684-94c6-de0fe38ded07"
click at [1511, 720] on span "Next" at bounding box center [1508, 722] width 28 height 13
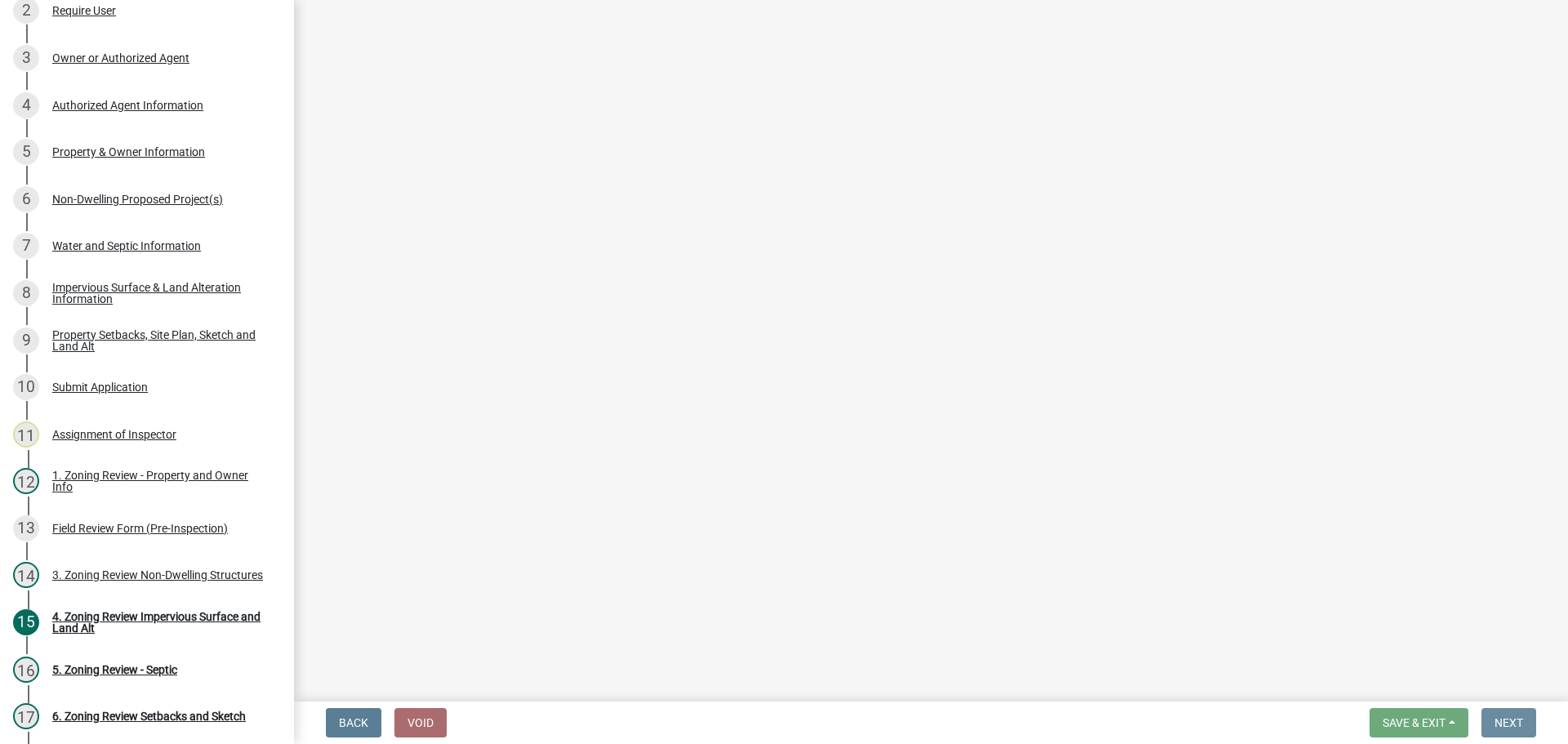
scroll to position [0, 0]
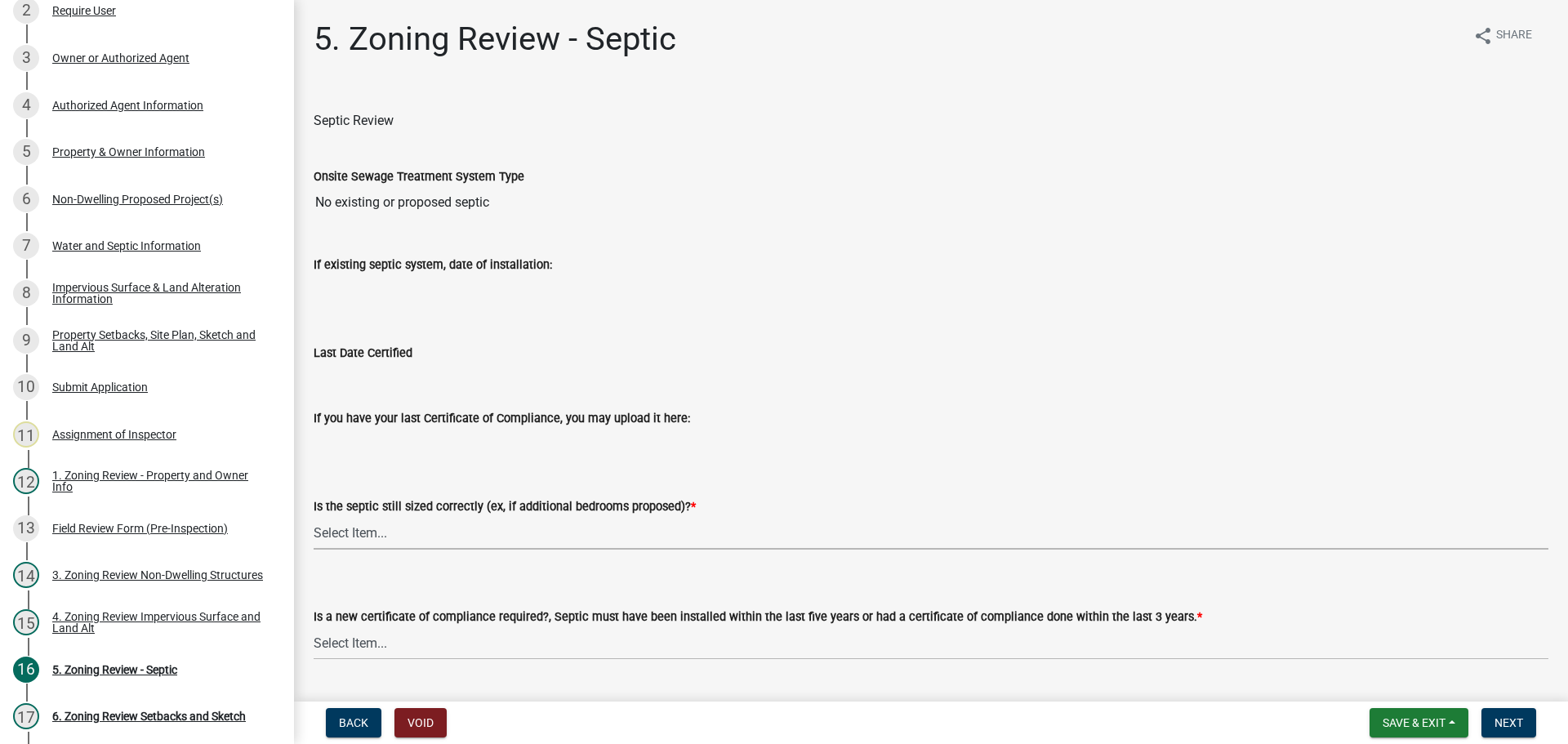
click at [385, 528] on select "Select Item... Yes No N/A" at bounding box center [930, 533] width 1235 height 33
click at [313, 516] on select "Select Item... Yes No N/A" at bounding box center [930, 533] width 1235 height 33
select select "ffe0288f-179d-446d-9dfb-ee21a688edc6"
click at [382, 638] on select "Select Item... Yes No" at bounding box center [930, 643] width 1235 height 33
click at [313, 626] on select "Select Item... Yes No" at bounding box center [930, 643] width 1235 height 33
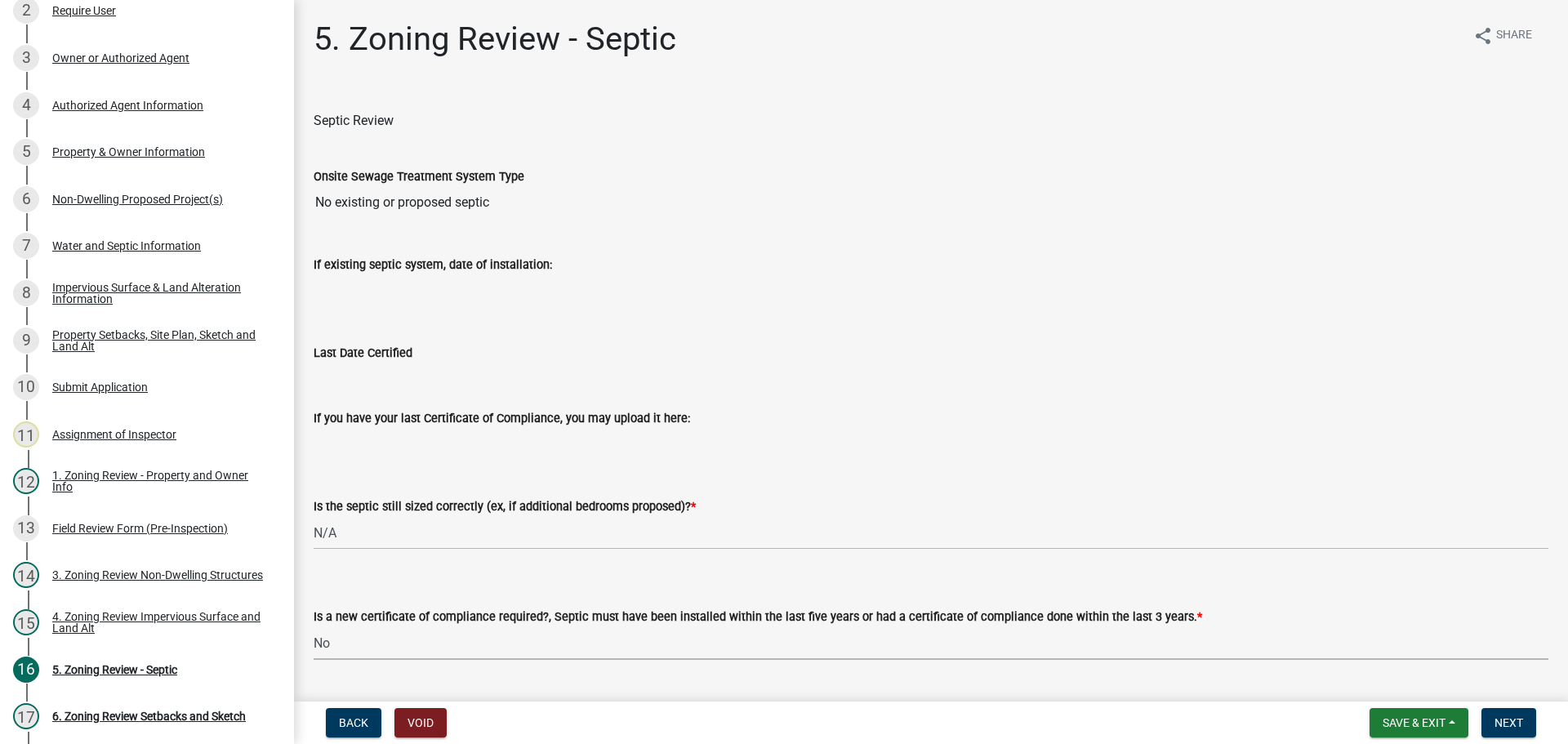
select select "2fd537d7-74b1-4ff9-a84c-837cf5598f43"
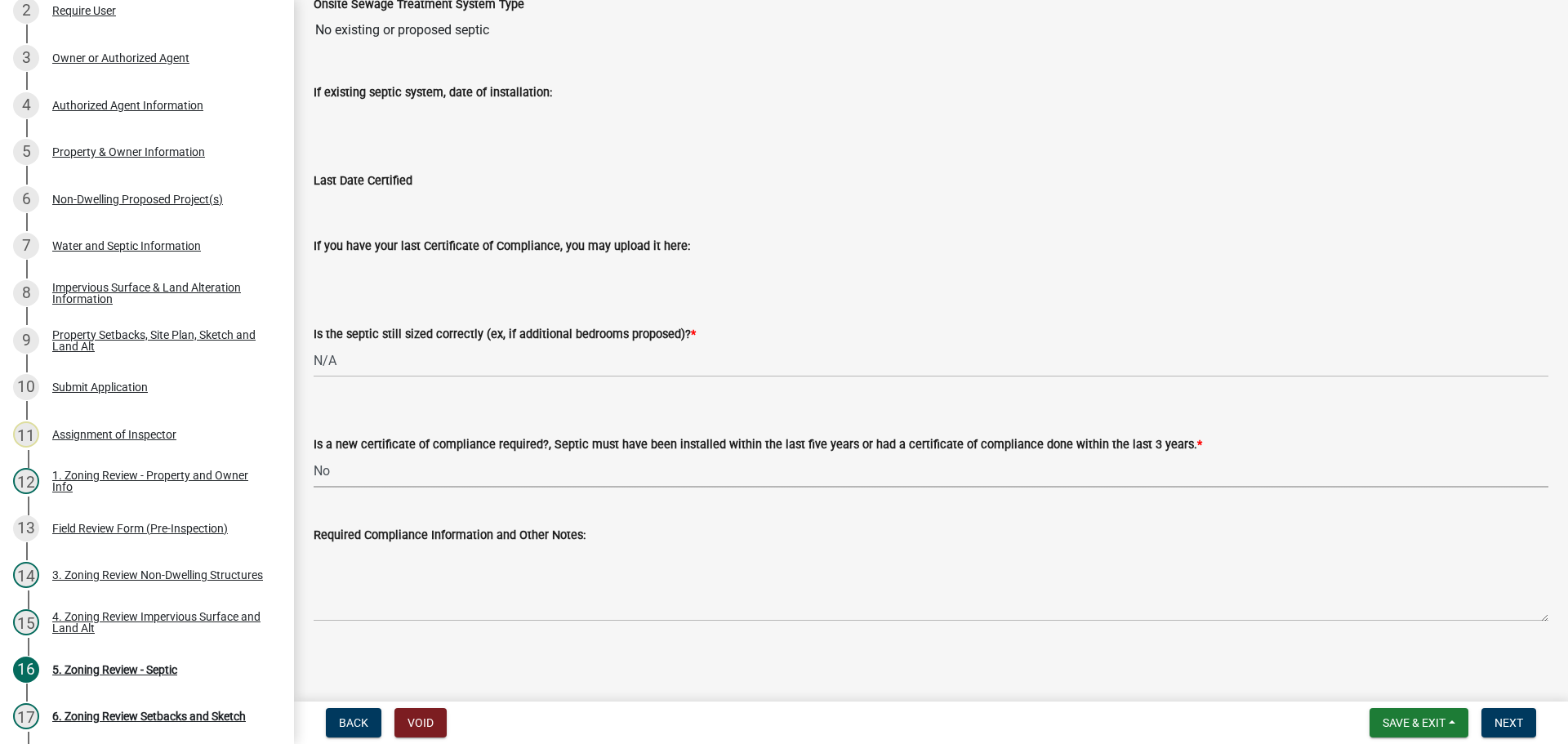
scroll to position [175, 0]
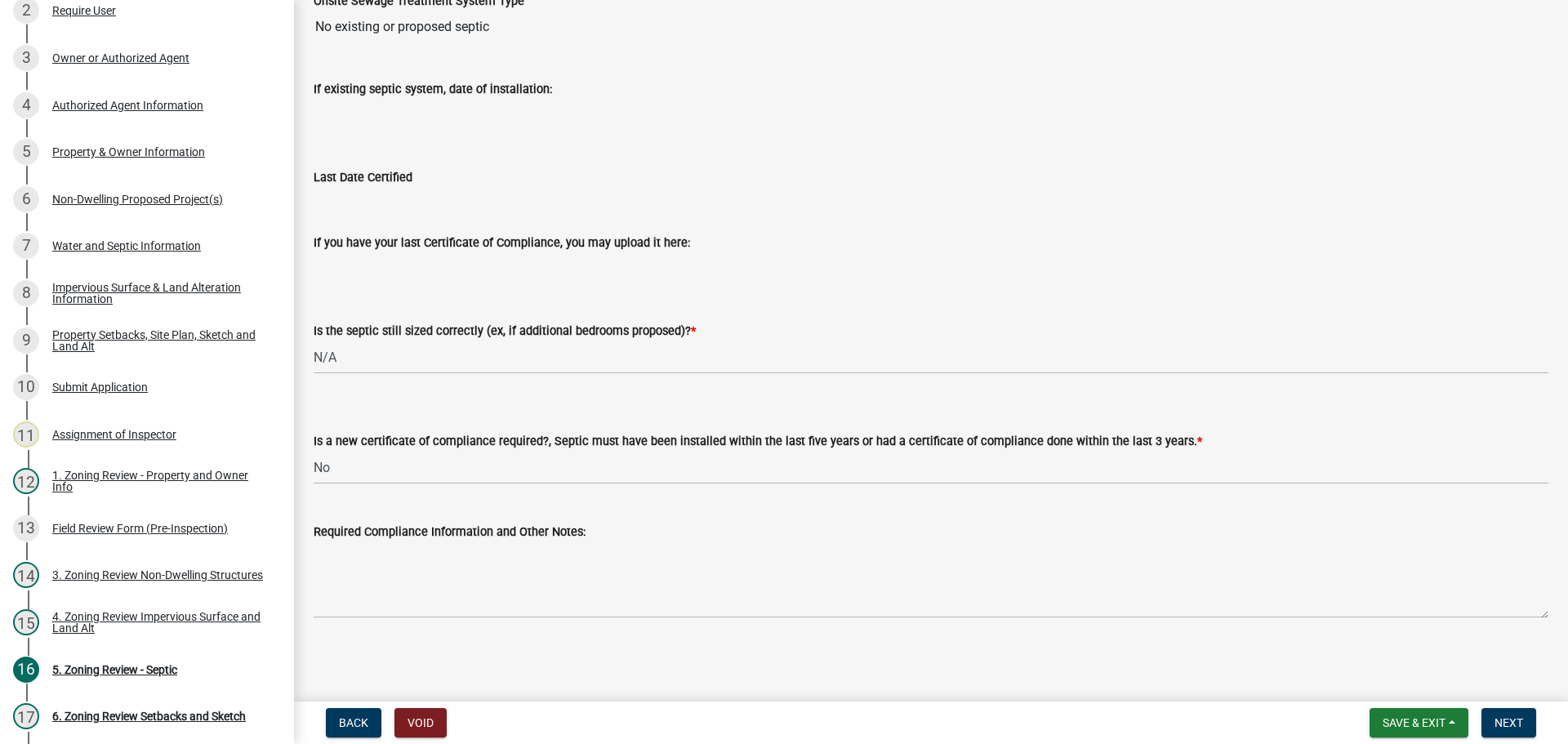
click at [1498, 707] on nav "Back Void Save & Exit Save Save & Exit Next" at bounding box center [931, 722] width 1274 height 42
click at [1502, 722] on span "Next" at bounding box center [1508, 722] width 28 height 13
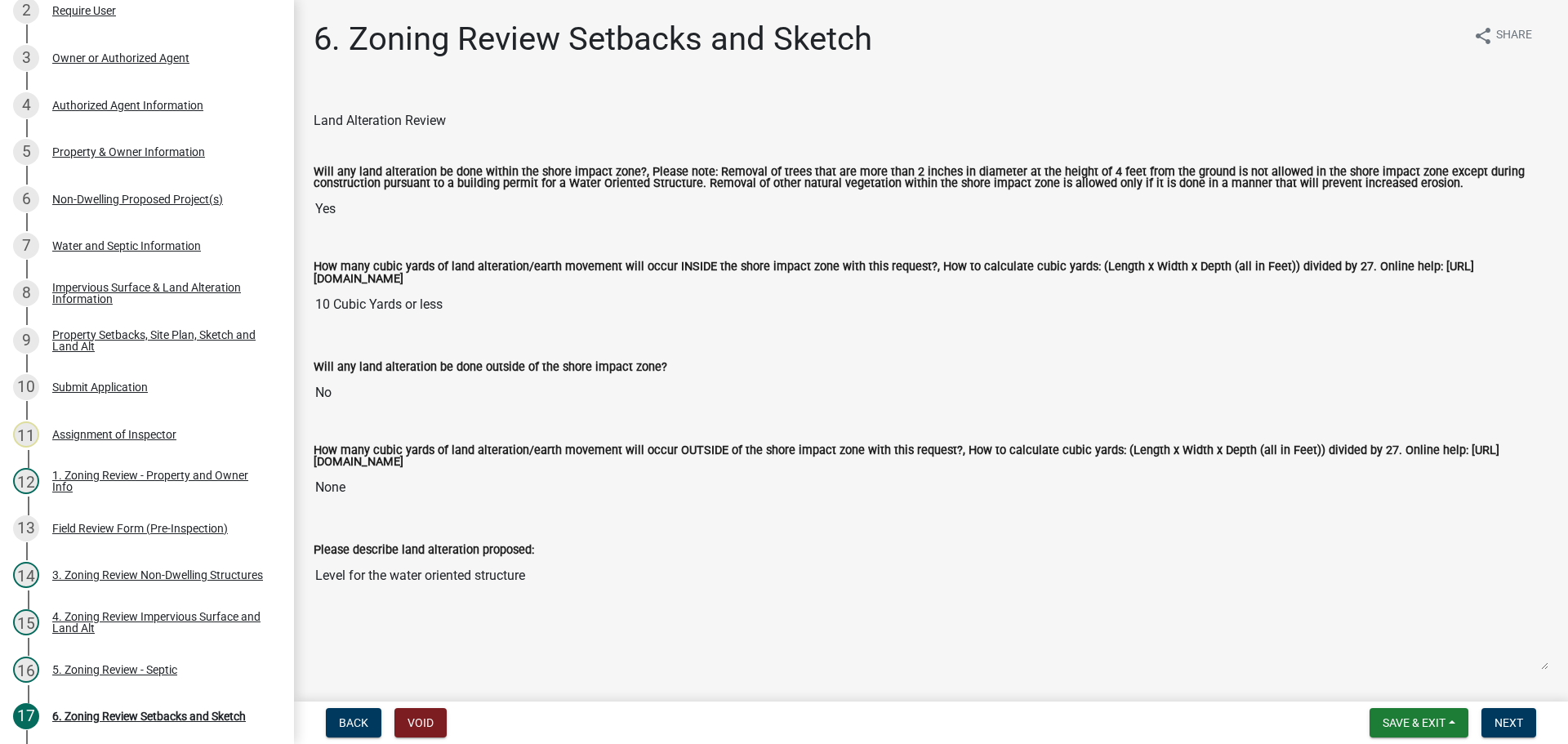
scroll to position [245, 0]
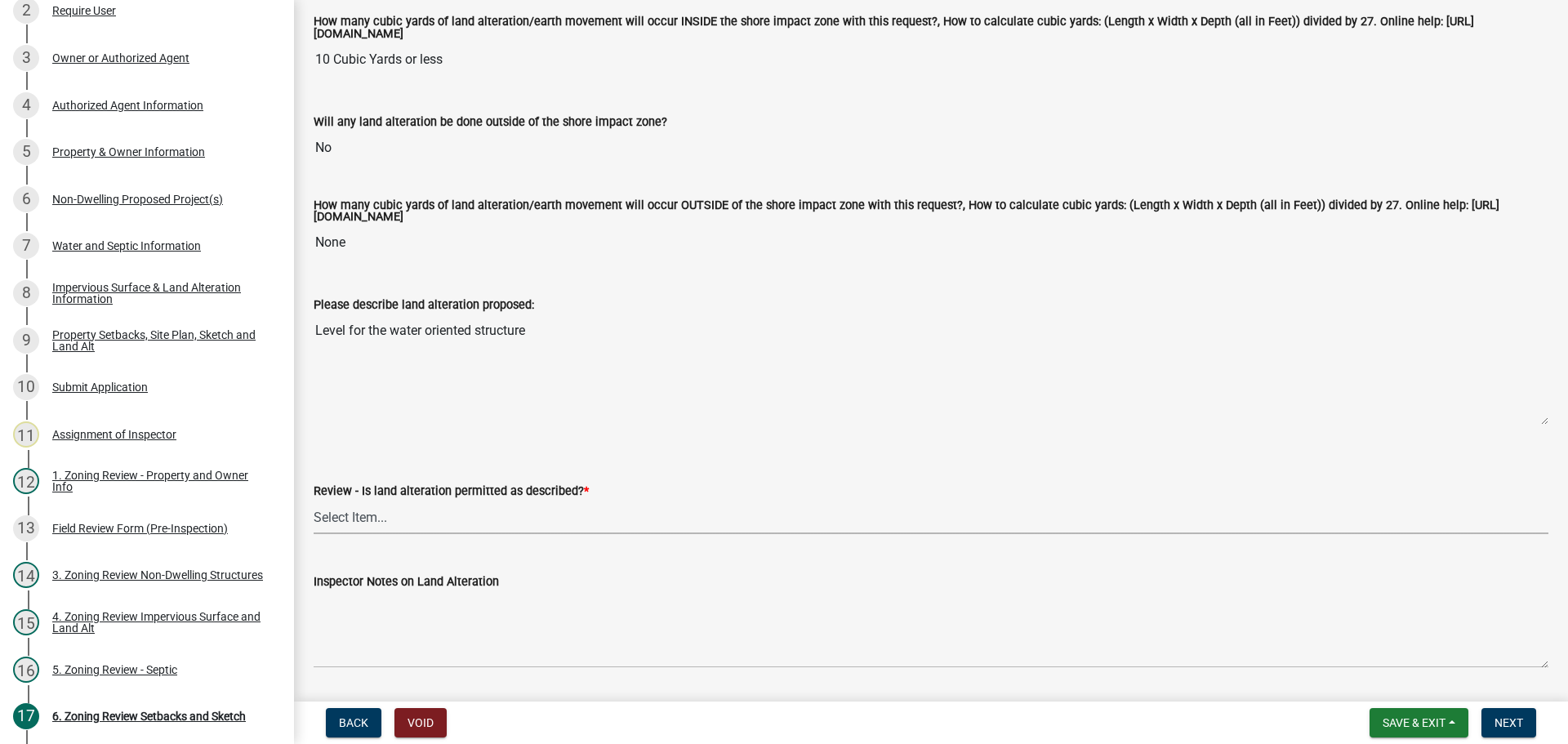
click at [366, 526] on select "Select Item... Yes No N/A" at bounding box center [930, 517] width 1235 height 33
click at [313, 503] on select "Select Item... Yes No N/A" at bounding box center [930, 517] width 1235 height 33
select select "cada6796-d529-4ebb-b6d4-faca8dd705c9"
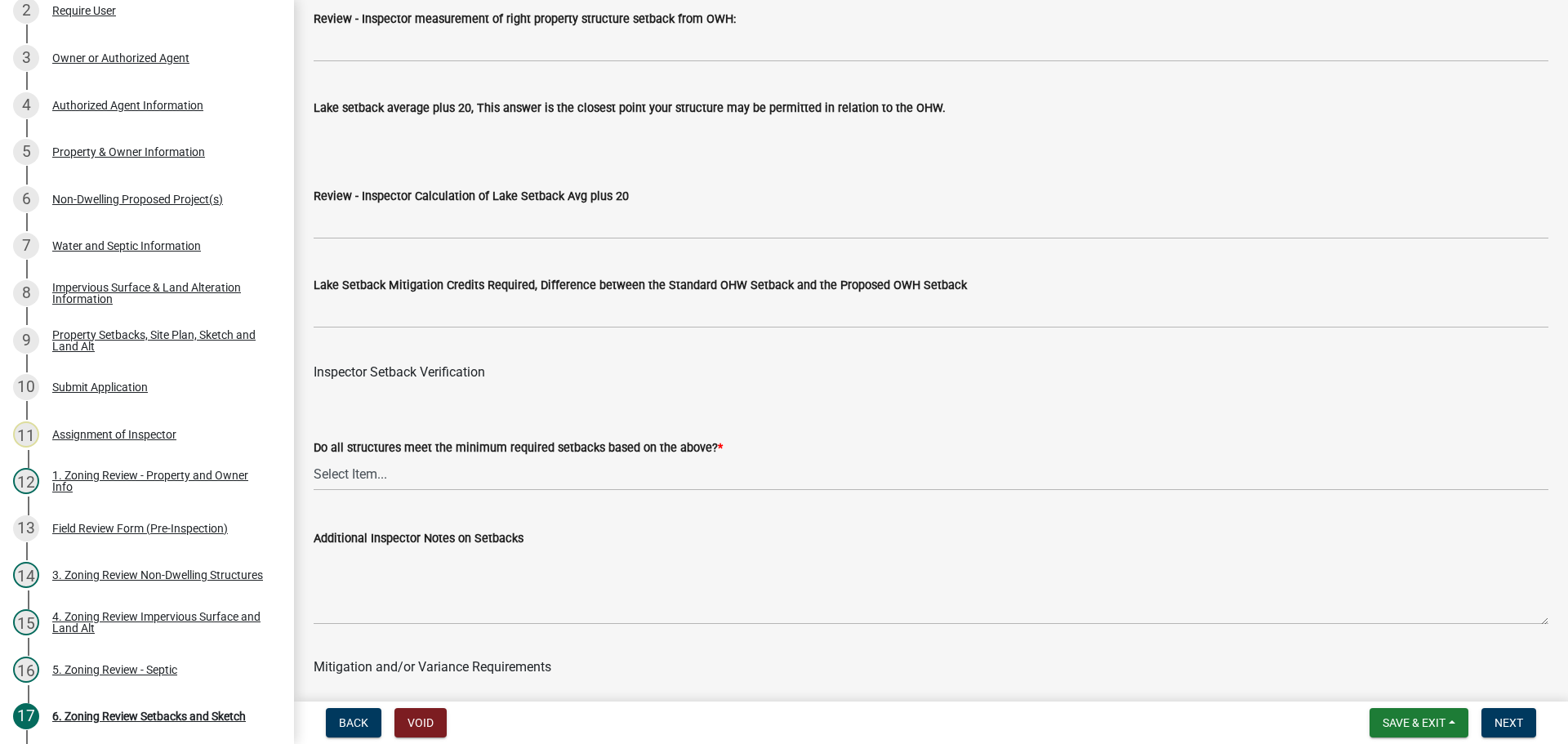
scroll to position [5063, 0]
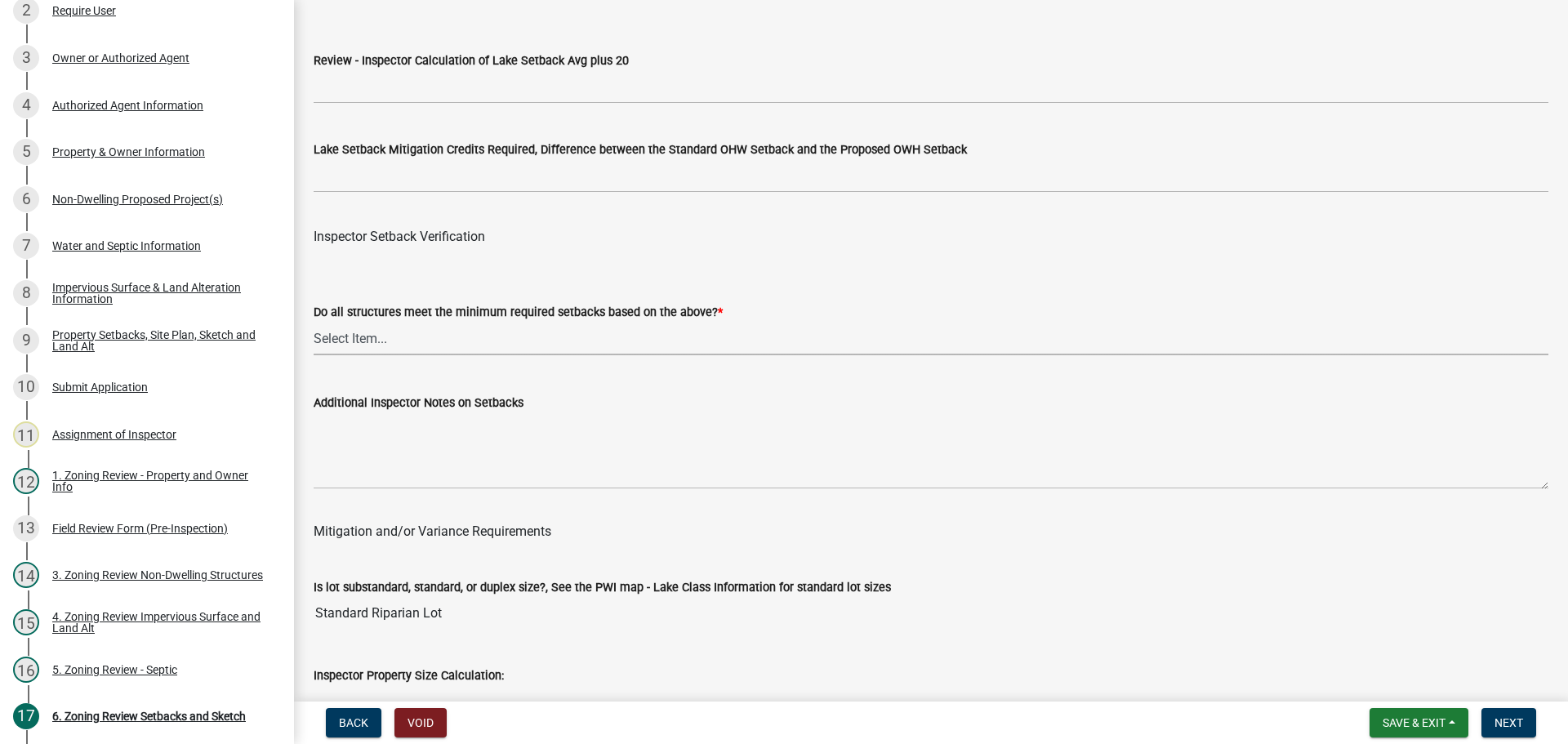
click at [510, 339] on select "Select Item... Yes No" at bounding box center [930, 338] width 1235 height 33
click at [313, 325] on select "Select Item... Yes No" at bounding box center [930, 338] width 1235 height 33
select select "1355ee8a-8cf1-4796-8594-a9df27e9dfb0"
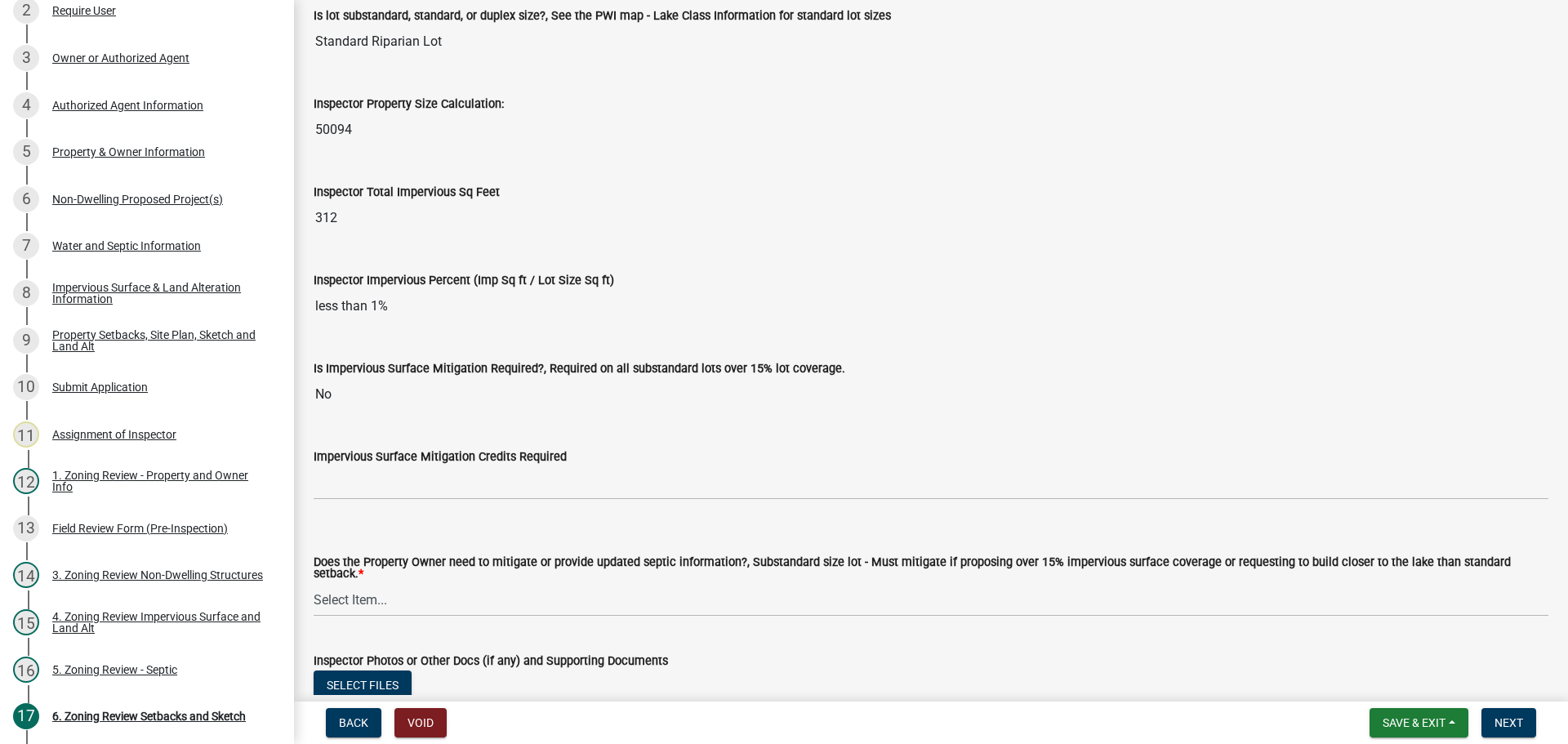
scroll to position [5879, 0]
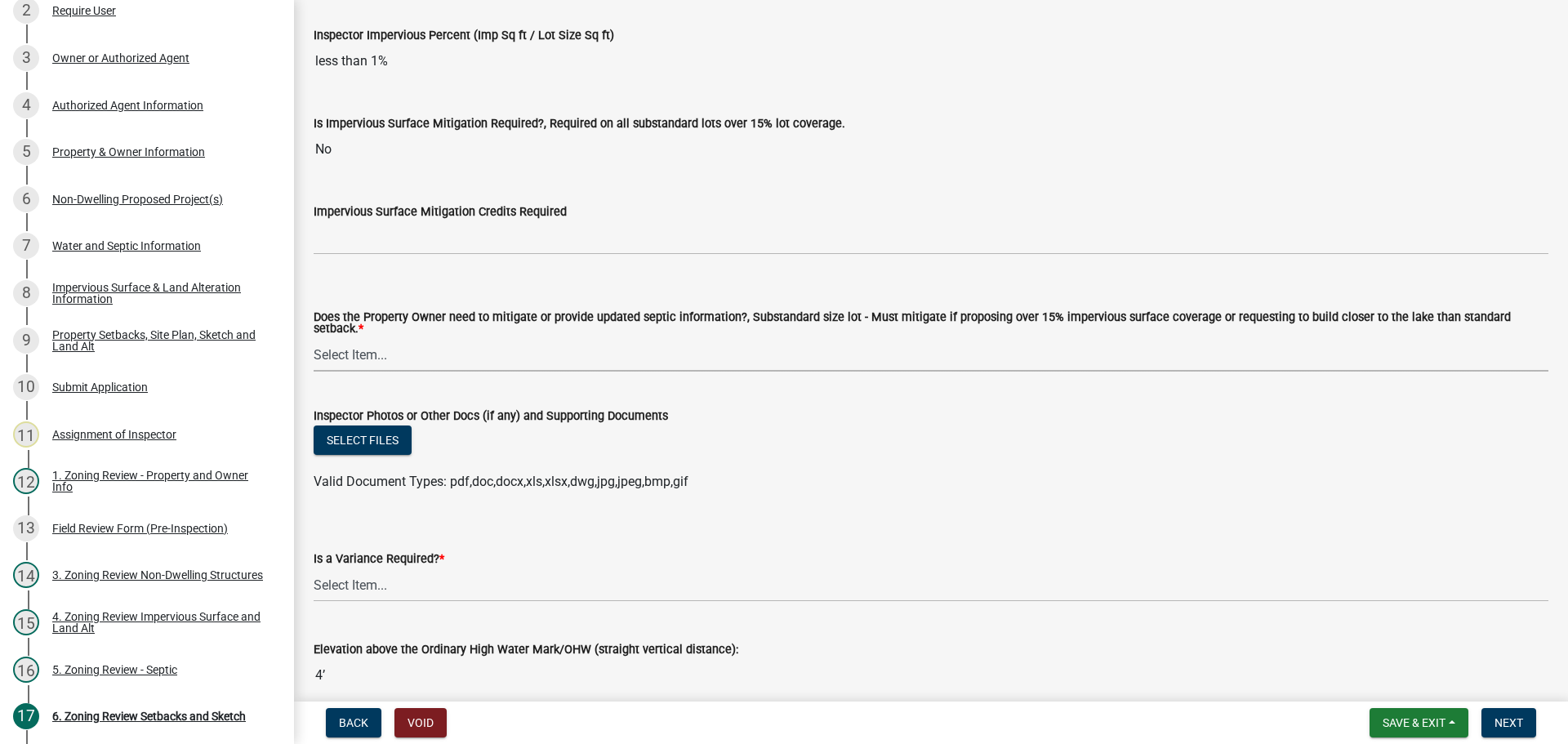
click at [530, 344] on select "Select Item... No Mitigation or additional Septic Information is required Septi…" at bounding box center [930, 355] width 1235 height 33
click at [313, 338] on select "Select Item... No Mitigation or additional Septic Information is required Septi…" at bounding box center [930, 355] width 1235 height 33
select select "90ee664a-1dc2-440e-be2c-90a87c157e77"
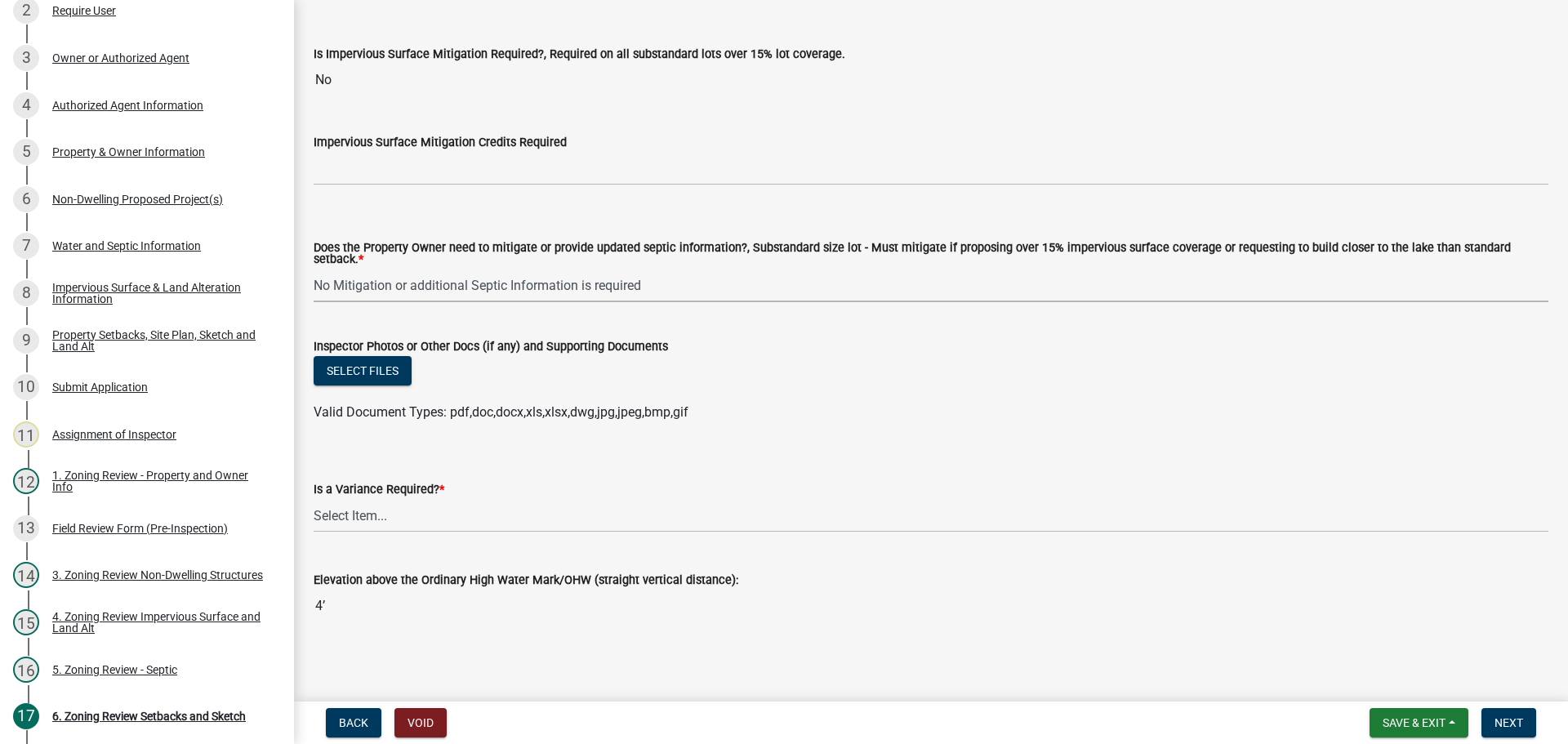
scroll to position [5950, 0]
click at [420, 520] on select "Select Item... Yes No" at bounding box center [930, 515] width 1235 height 33
click at [313, 498] on select "Select Item... Yes No" at bounding box center [930, 515] width 1235 height 33
select select "f2187563-aefa-492e-adce-9c256a51e9d2"
click at [1492, 724] on button "Next" at bounding box center [1509, 722] width 55 height 29
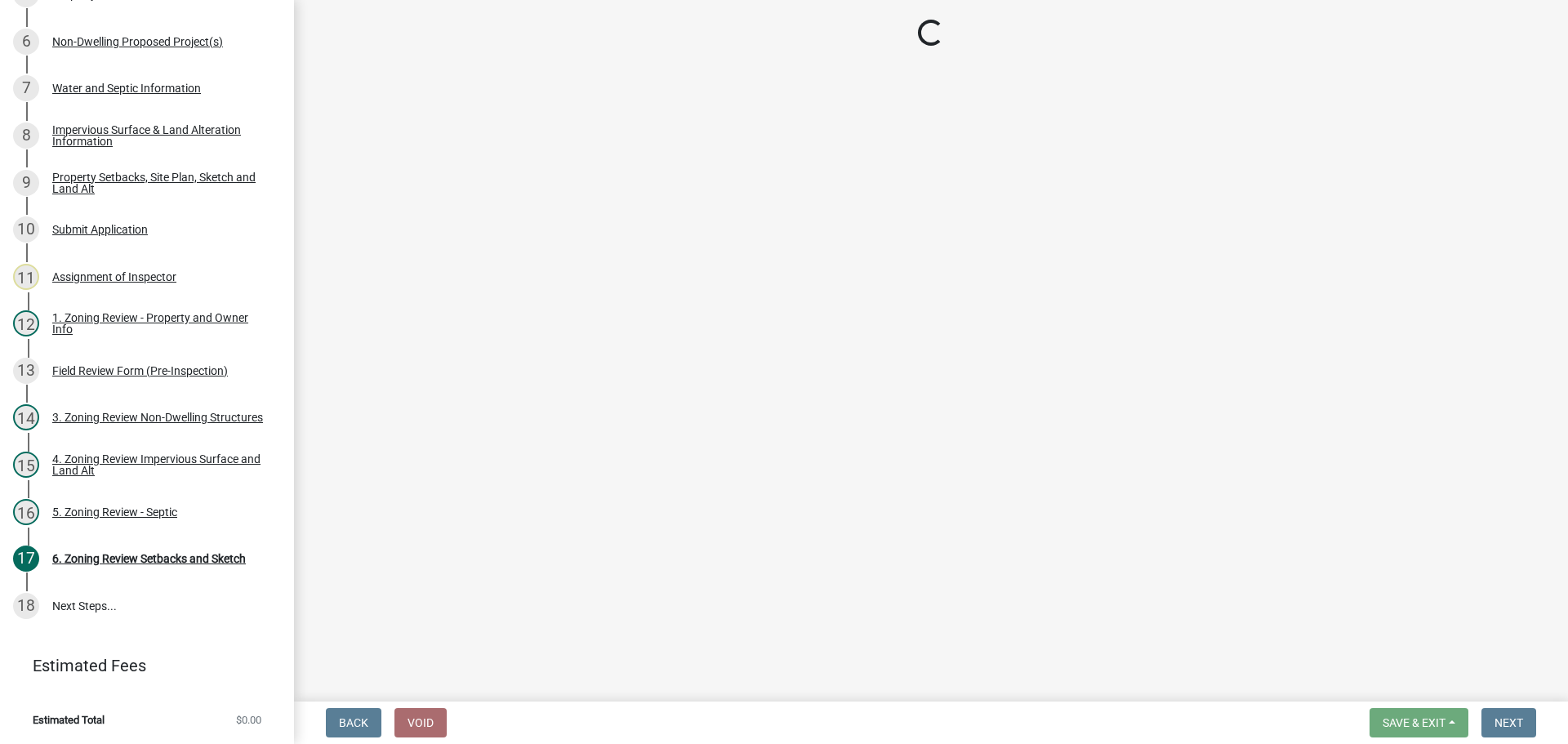
scroll to position [449, 0]
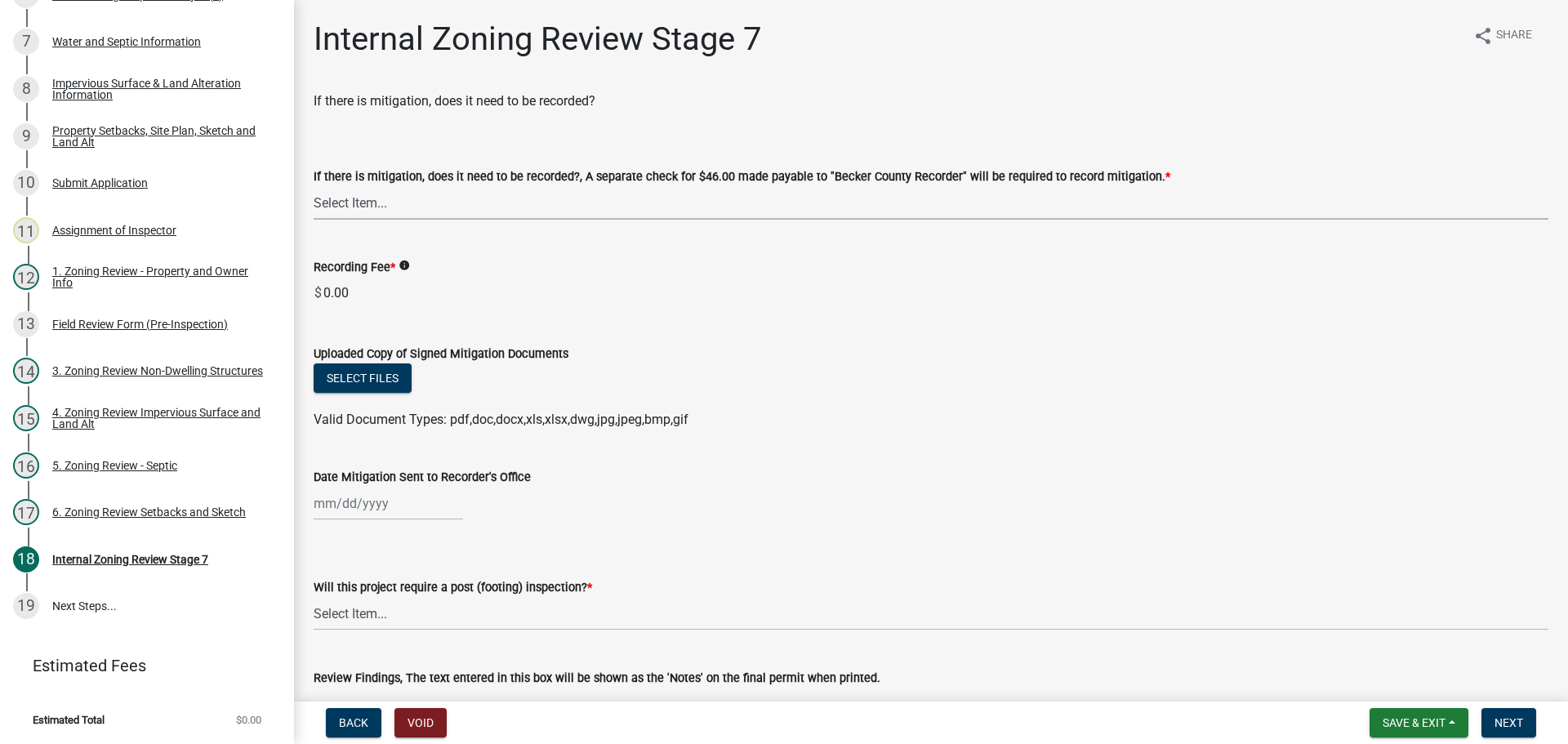
click at [611, 194] on select "Select Item... Yes No N/A" at bounding box center [930, 203] width 1235 height 33
click at [313, 186] on select "Select Item... Yes No N/A" at bounding box center [930, 203] width 1235 height 33
select select "e59fcb53-d9ed-466f-8c3e-33bb35216820"
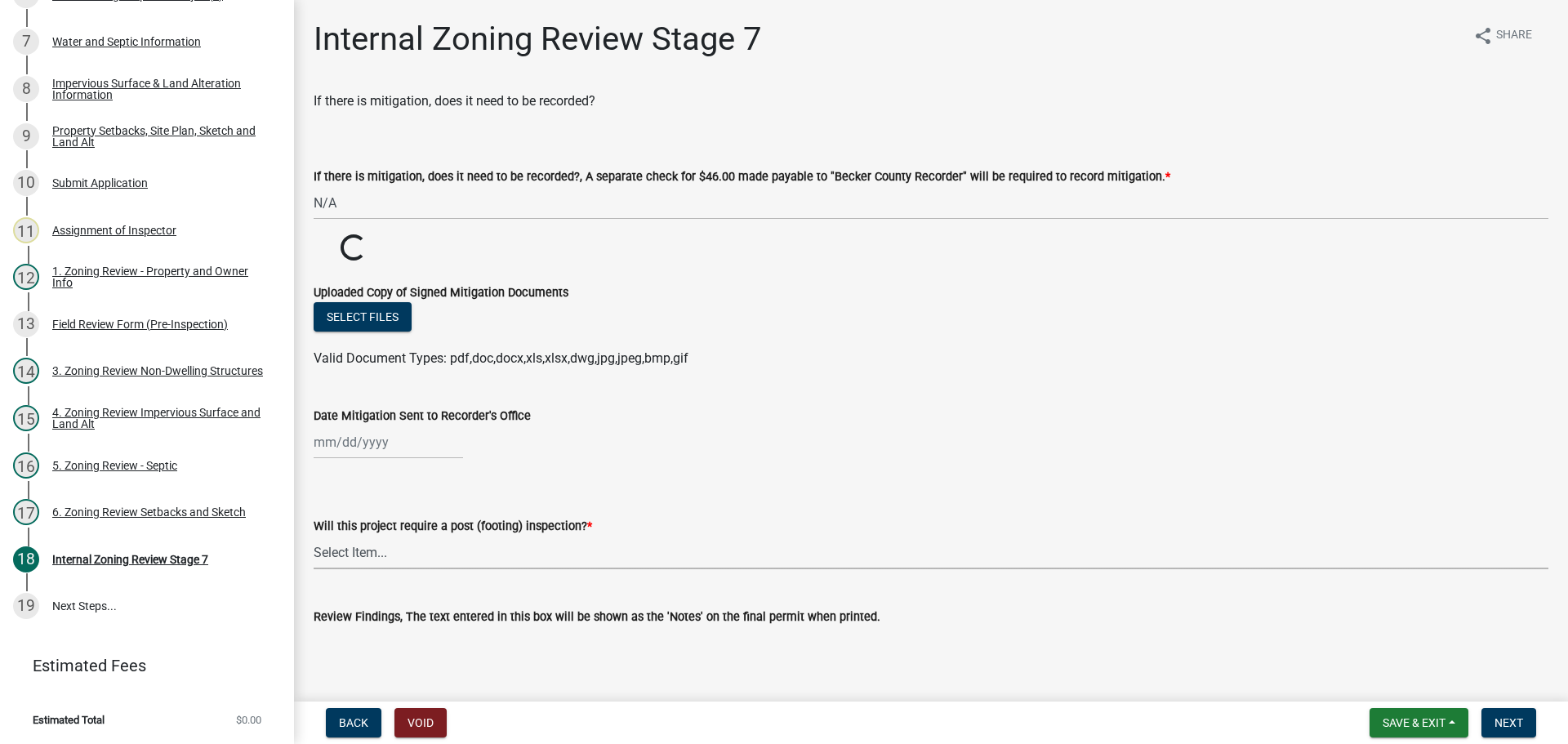
click at [433, 554] on select "Select Item... No Yes" at bounding box center [930, 552] width 1235 height 33
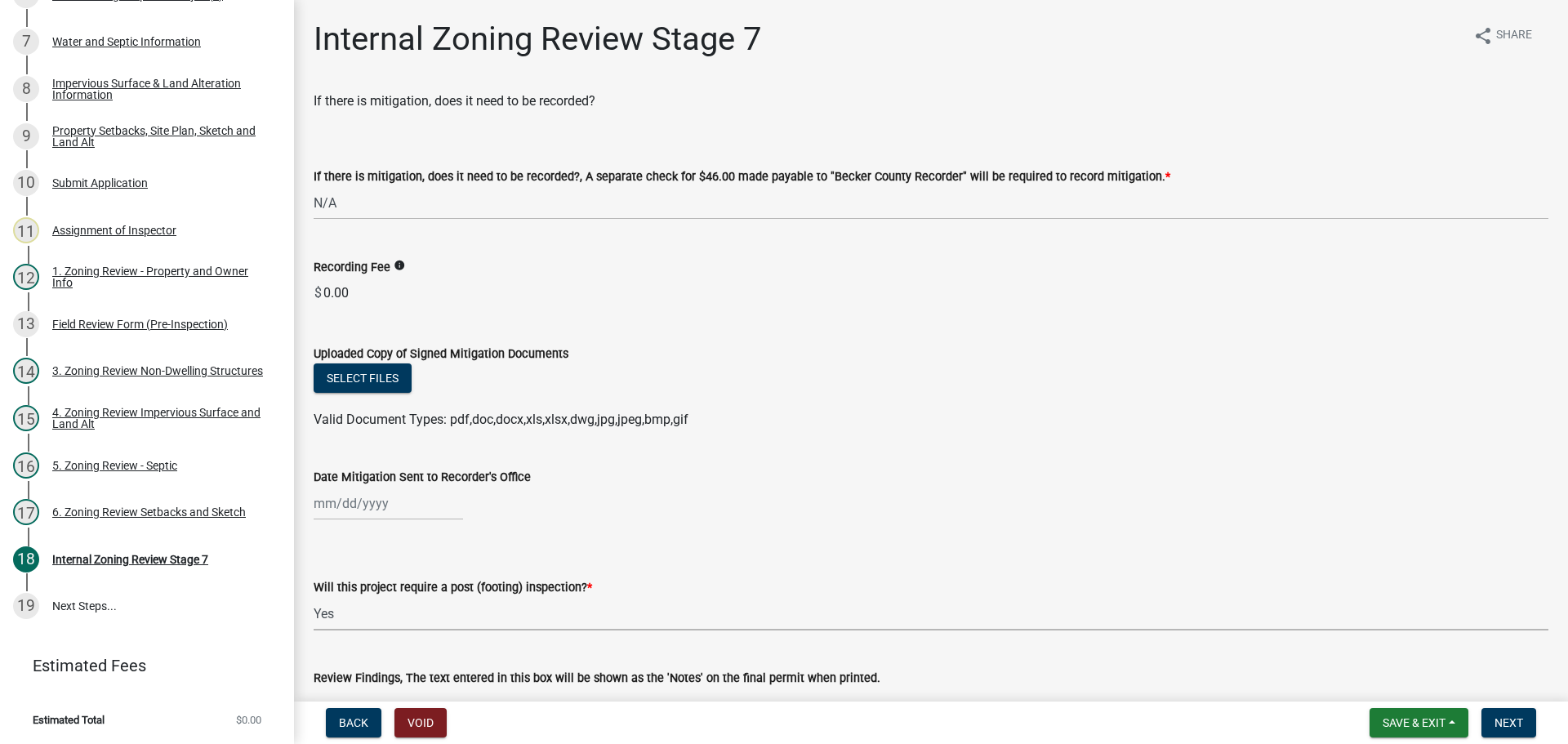
click at [313, 597] on select "Select Item... No Yes" at bounding box center [930, 613] width 1235 height 33
select select "74b00539-a6f1-4ef6-a890-a22a5fa5fedf"
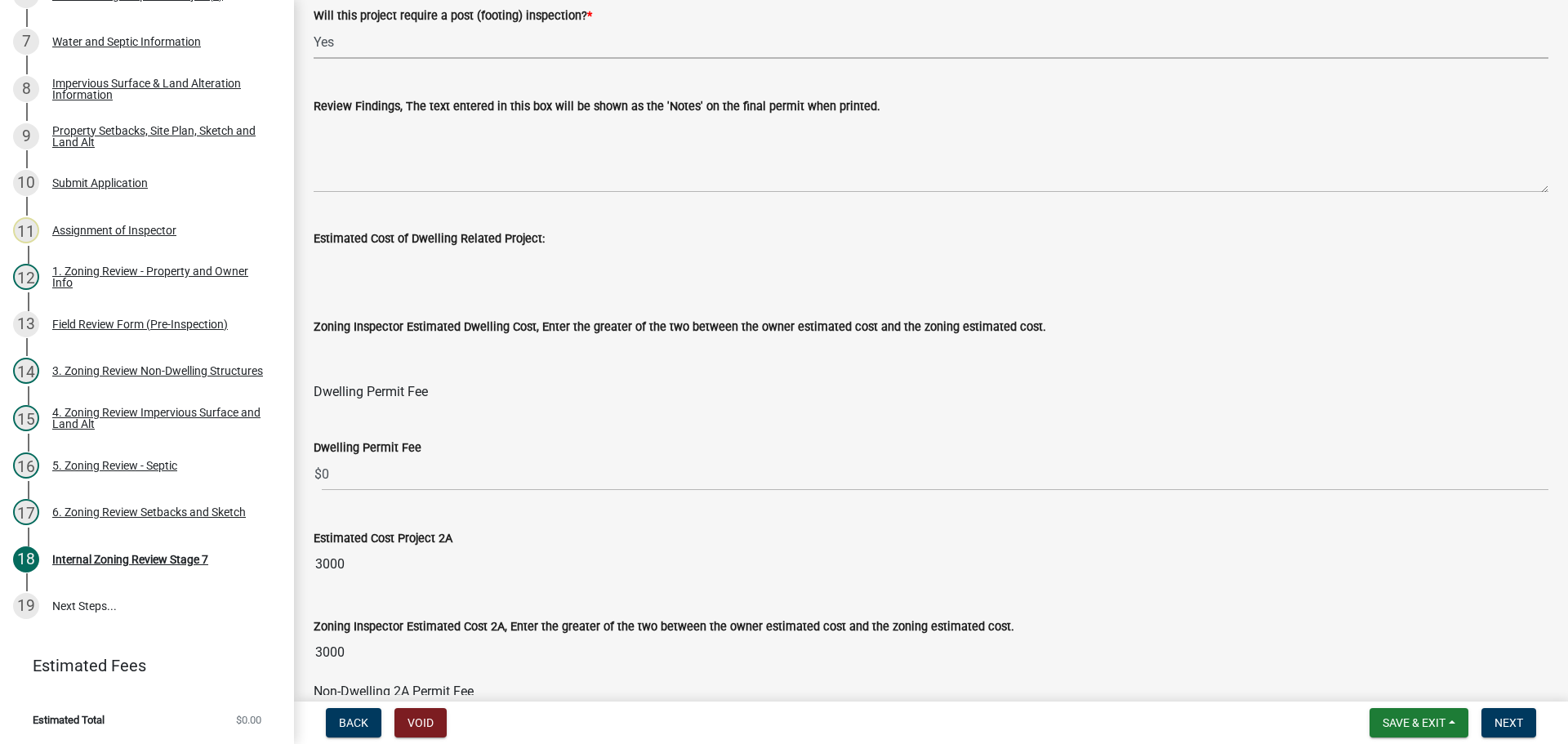
scroll to position [735, 0]
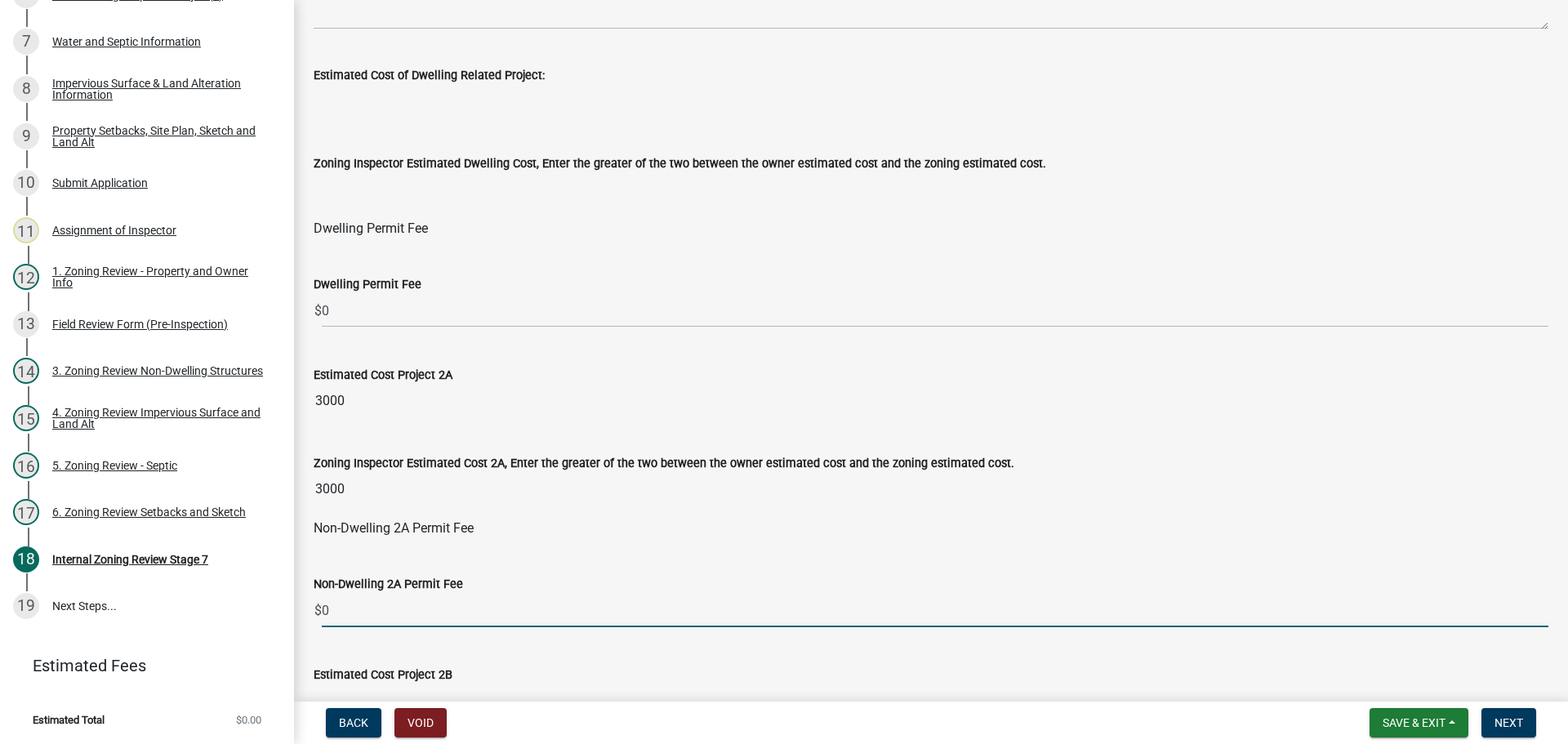
click at [349, 605] on input "0" at bounding box center [934, 610] width 1226 height 33
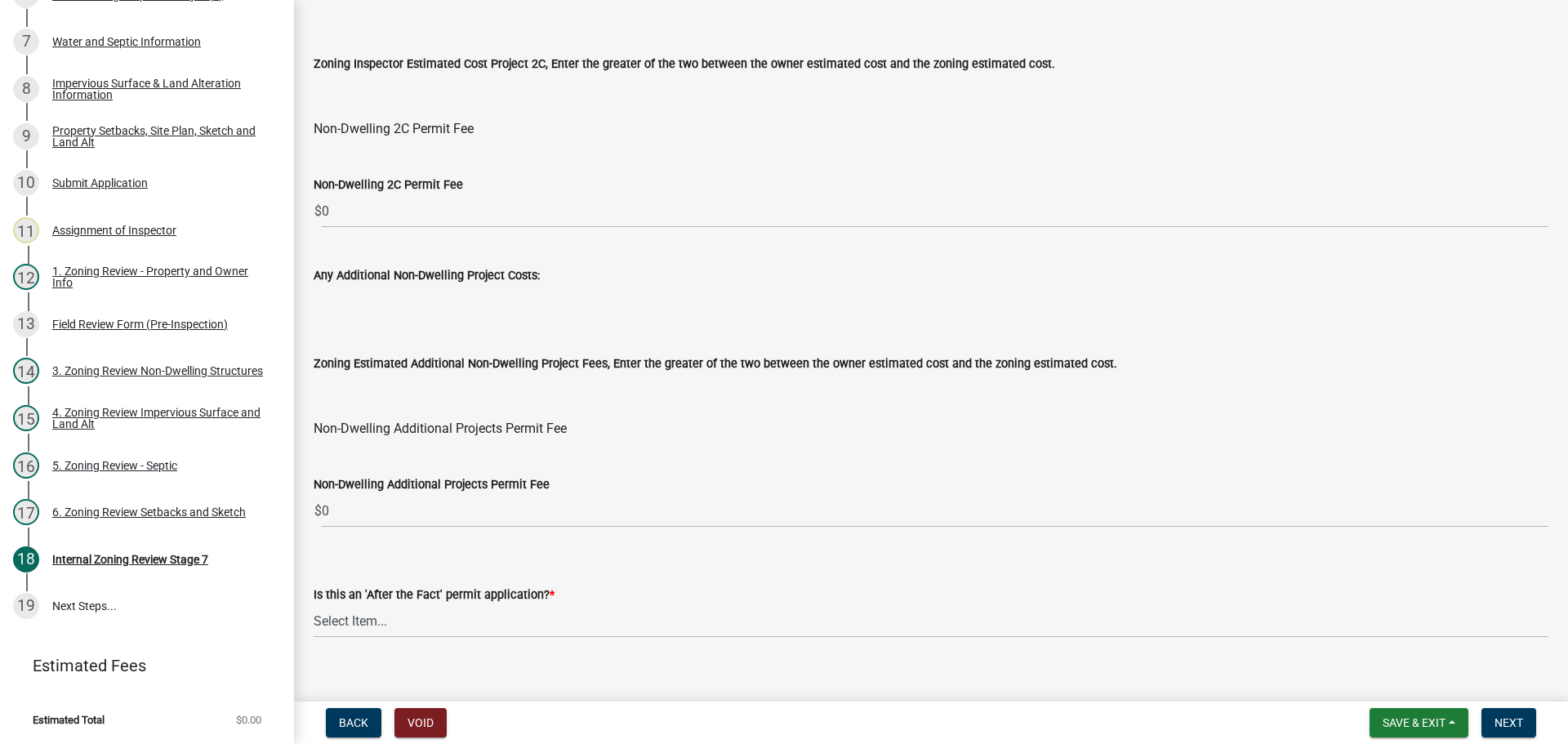
scroll to position [1959, 0]
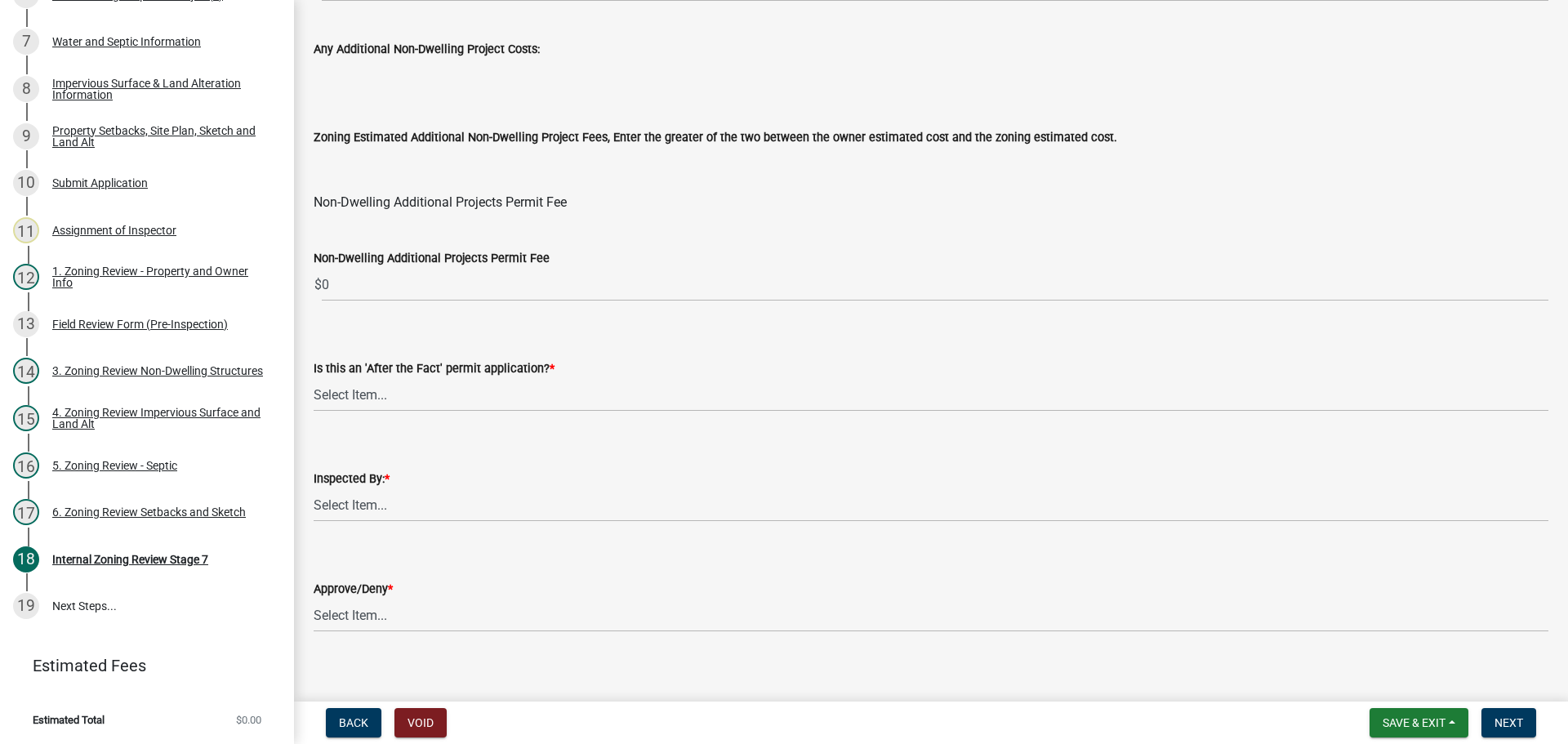
type input "75"
click at [396, 500] on select "Select Item... Jeff Rusness Kyle Vareberg Nicole Bradbury Susan Rockwell Tyler …" at bounding box center [930, 505] width 1235 height 33
click at [313, 488] on select "Select Item... Jeff Rusness Kyle Vareberg Nicole Bradbury Susan Rockwell Tyler …" at bounding box center [930, 505] width 1235 height 33
select select "c0b6e50c-983d-48c1-a910-e8bd43c13b77"
click at [373, 626] on select "Select Item... Approve Deny" at bounding box center [930, 615] width 1235 height 33
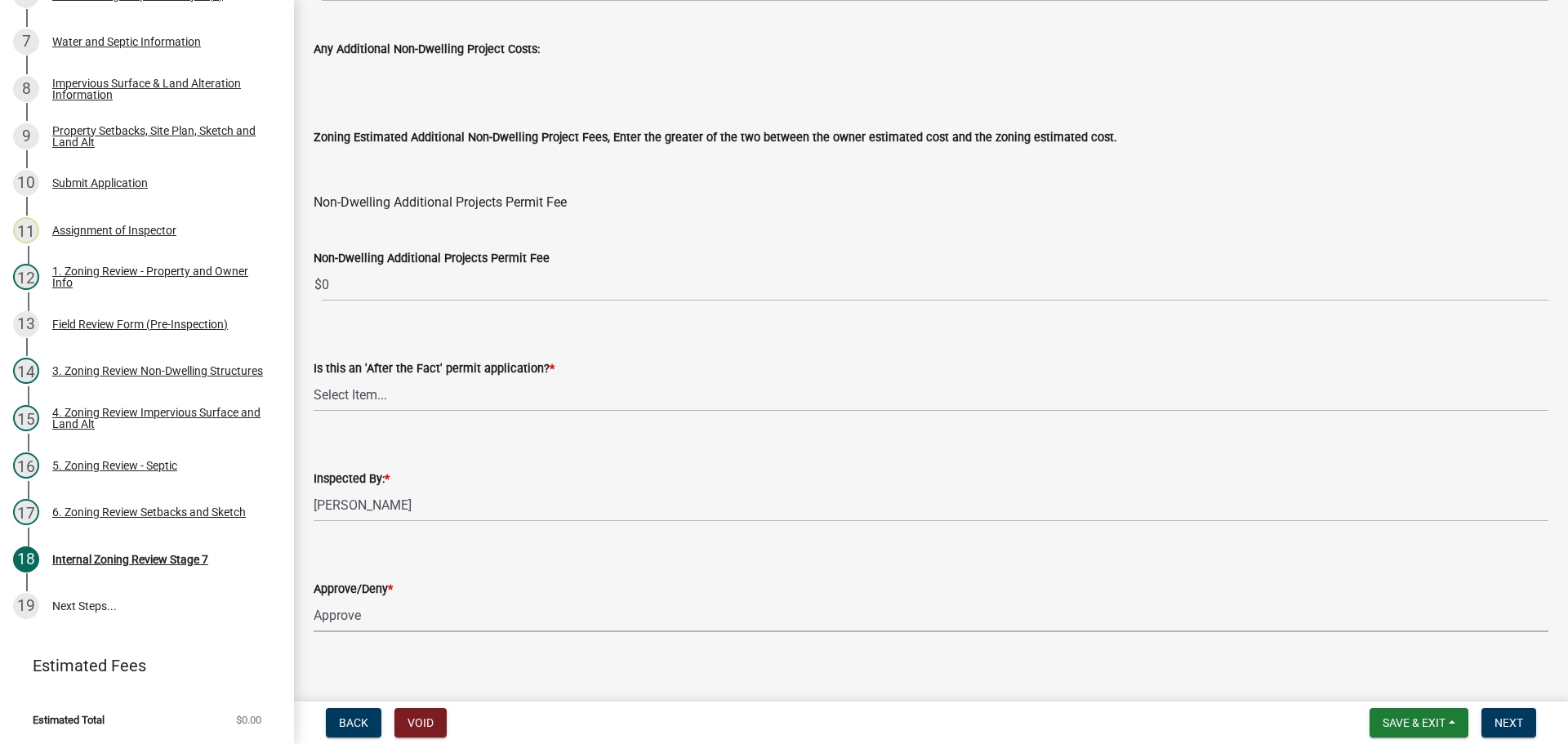
click at [313, 599] on select "Select Item... Approve Deny" at bounding box center [930, 615] width 1235 height 33
select select "97c9e5a4-d35f-4903-ad68-b764687ac9e9"
click at [391, 378] on select "Select Item... No Yes" at bounding box center [930, 395] width 1235 height 33
click at [313, 378] on select "Select Item... No Yes" at bounding box center [930, 395] width 1235 height 33
select select "bbe3a6c5-1893-4527-8578-ada07a3b8ea5"
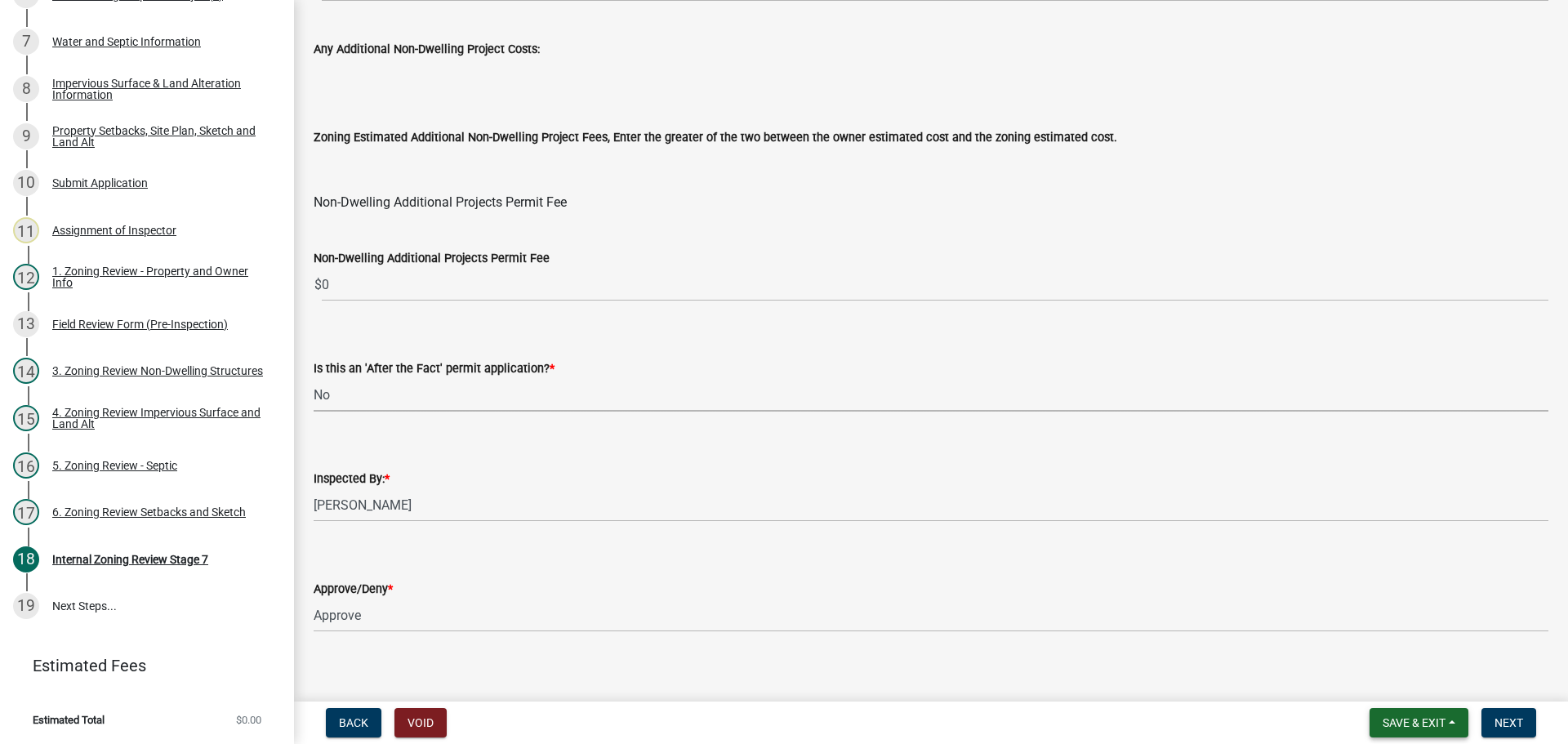
click at [1412, 718] on span "Save & Exit" at bounding box center [1414, 722] width 63 height 13
click at [1393, 647] on button "Save" at bounding box center [1403, 640] width 131 height 39
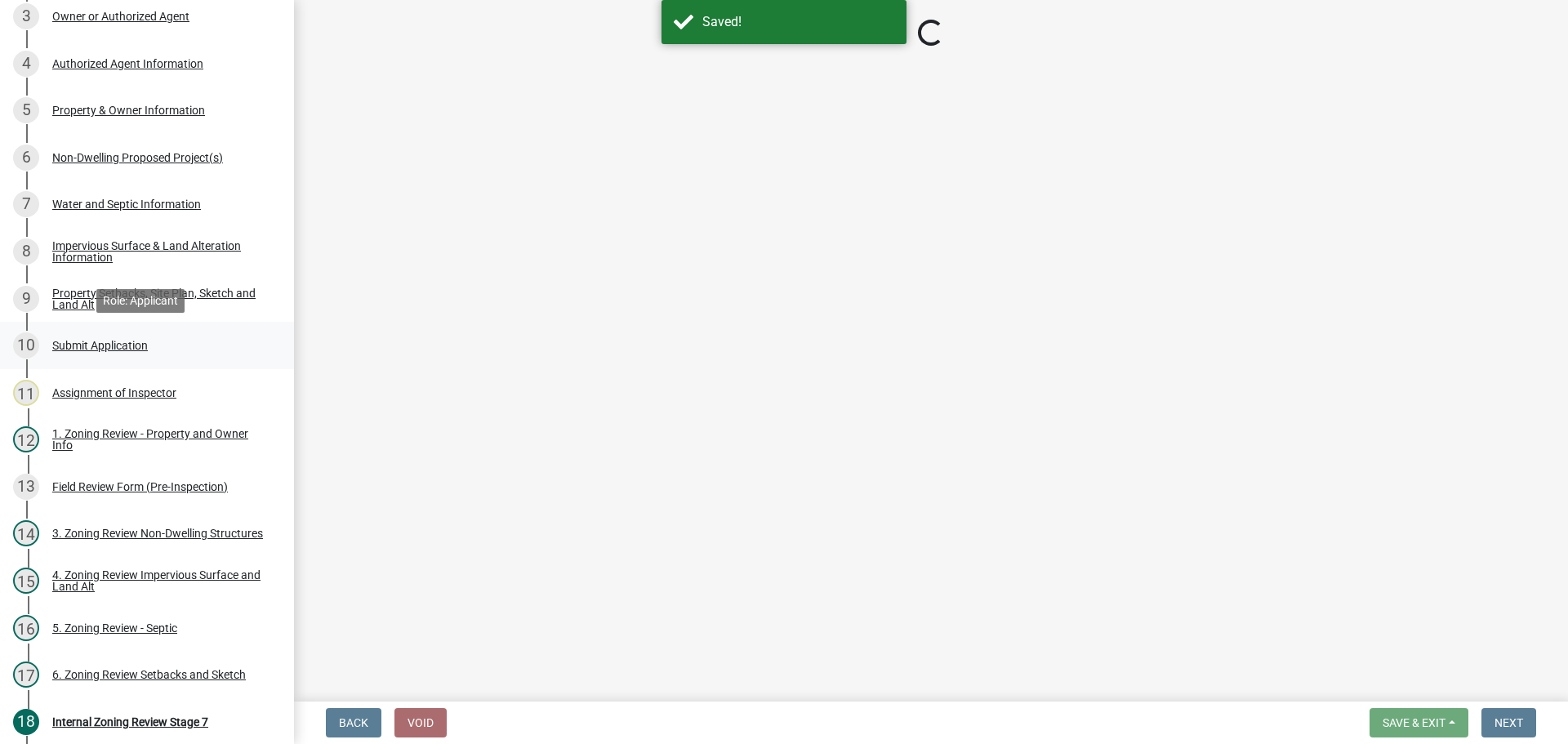
scroll to position [286, 0]
select select "e59fcb53-d9ed-466f-8c3e-33bb35216820"
select select "74b00539-a6f1-4ef6-a890-a22a5fa5fedf"
select select "bbe3a6c5-1893-4527-8578-ada07a3b8ea5"
select select "c0b6e50c-983d-48c1-a910-e8bd43c13b77"
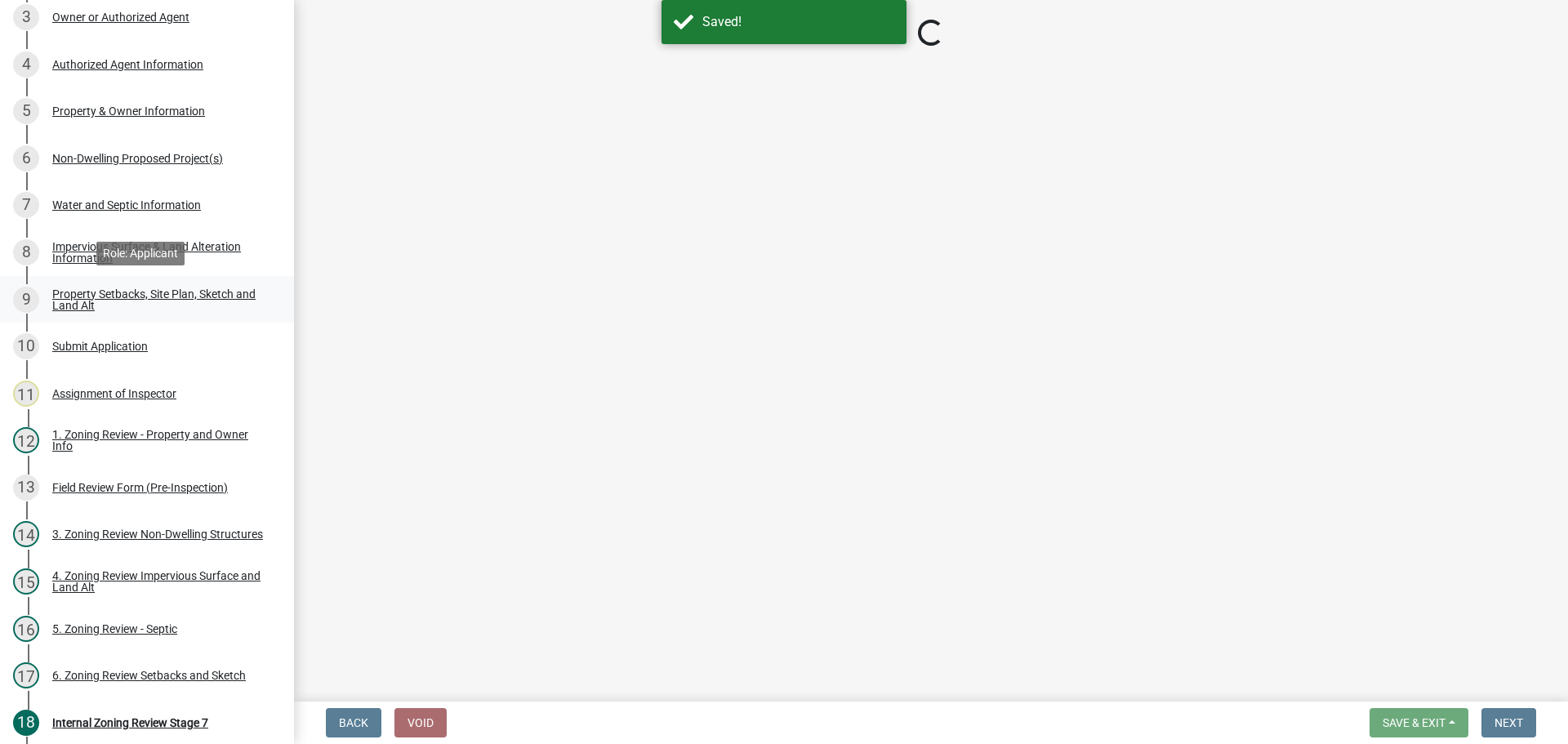
select select "97c9e5a4-d35f-4903-ad68-b764687ac9e9"
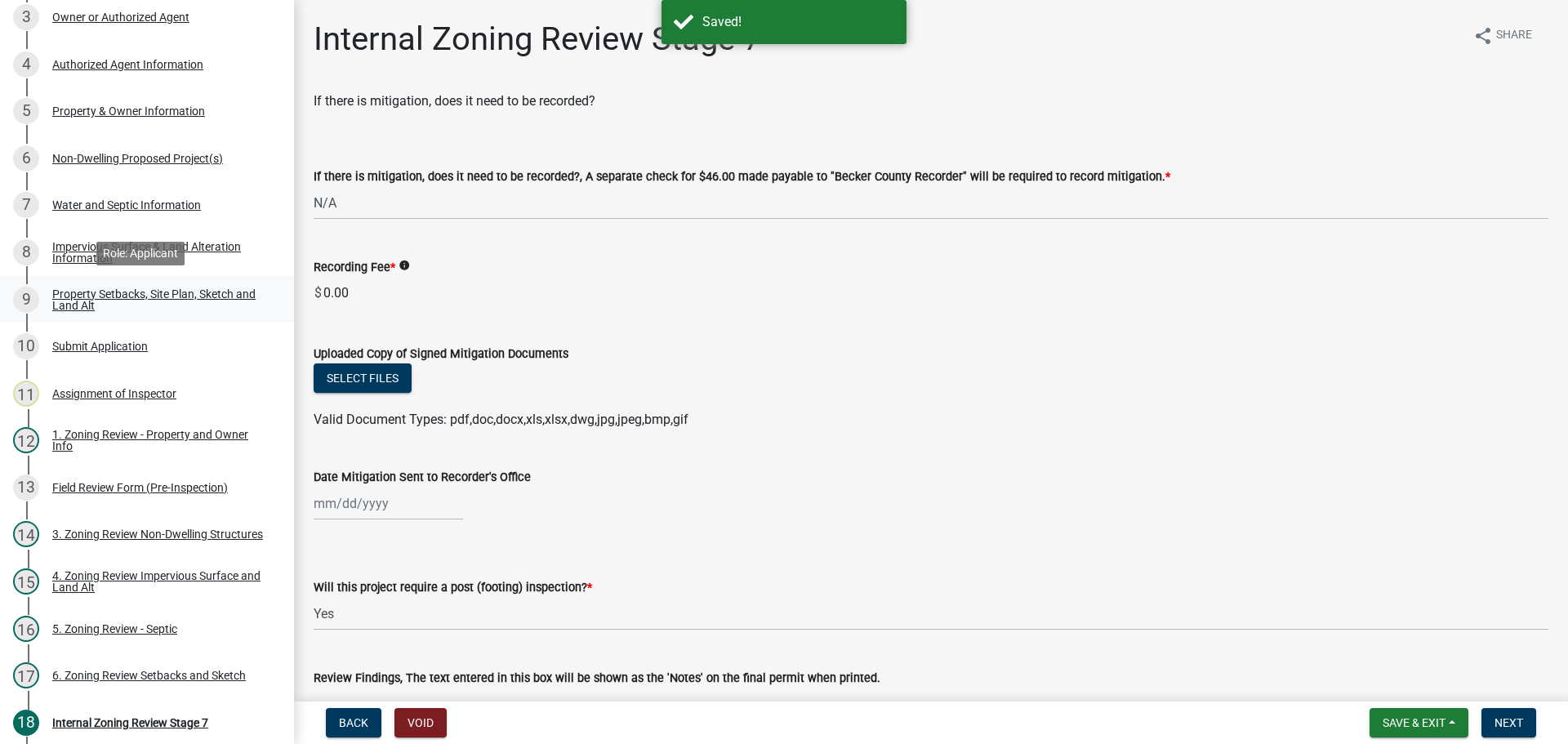
click at [175, 290] on div "Property Setbacks, Site Plan, Sketch and Land Alt" at bounding box center [160, 300] width 215 height 23
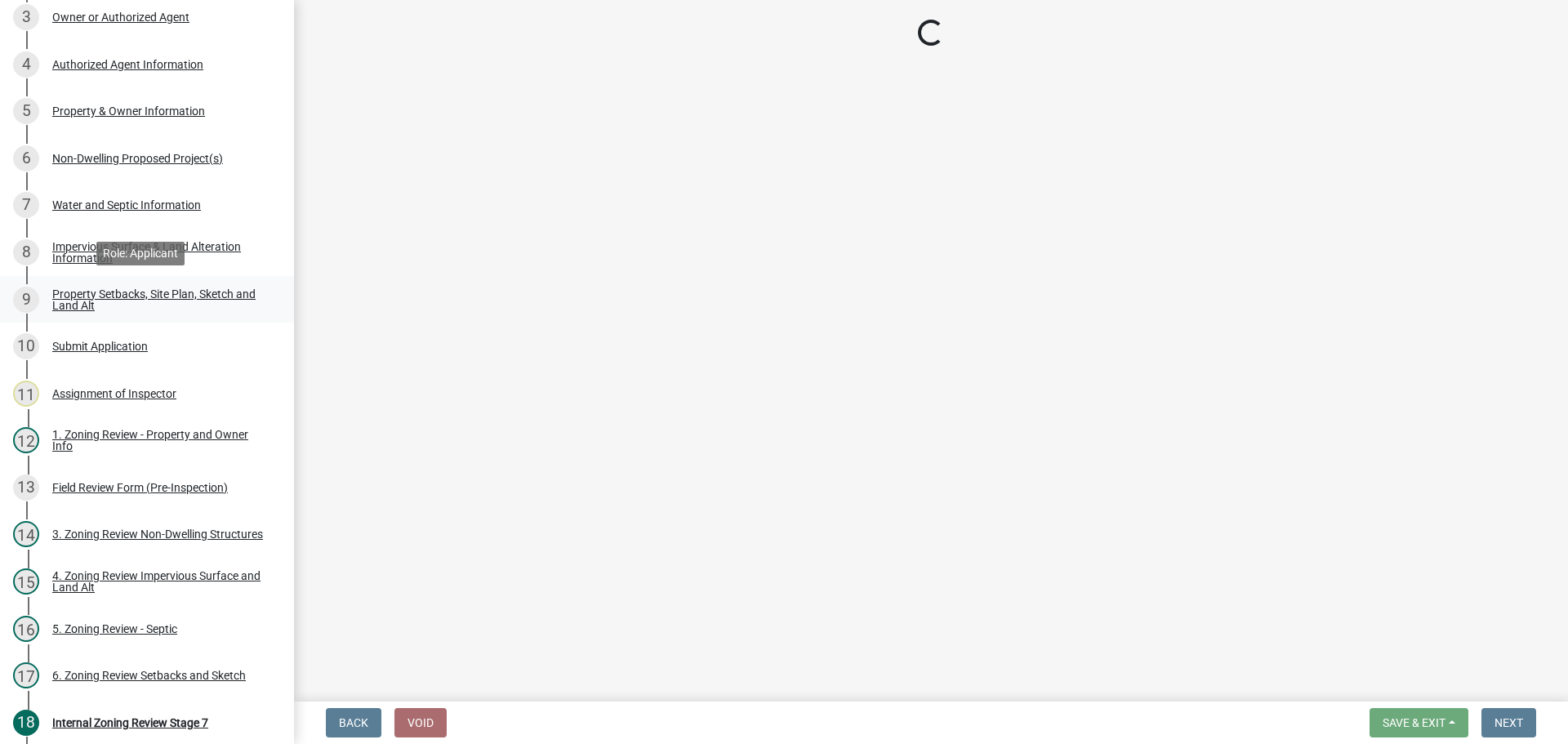
select select "7b13c63f-e699-4112-b373-98fbd28ec536"
select select "a77c8b34-a853-40c2-84a8-4432337997ad"
select select "b56a4575-9846-47cf-8067-c59a4853da22"
select select "b9185151-7fec-488a-a719-f11a93338dbd"
select select "5c3bc124-316a-4e31-81ed-fa9247a28fef"
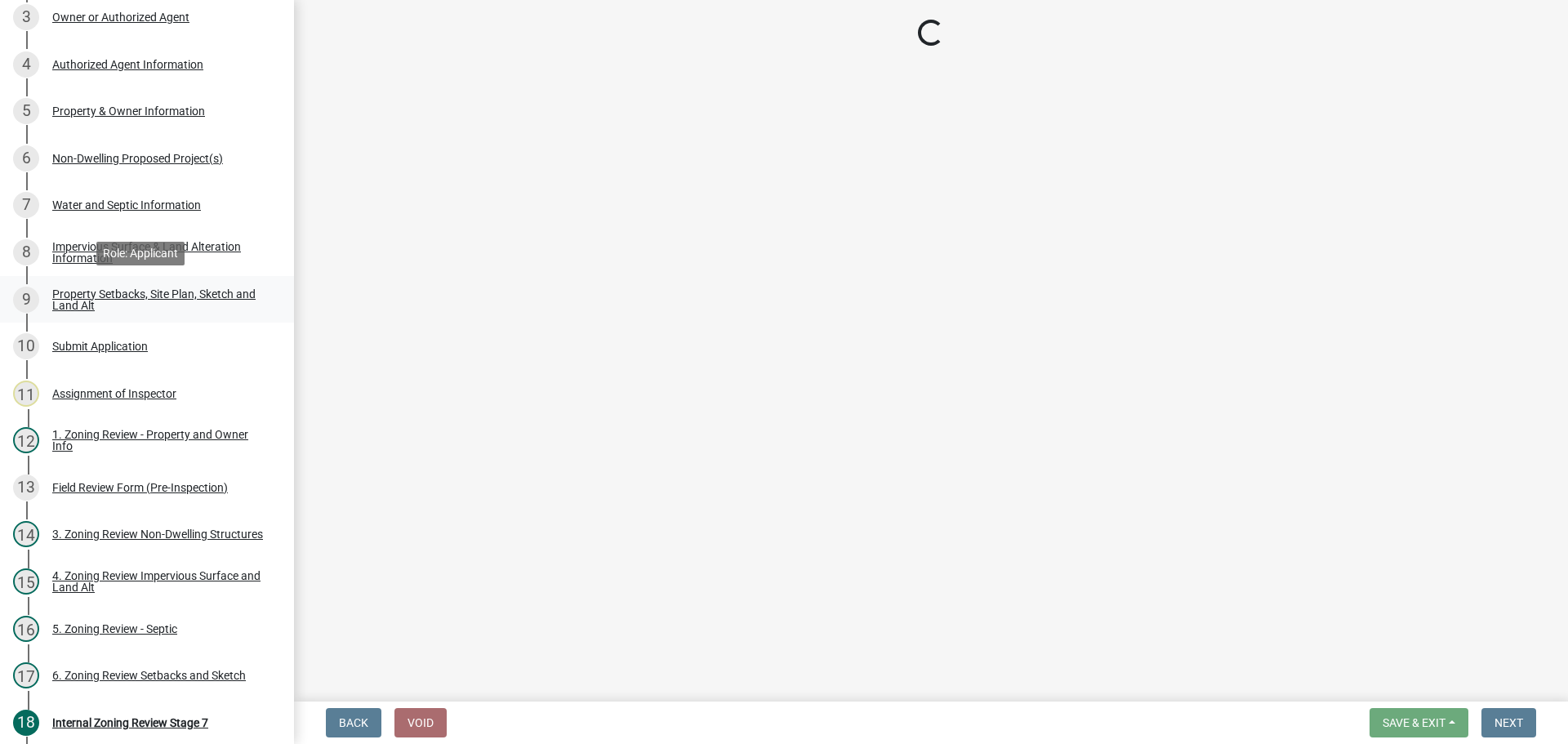
select select "aa6c7ffd-a452-4f17-af46-2abaeaed4180"
select select "b98836ba-4715-455d-97ab-be9a9df498a8"
select select "d61e3758-d187-40af-a435-5e09c3f3d509"
select select "c8b8ea71-7088-4e87-a493-7bc88cc2835b"
select select "133211ff-91ce-4a0a-9235-b48a7e2069a0"
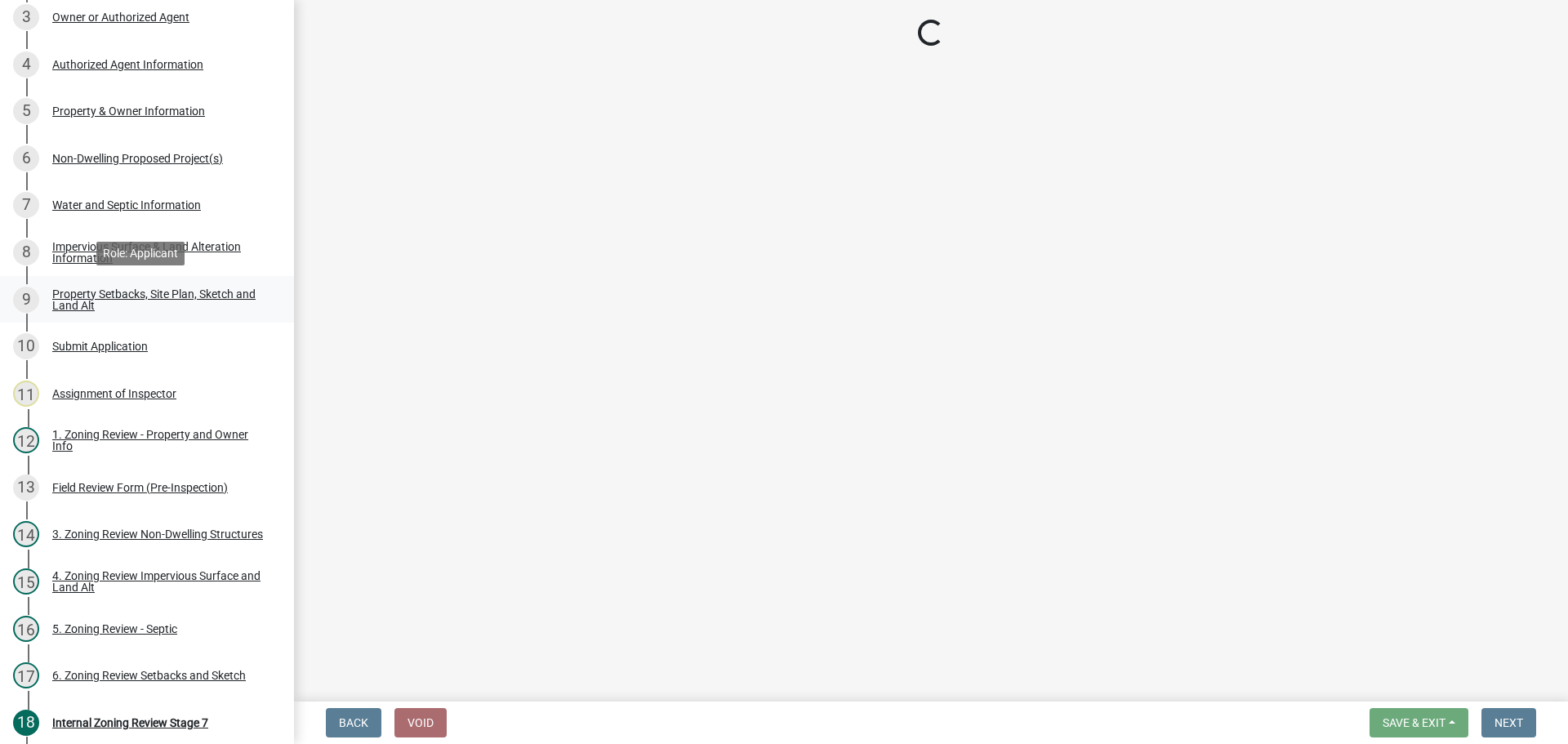
select select "19d13e65-c93d-443e-910a-7a17299544cc"
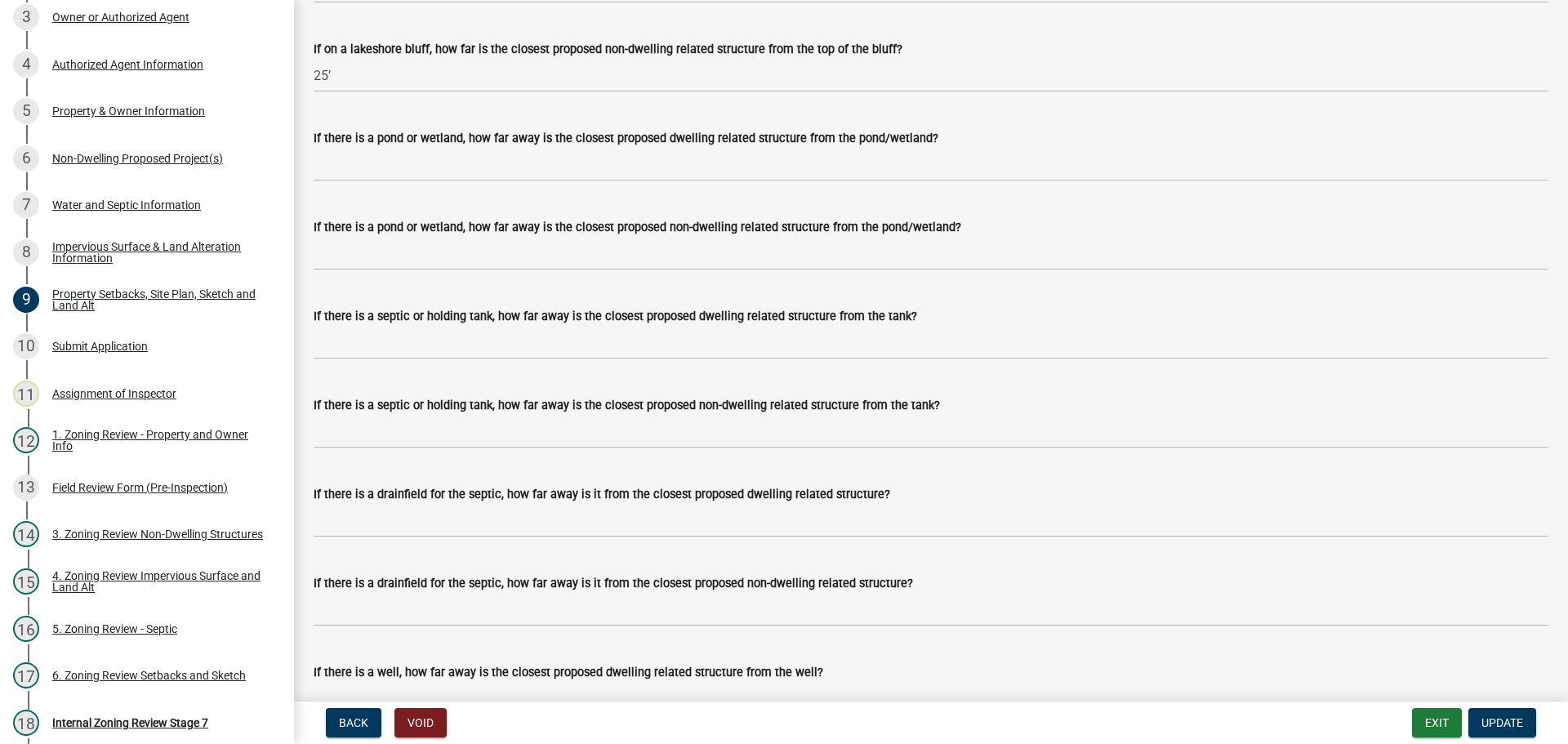
scroll to position [3837, 0]
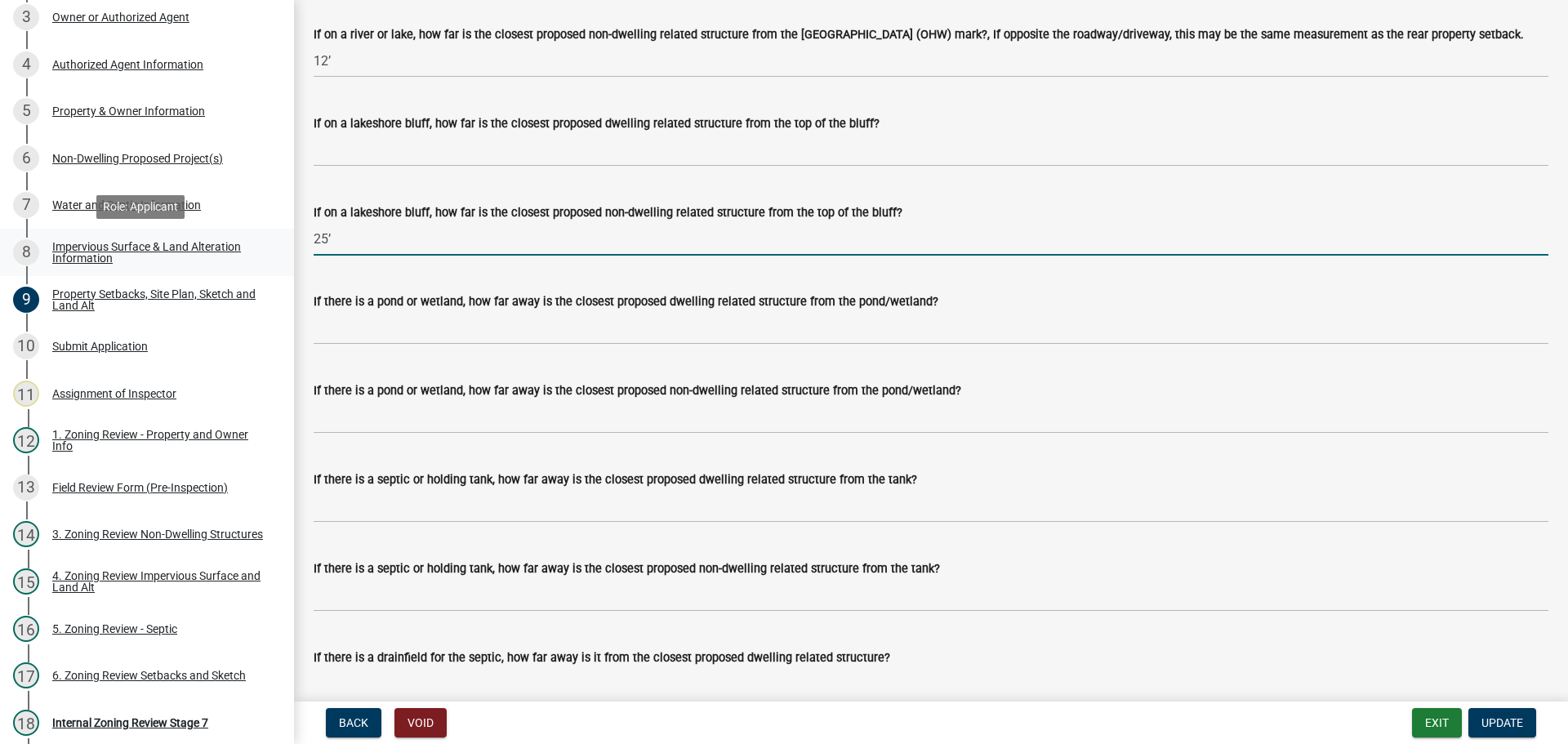
drag, startPoint x: 357, startPoint y: 264, endPoint x: 190, endPoint y: 259, distance: 167.1
click at [190, 259] on div "Zoning-Site Permit Application SITE2025-3784 View Summary Notes 1 Search Parcel…" at bounding box center [784, 372] width 1568 height 744
click at [1511, 717] on span "Update" at bounding box center [1502, 722] width 42 height 13
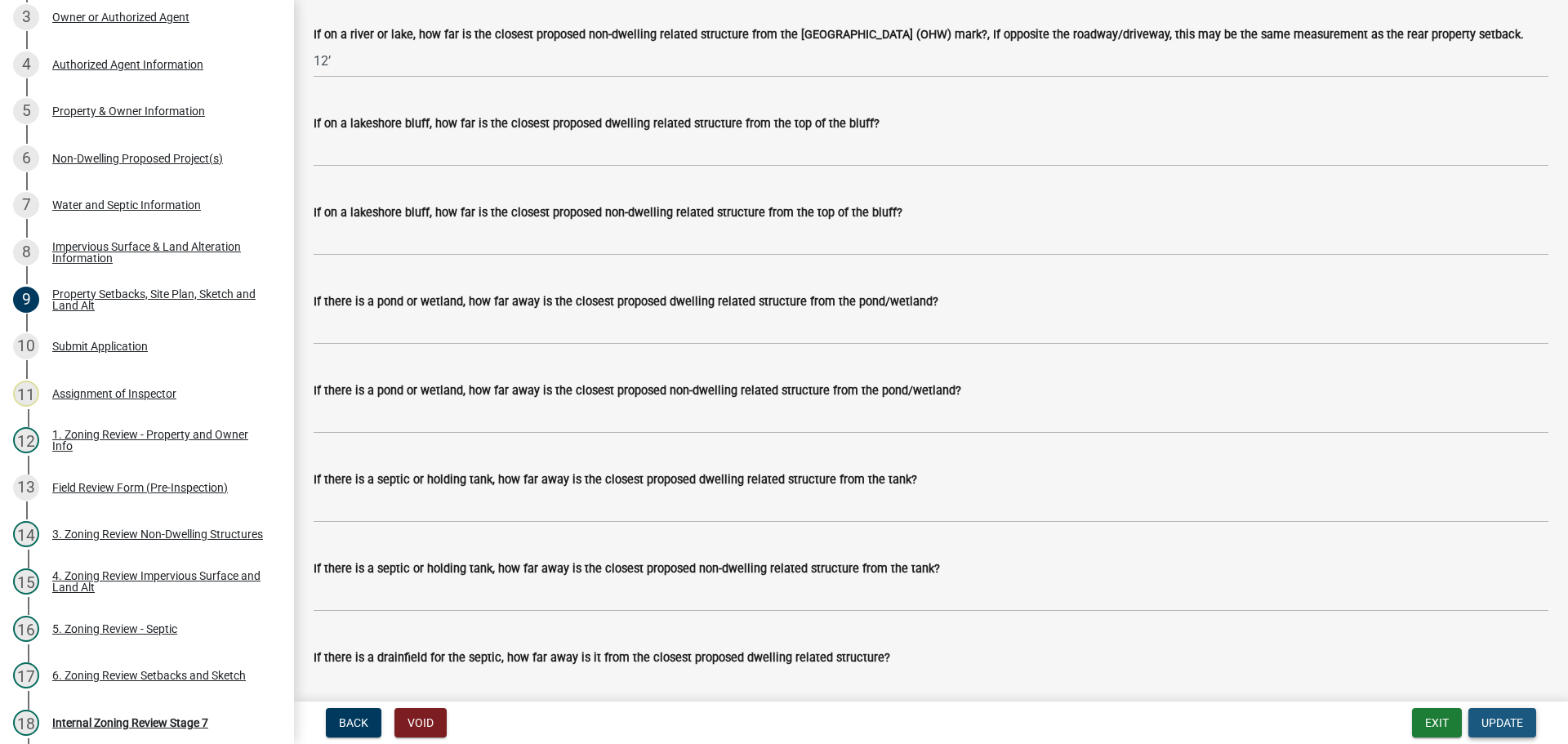
scroll to position [0, 0]
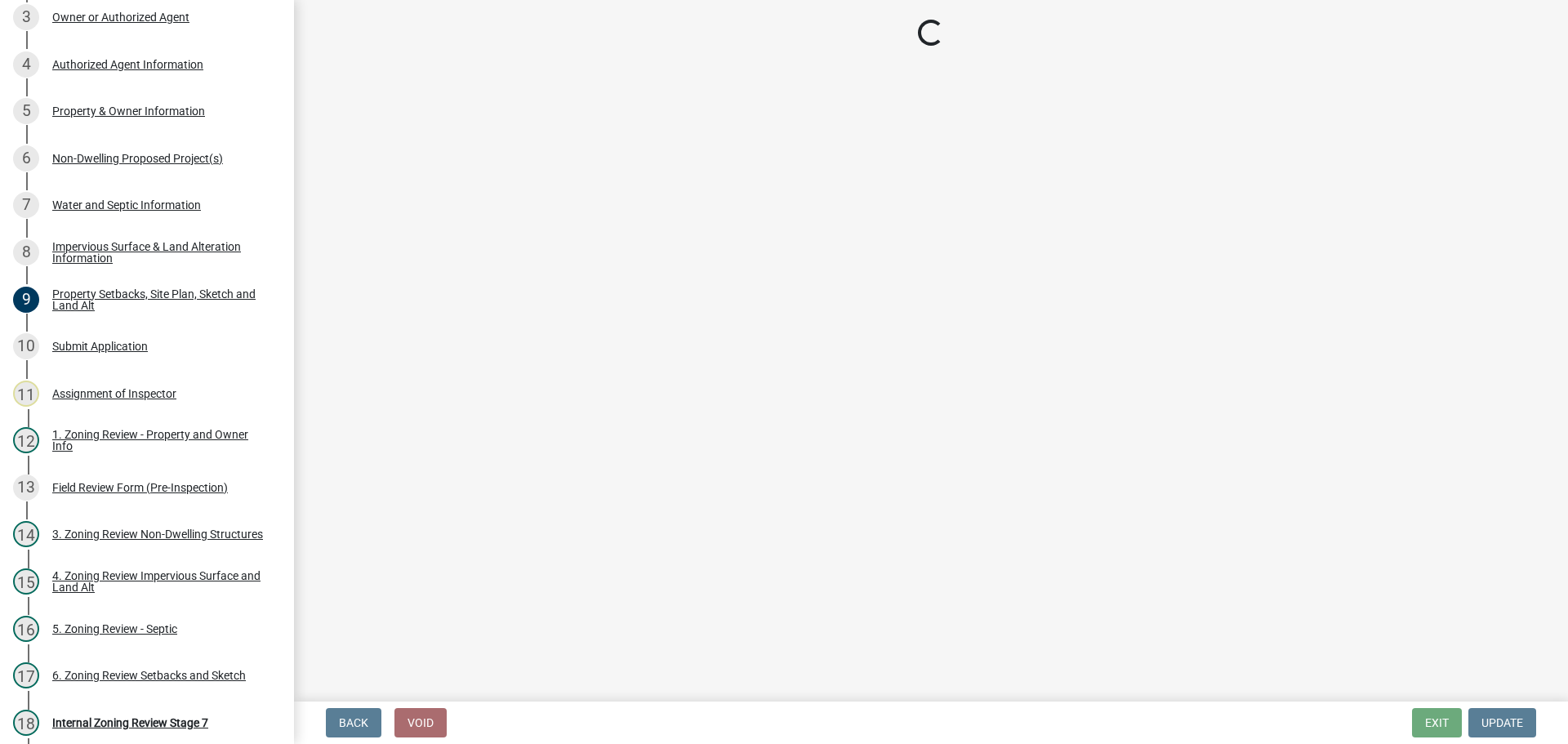
select select "e59fcb53-d9ed-466f-8c3e-33bb35216820"
select select "74b00539-a6f1-4ef6-a890-a22a5fa5fedf"
select select "bbe3a6c5-1893-4527-8578-ada07a3b8ea5"
select select "c0b6e50c-983d-48c1-a910-e8bd43c13b77"
select select "97c9e5a4-d35f-4903-ad68-b764687ac9e9"
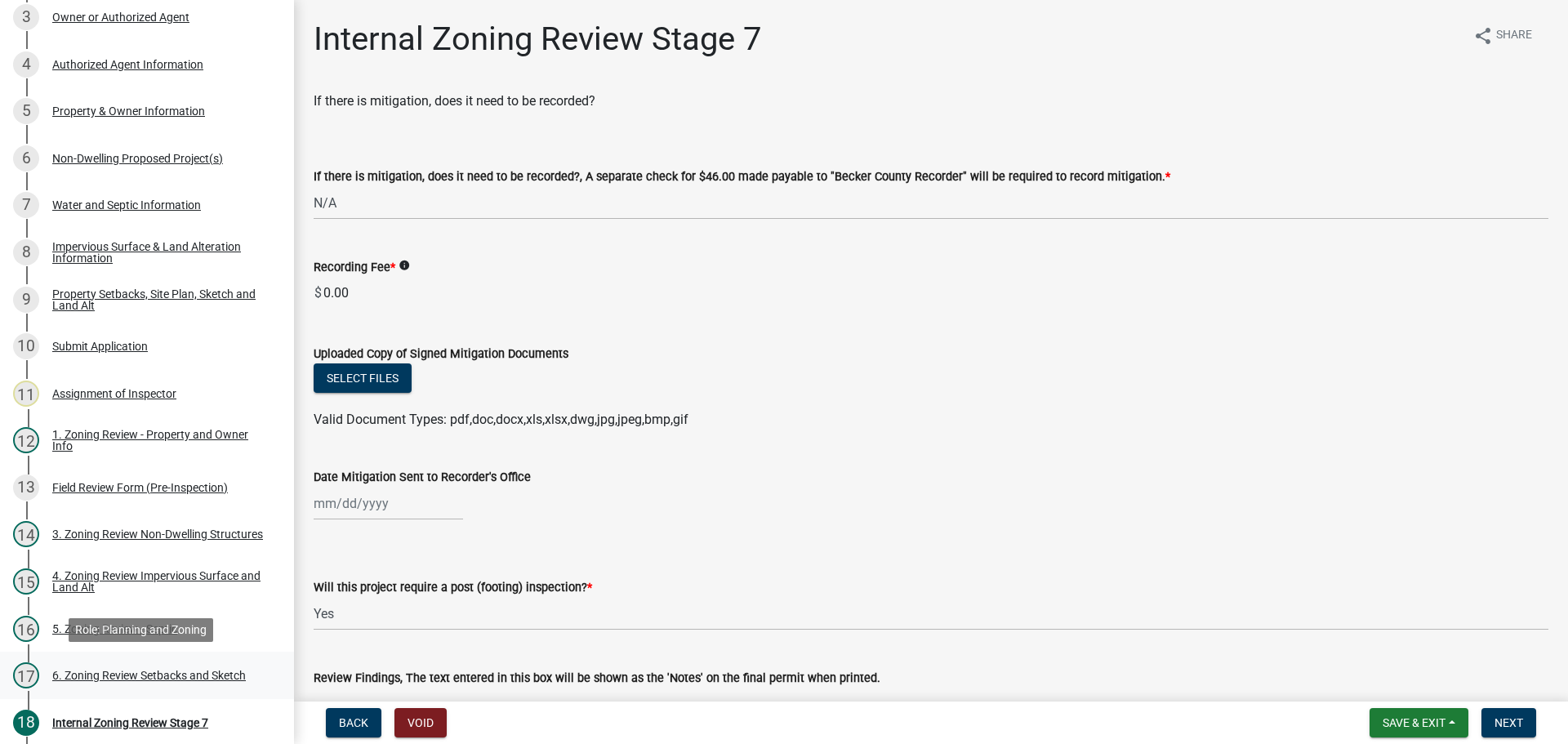
click at [226, 676] on div "6. Zoning Review Setbacks and Sketch" at bounding box center [149, 675] width 194 height 12
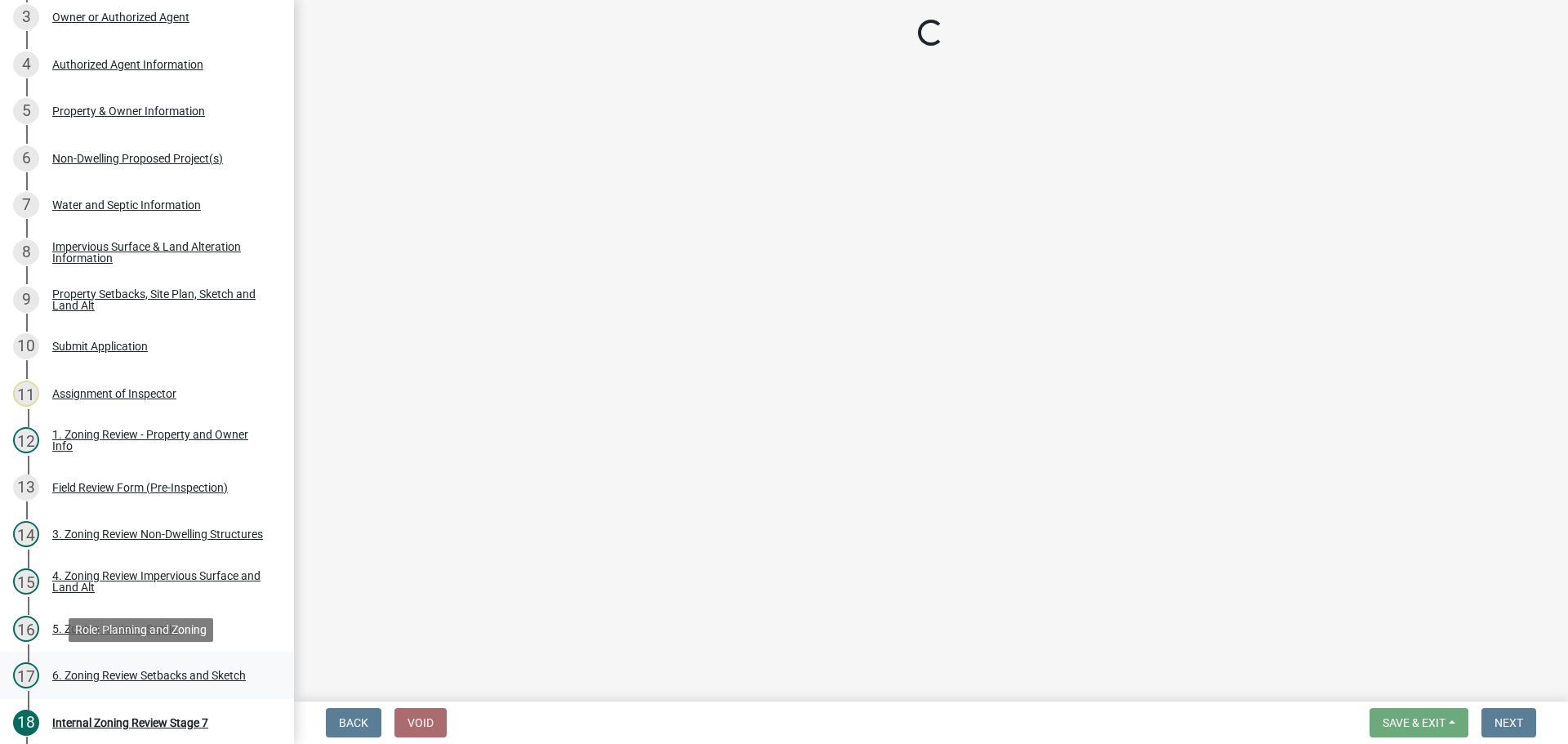
select select "cada6796-d529-4ebb-b6d4-faca8dd705c9"
select select "1355ee8a-8cf1-4796-8594-a9df27e9dfb0"
select select "90ee664a-1dc2-440e-be2c-90a87c157e77"
select select "f2187563-aefa-492e-adce-9c256a51e9d2"
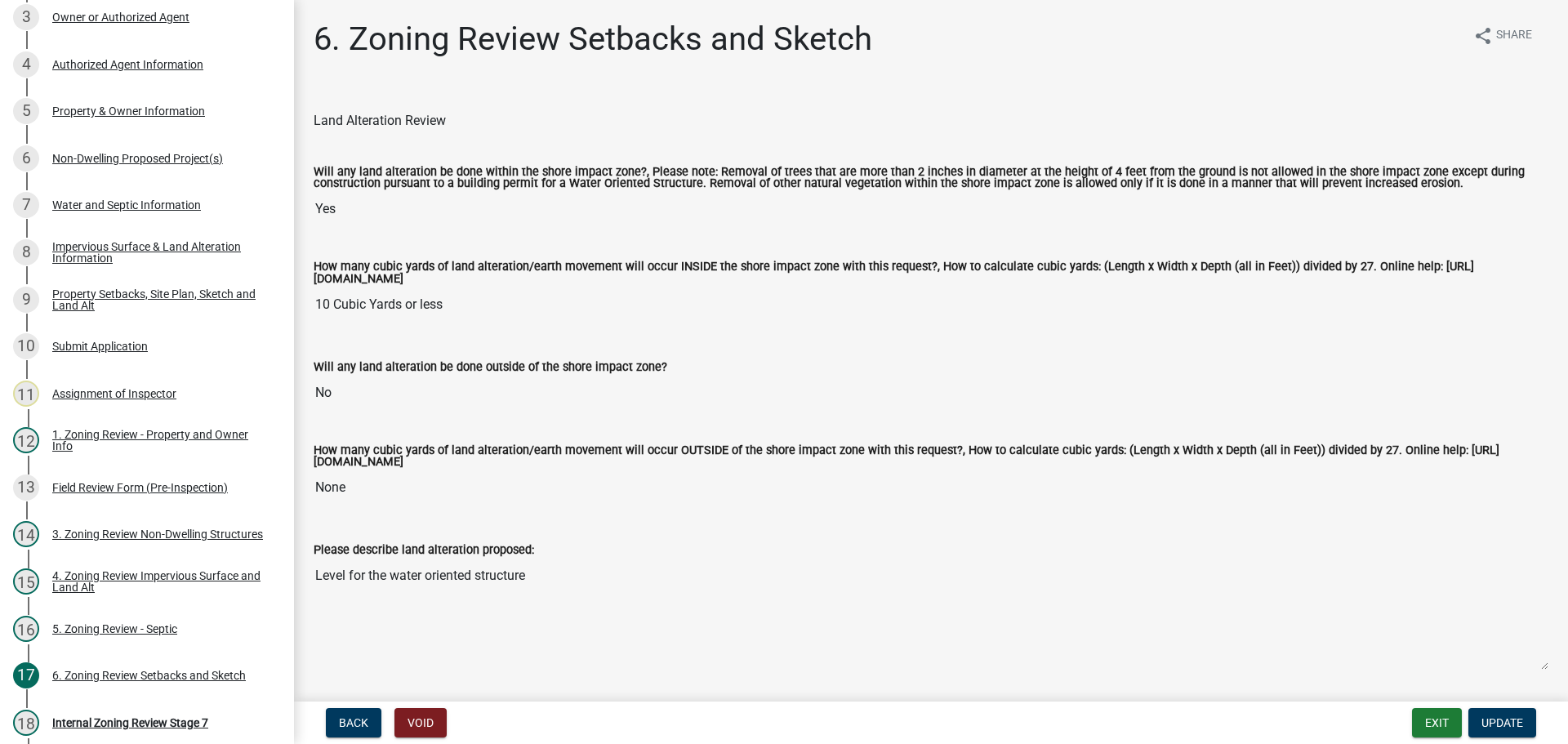
drag, startPoint x: 639, startPoint y: 253, endPoint x: 615, endPoint y: 131, distance: 124.3
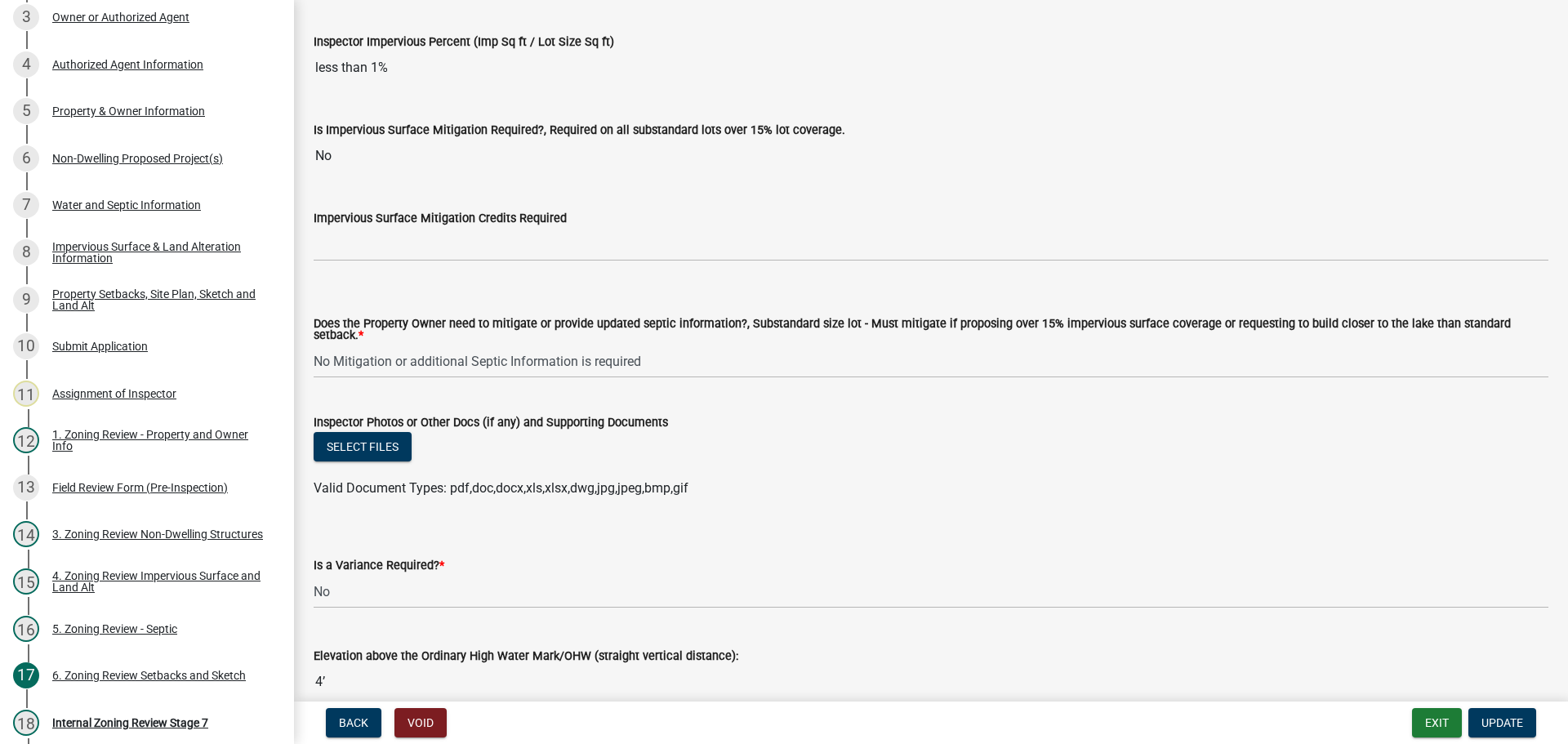
scroll to position [5950, 0]
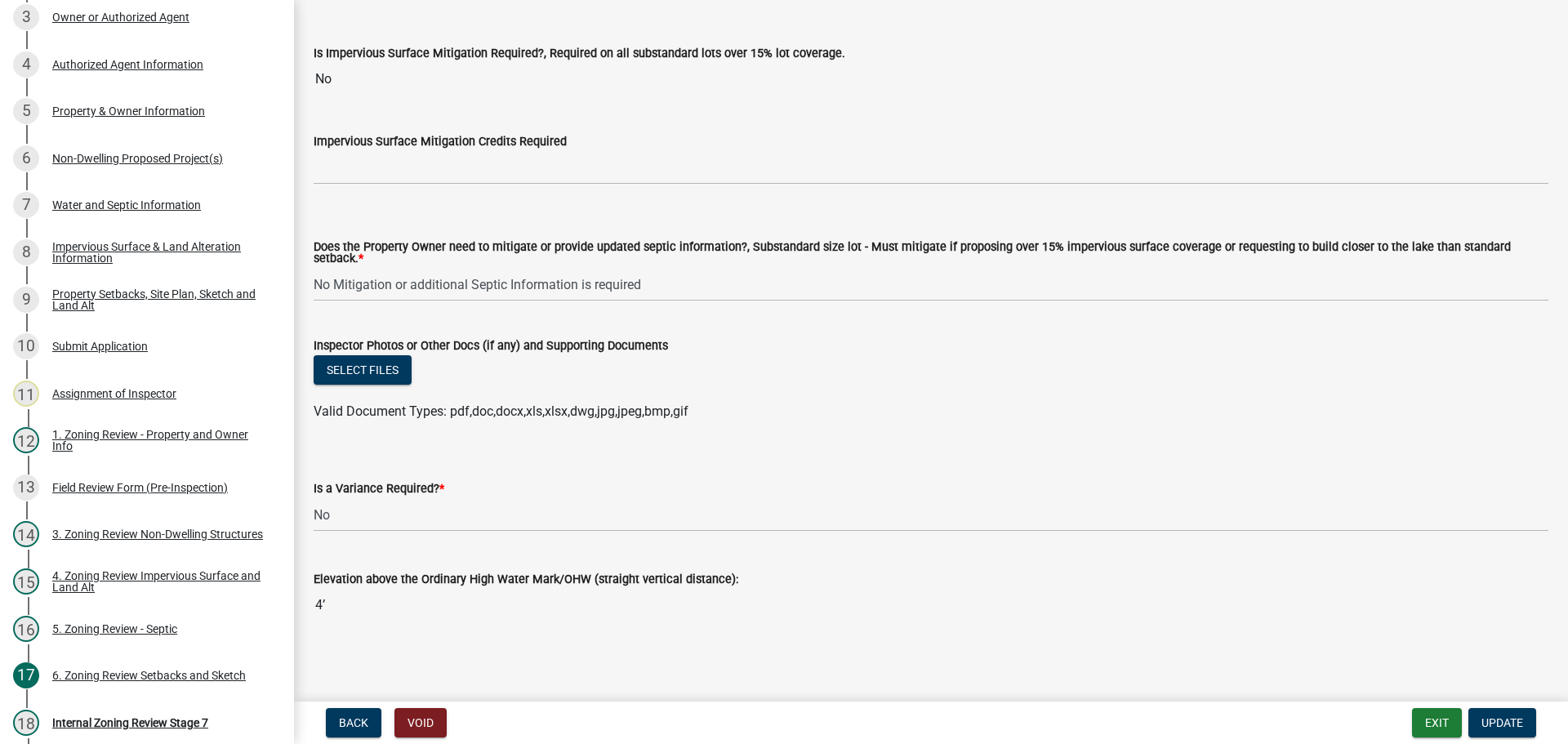
drag, startPoint x: 631, startPoint y: 76, endPoint x: 649, endPoint y: 205, distance: 130.2
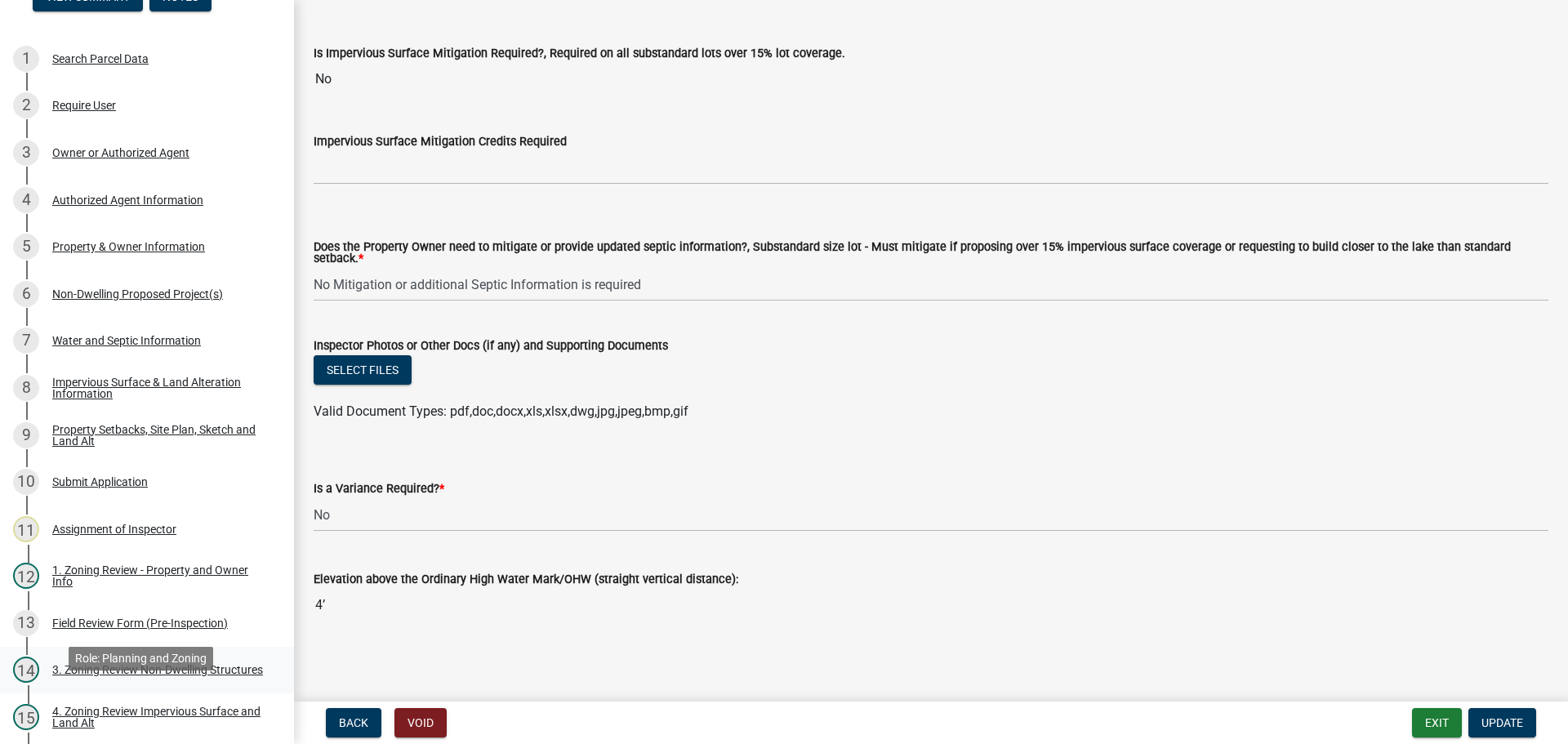
scroll to position [163, 0]
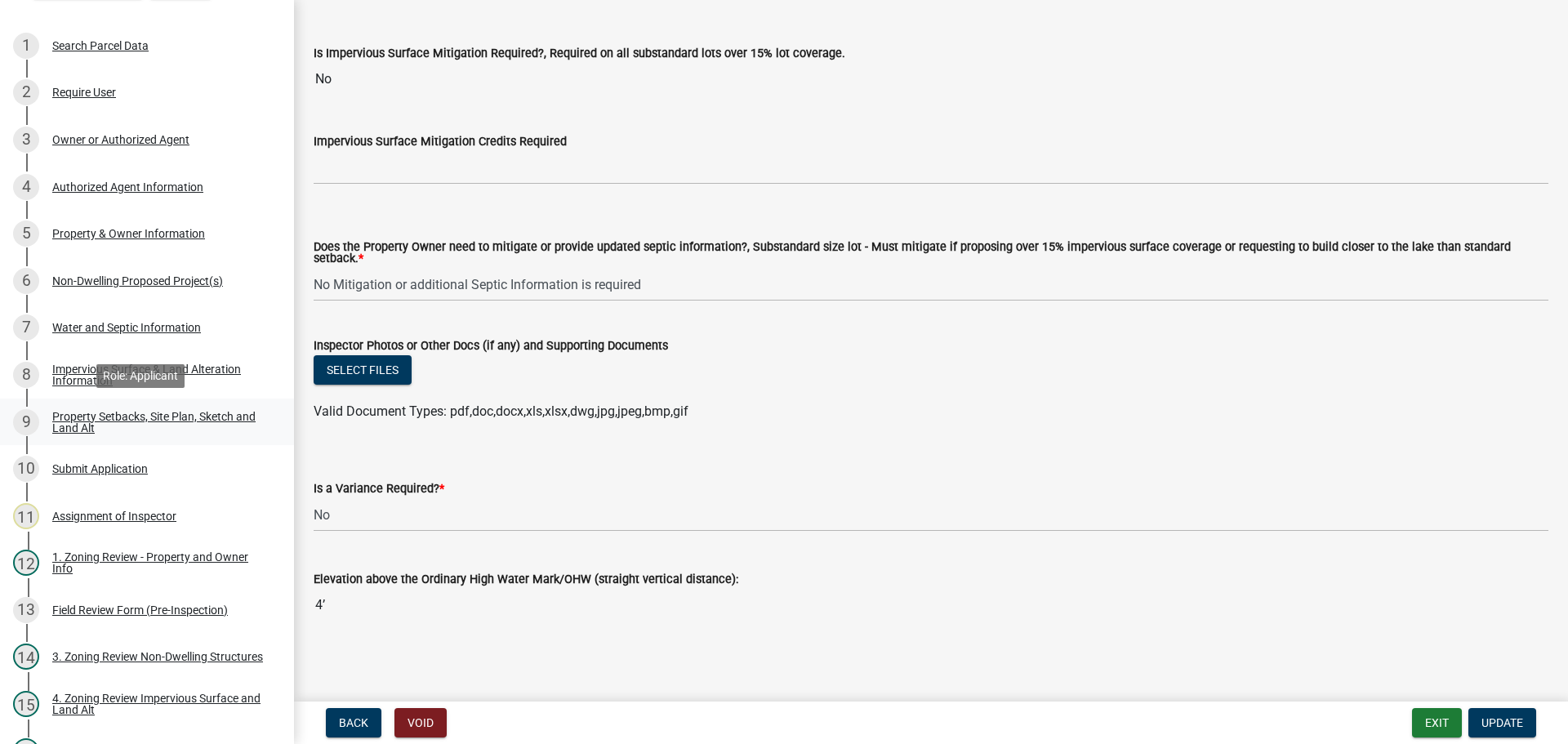
click at [168, 427] on div "Property Setbacks, Site Plan, Sketch and Land Alt" at bounding box center [160, 422] width 215 height 23
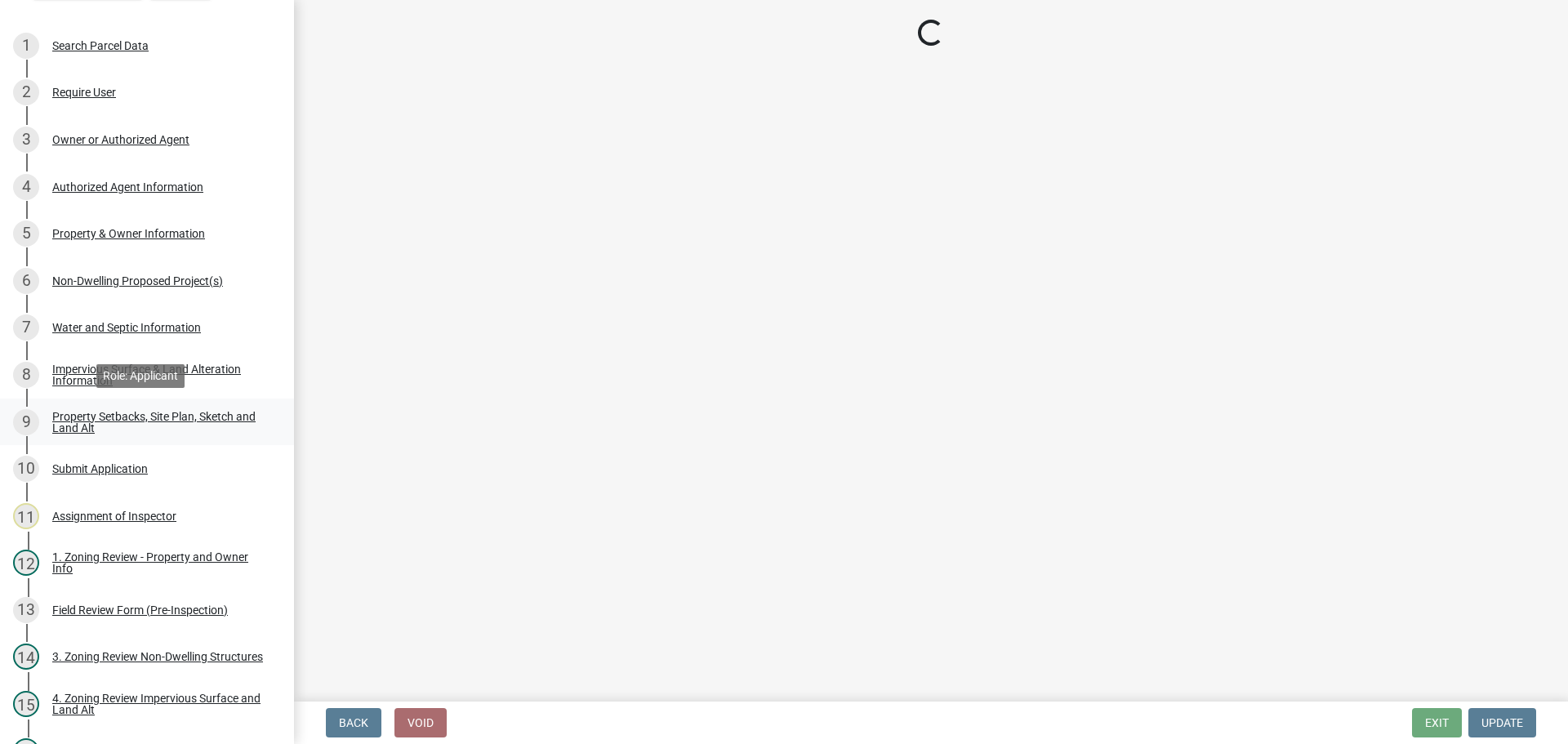
scroll to position [0, 0]
select select "7b13c63f-e699-4112-b373-98fbd28ec536"
select select "a77c8b34-a853-40c2-84a8-4432337997ad"
select select "b56a4575-9846-47cf-8067-c59a4853da22"
select select "b9185151-7fec-488a-a719-f11a93338dbd"
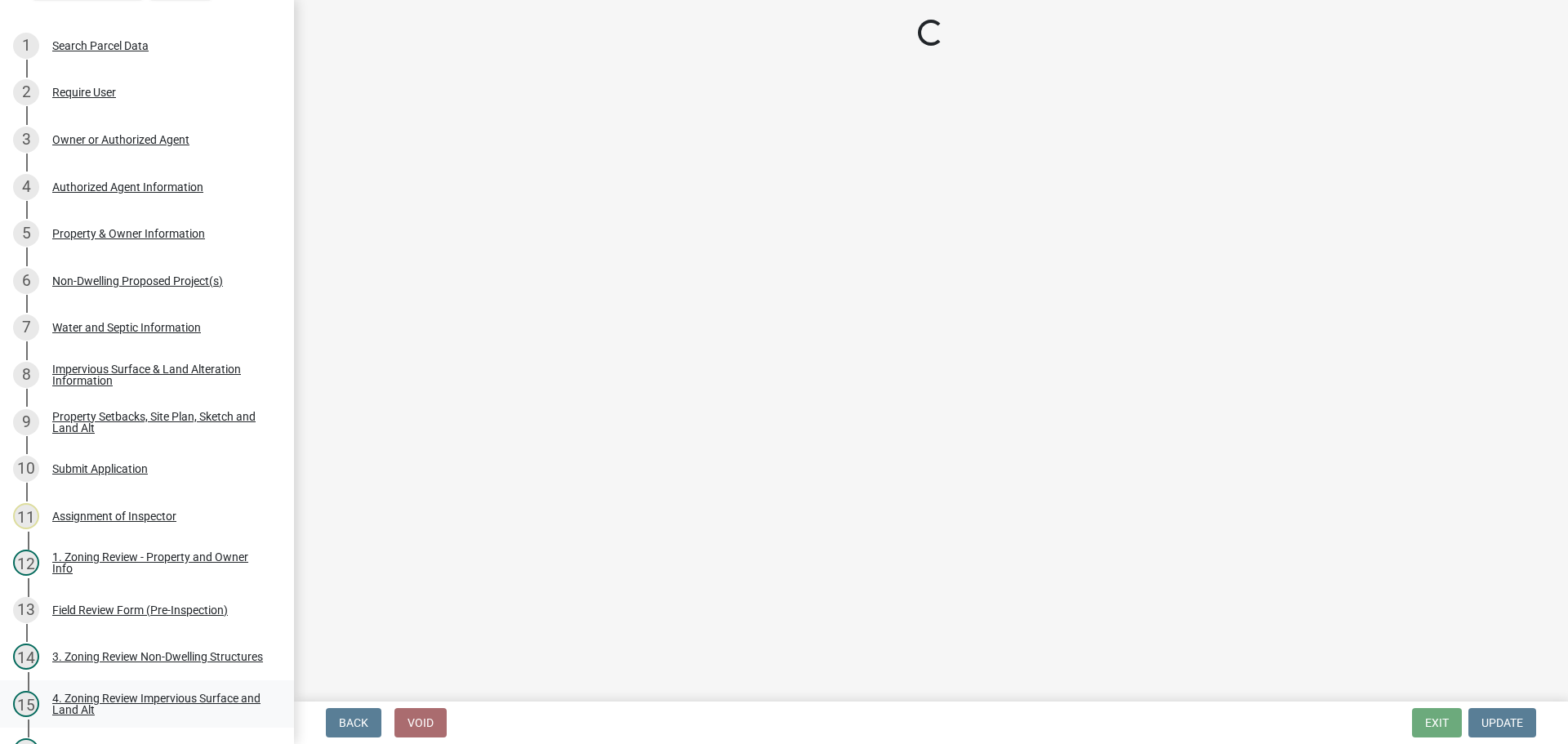
select select "5c3bc124-316a-4e31-81ed-fa9247a28fef"
select select "aa6c7ffd-a452-4f17-af46-2abaeaed4180"
select select "b98836ba-4715-455d-97ab-be9a9df498a8"
select select "d61e3758-d187-40af-a435-5e09c3f3d509"
select select "c8b8ea71-7088-4e87-a493-7bc88cc2835b"
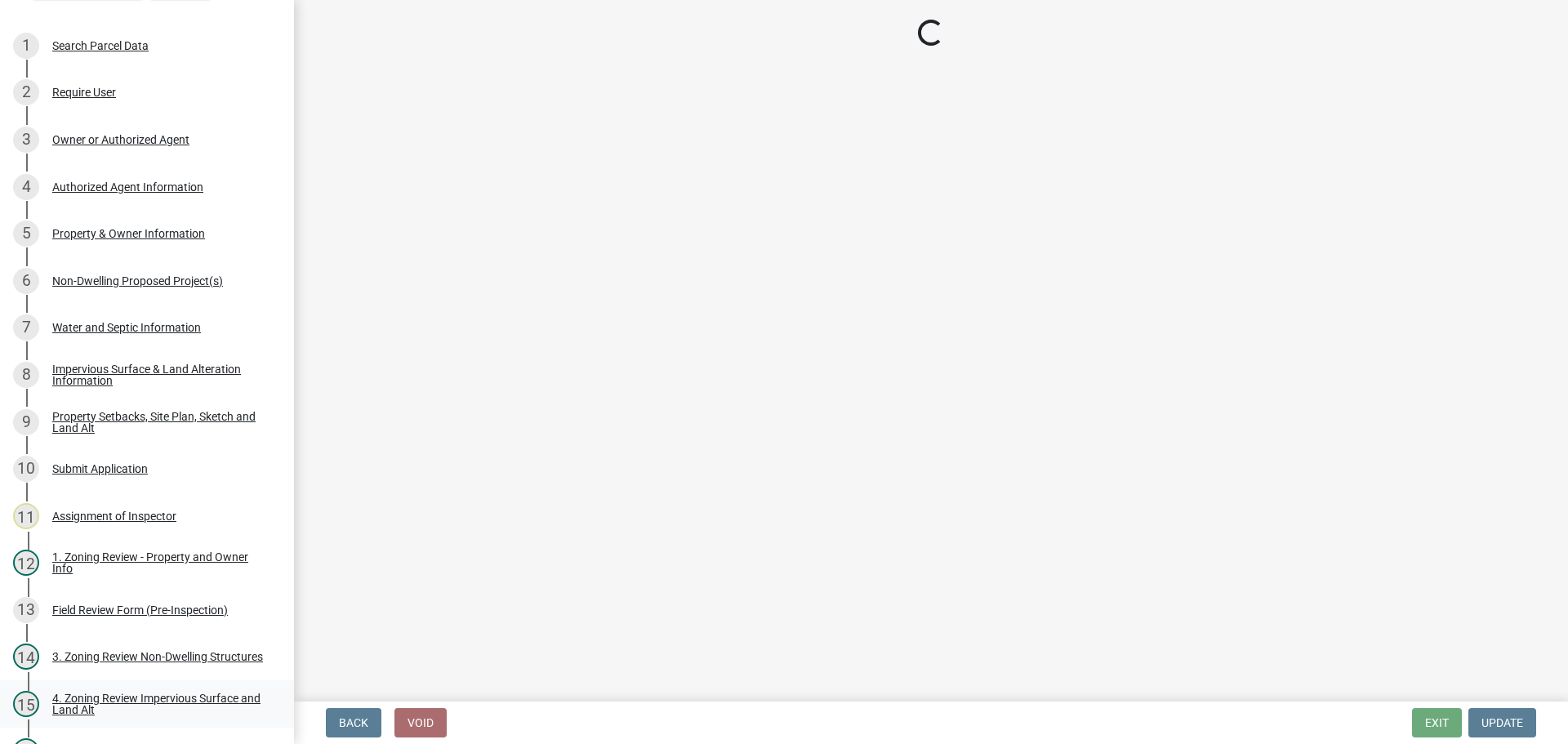
select select "133211ff-91ce-4a0a-9235-b48a7e2069a0"
select select "19d13e65-c93d-443e-910a-7a17299544cc"
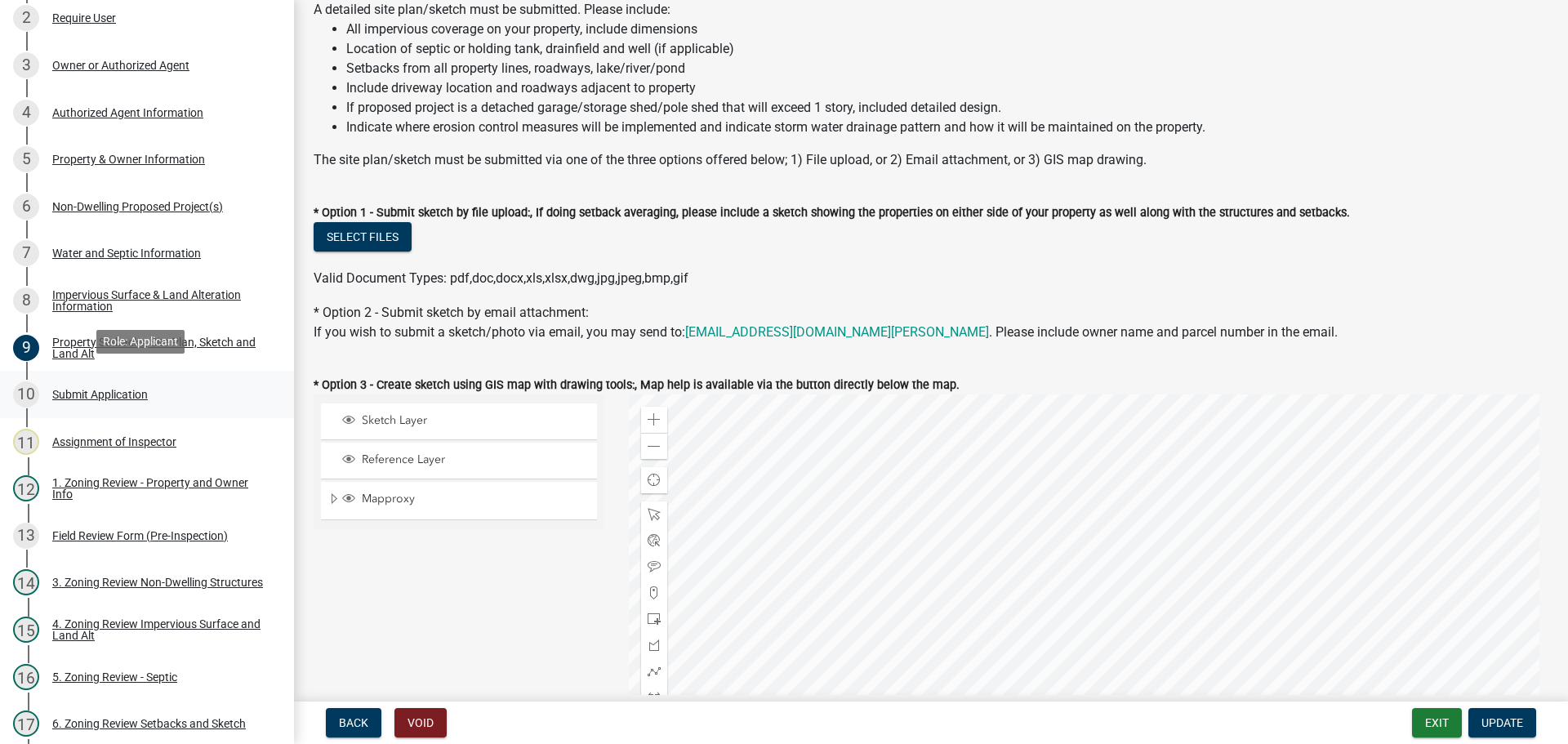
scroll to position [245, 0]
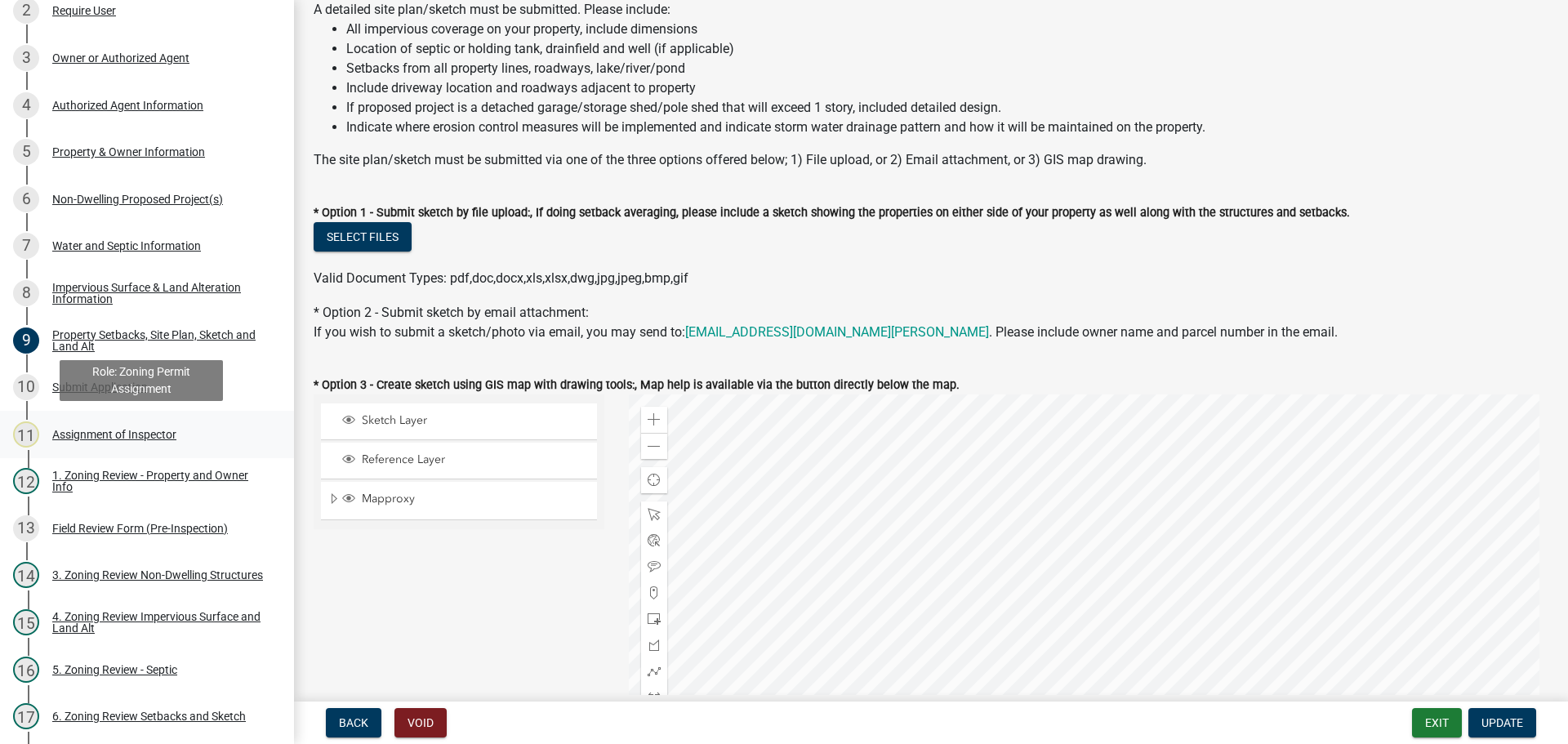
click at [154, 431] on div "Assignment of Inspector" at bounding box center [114, 435] width 124 height 12
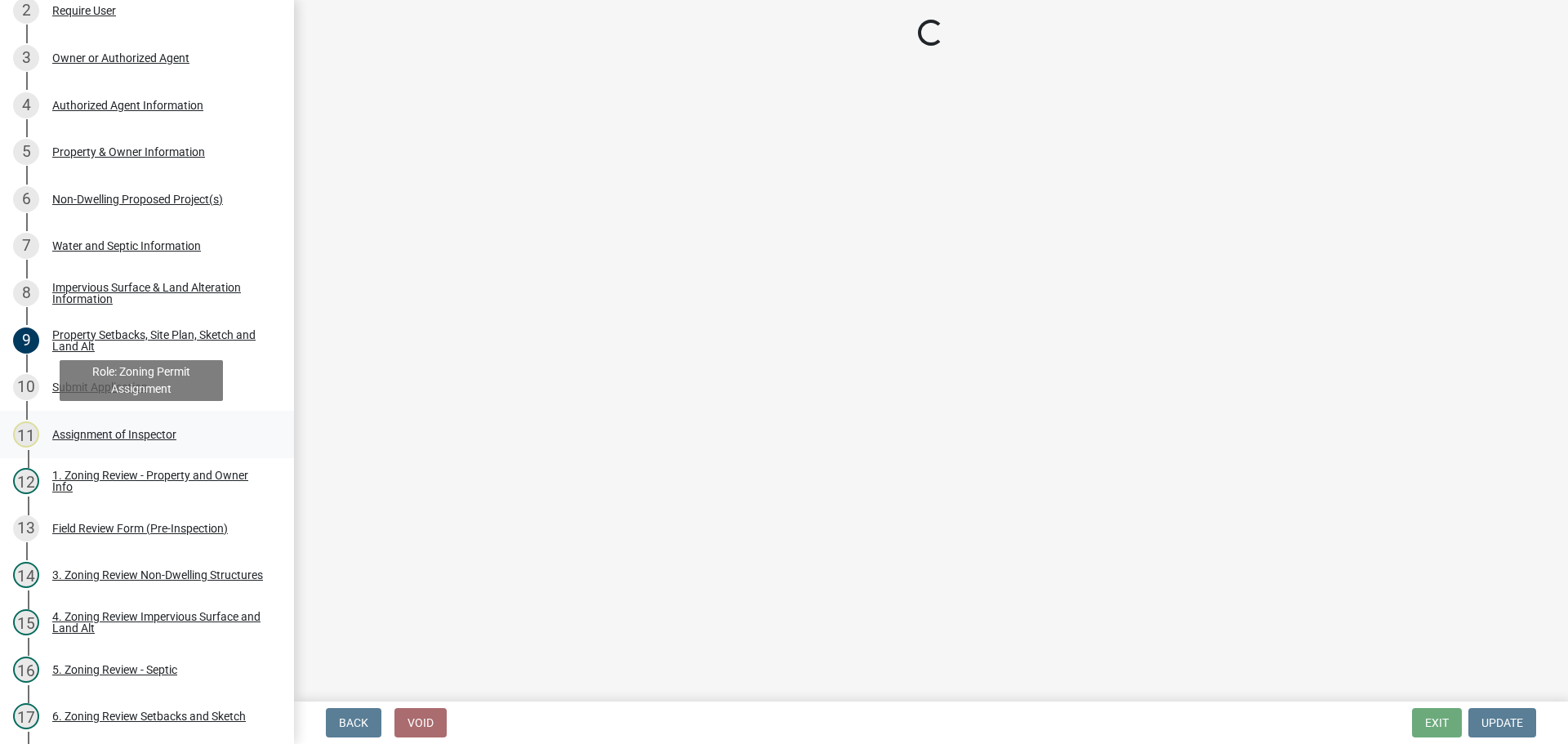
scroll to position [0, 0]
click at [134, 391] on div "Submit Application" at bounding box center [100, 387] width 96 height 12
select select "c0b6e50c-983d-48c1-a910-e8bd43c13b77"
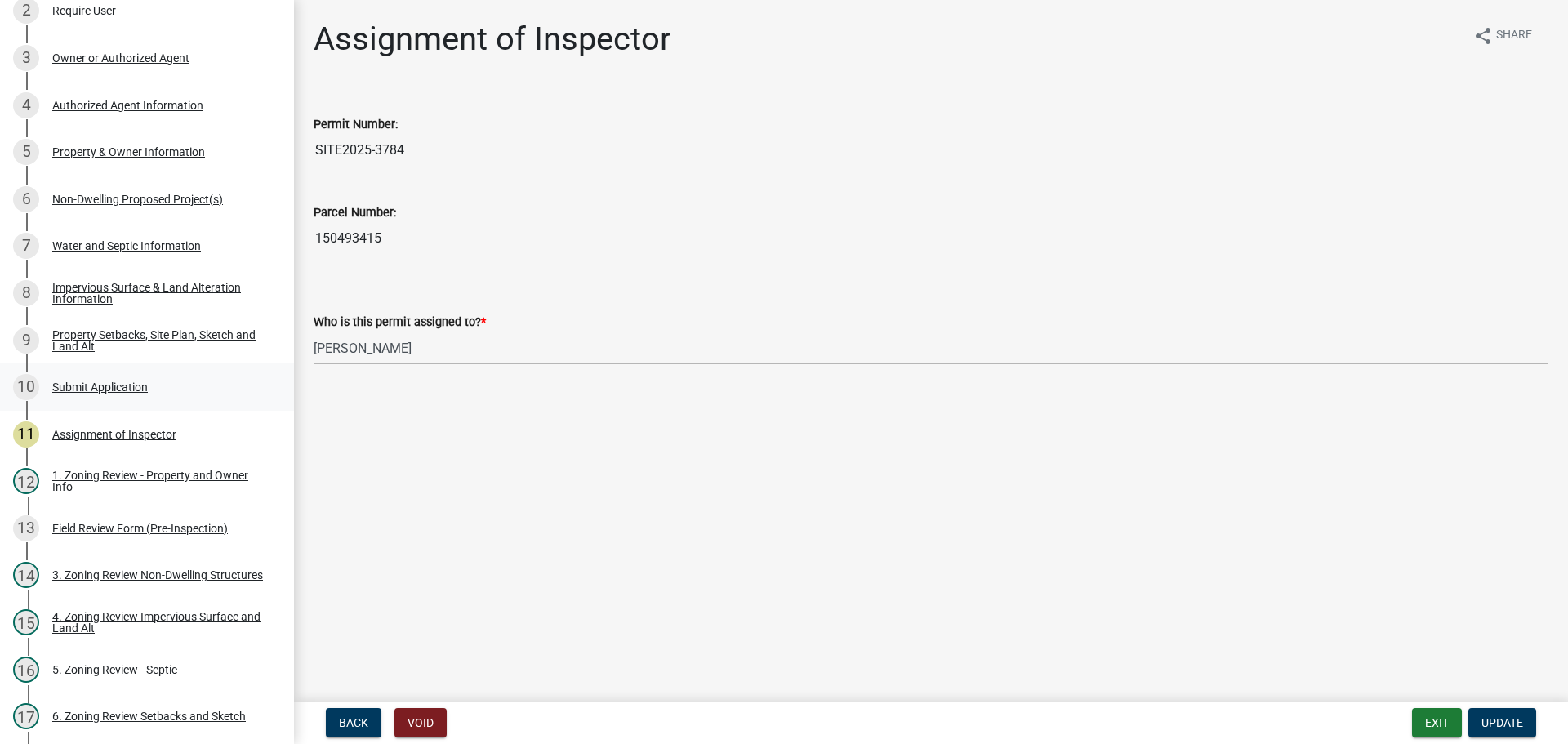
select select "c0b6e50c-983d-48c1-a910-e8bd43c13b77"
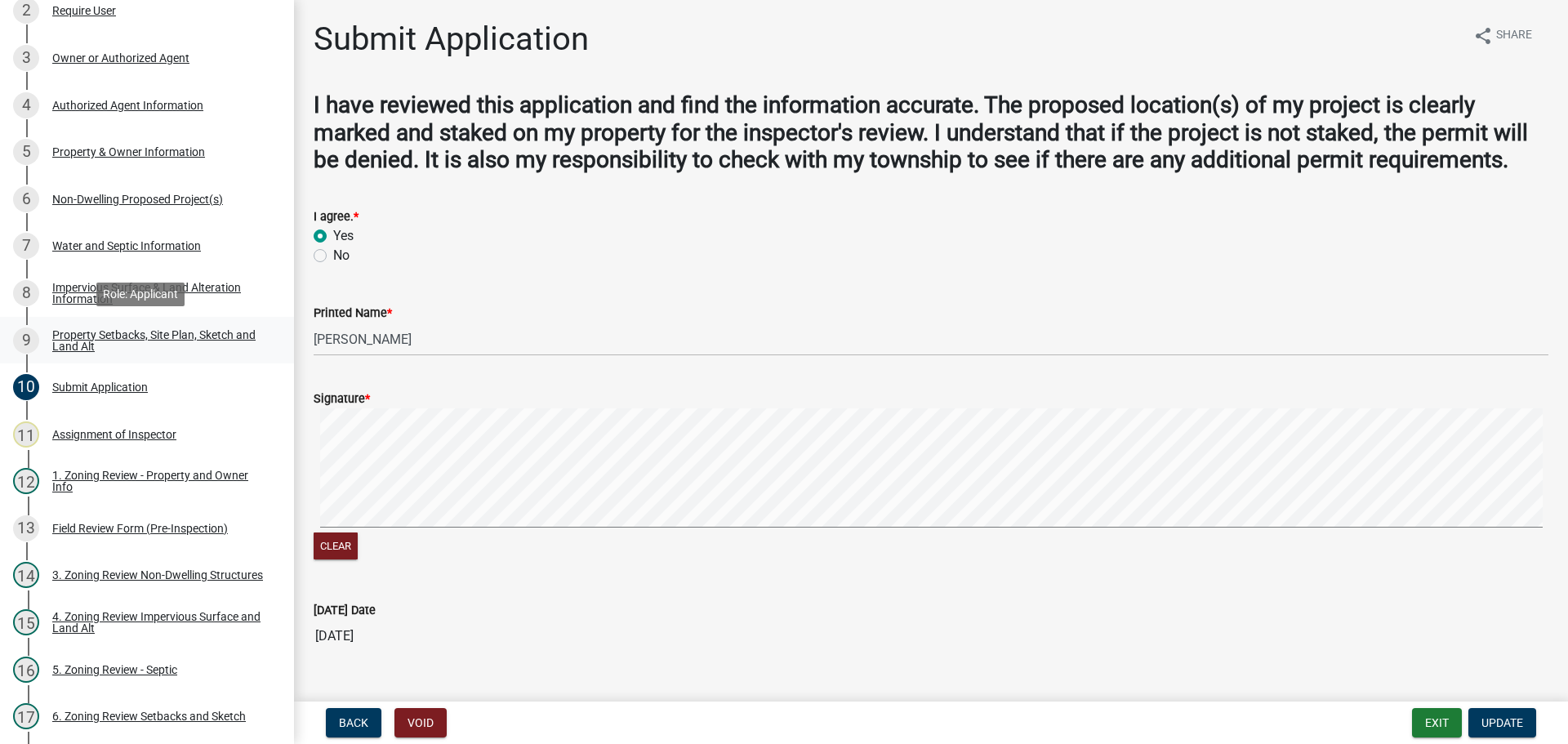
click at [178, 329] on div "Property Setbacks, Site Plan, Sketch and Land Alt" at bounding box center [160, 341] width 215 height 23
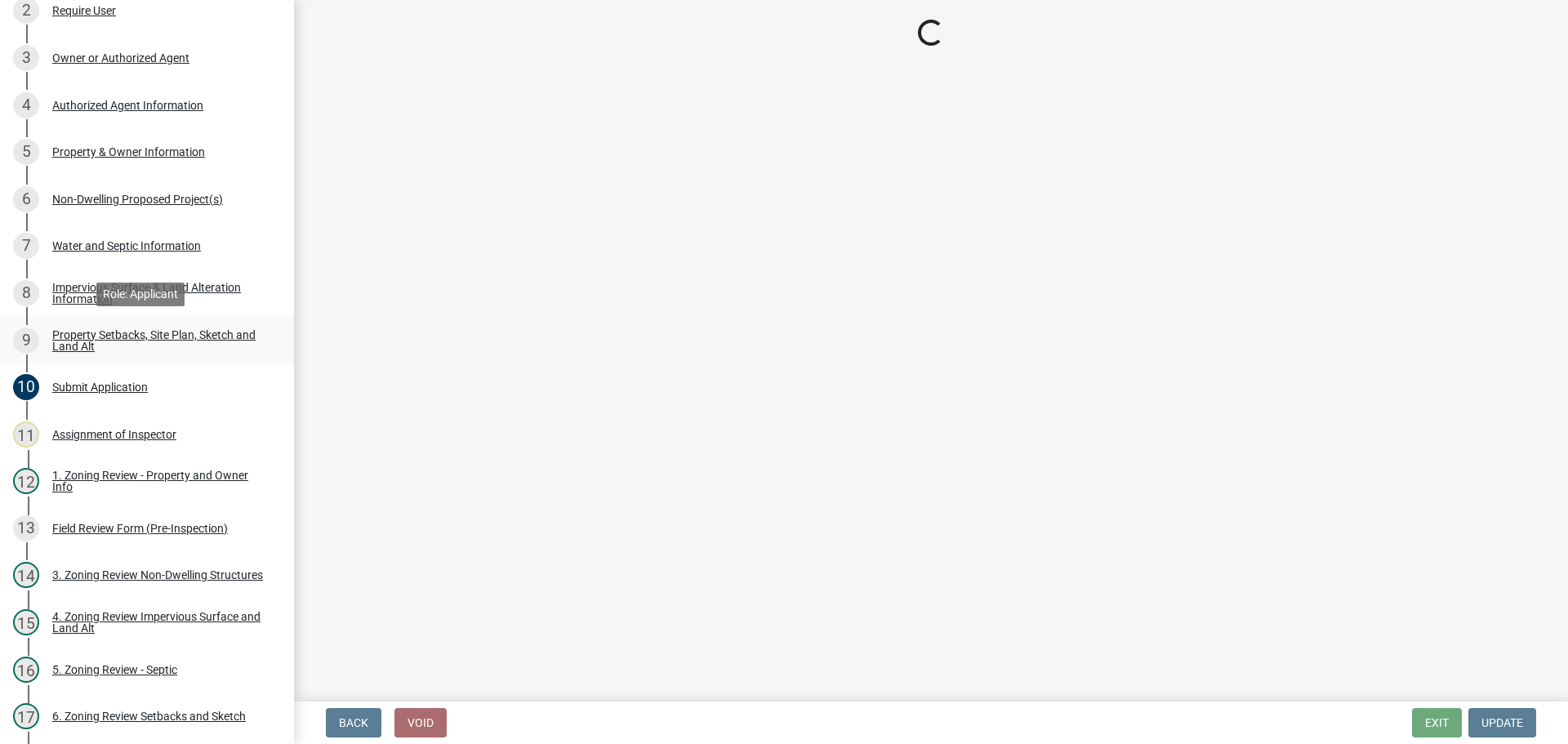
select select "7b13c63f-e699-4112-b373-98fbd28ec536"
select select "a77c8b34-a853-40c2-84a8-4432337997ad"
select select "b56a4575-9846-47cf-8067-c59a4853da22"
select select "b9185151-7fec-488a-a719-f11a93338dbd"
select select "5c3bc124-316a-4e31-81ed-fa9247a28fef"
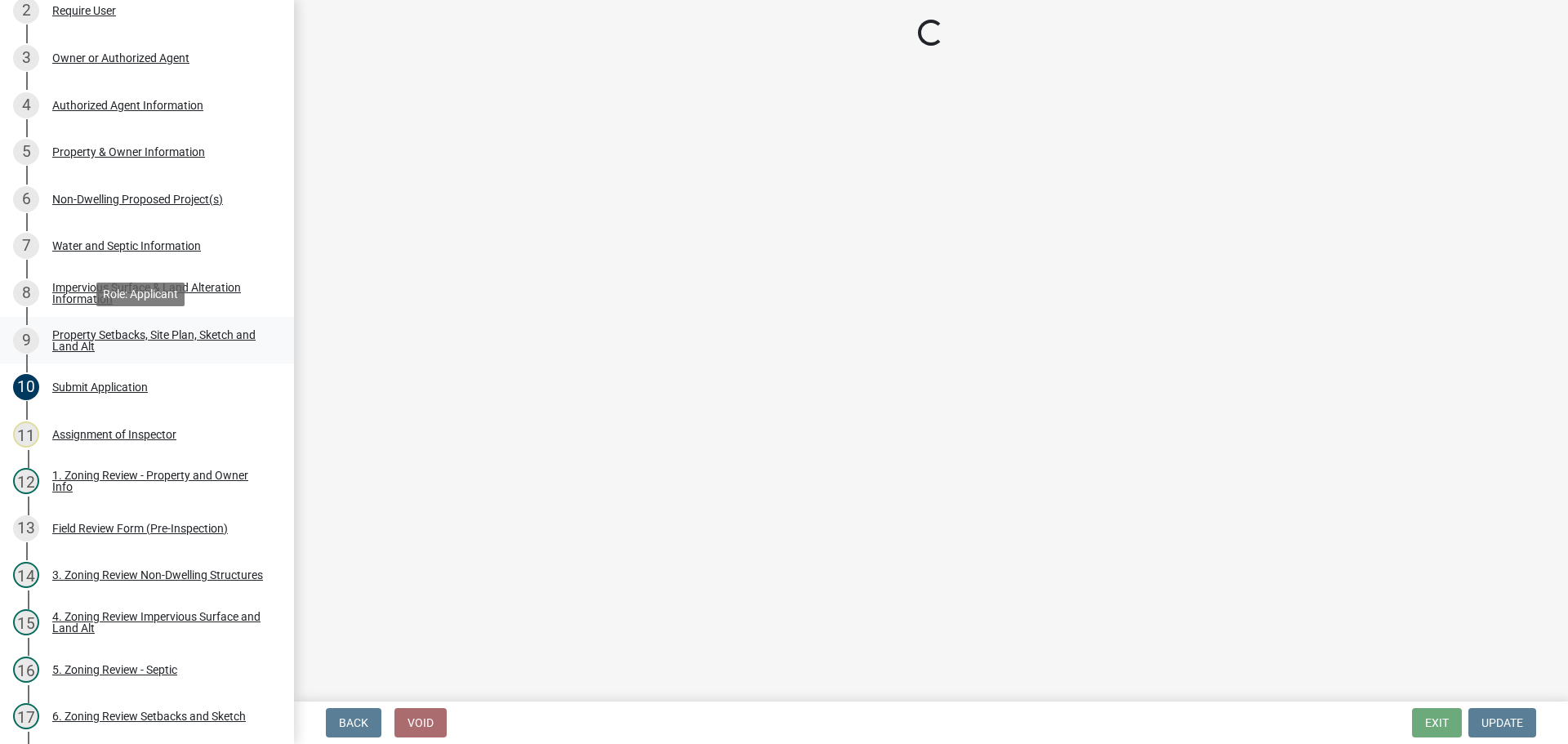
select select "aa6c7ffd-a452-4f17-af46-2abaeaed4180"
select select "b98836ba-4715-455d-97ab-be9a9df498a8"
select select "d61e3758-d187-40af-a435-5e09c3f3d509"
select select "c8b8ea71-7088-4e87-a493-7bc88cc2835b"
select select "133211ff-91ce-4a0a-9235-b48a7e2069a0"
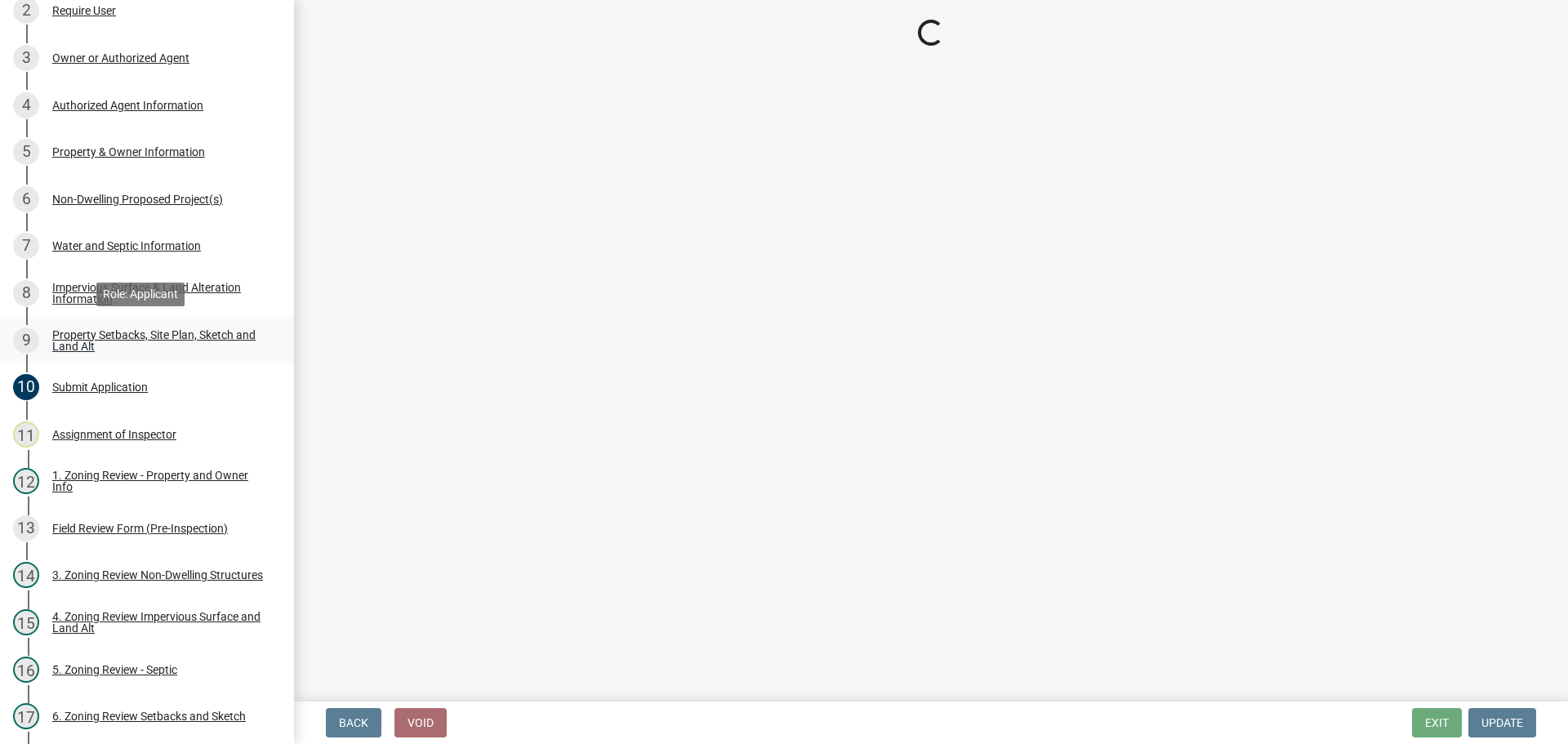
select select "19d13e65-c93d-443e-910a-7a17299544cc"
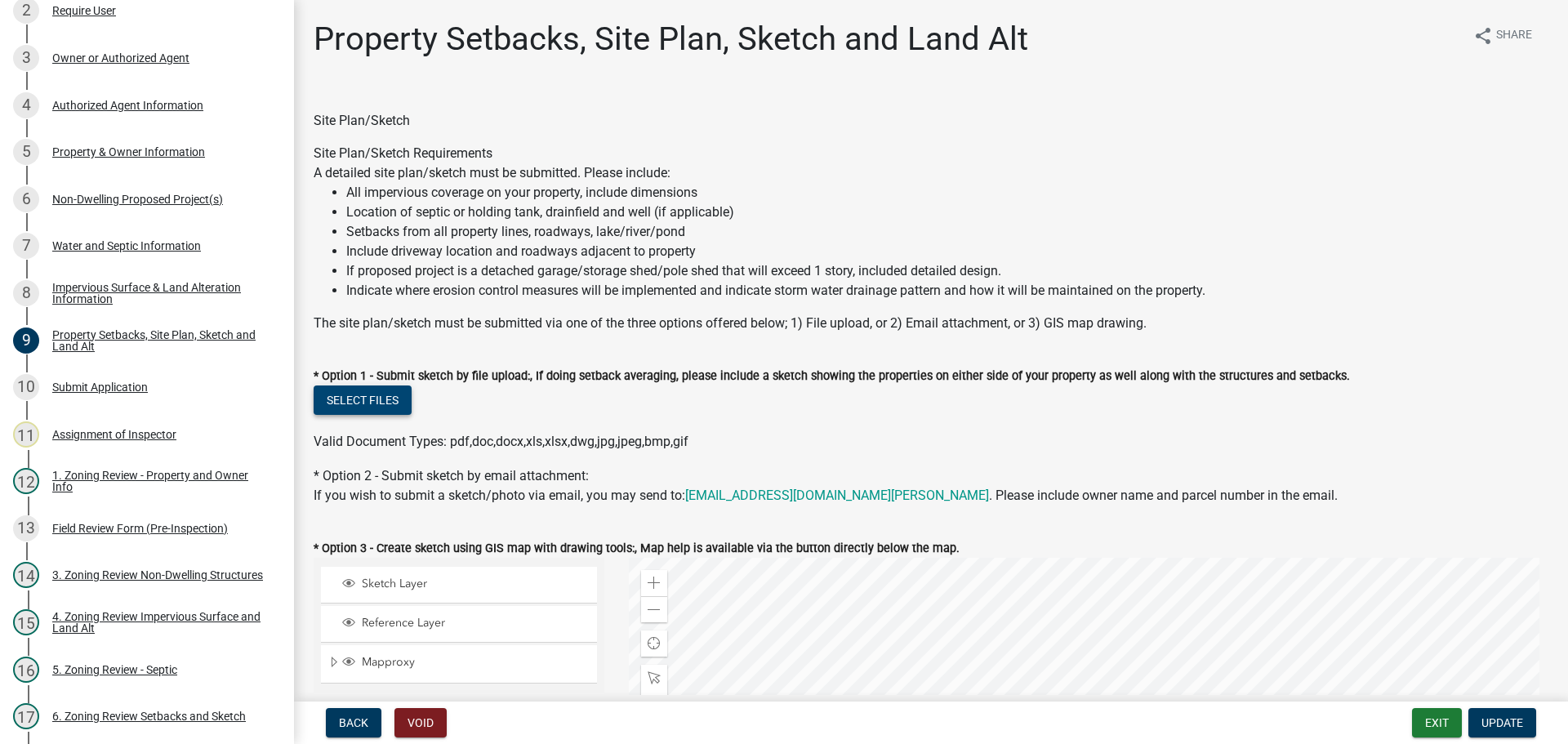
click at [331, 403] on button "Select files" at bounding box center [362, 400] width 98 height 29
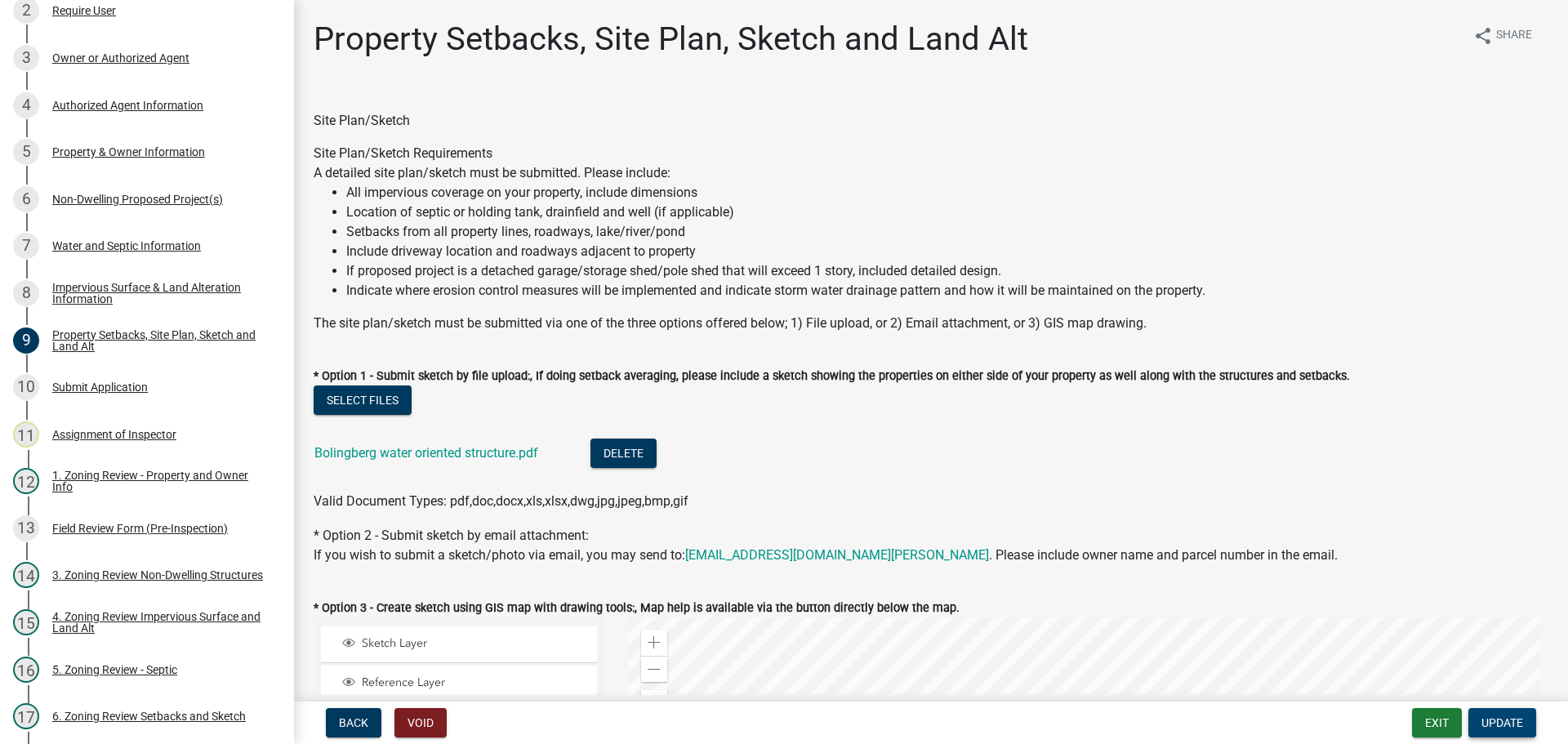
click at [1493, 723] on span "Update" at bounding box center [1502, 722] width 42 height 13
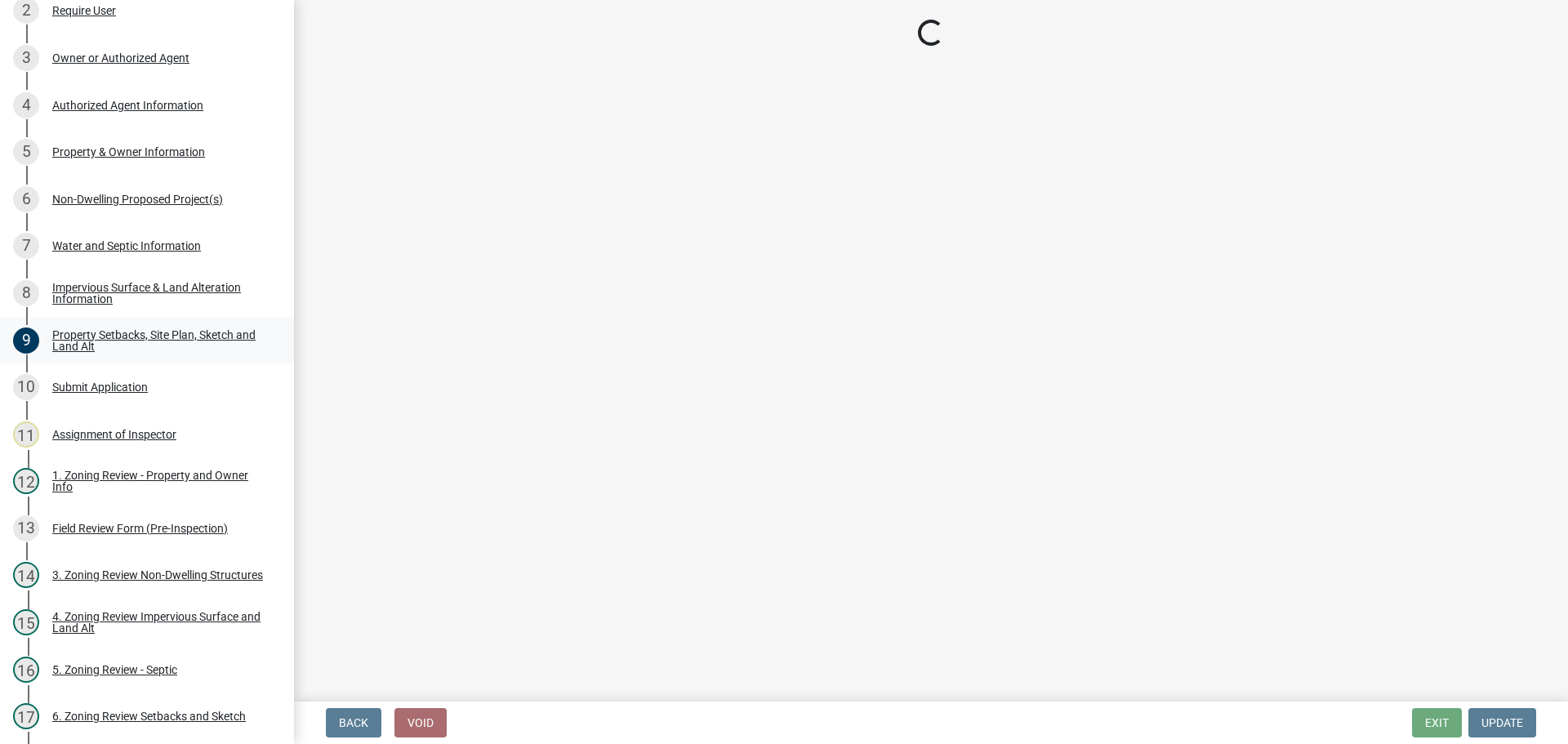
select select "e59fcb53-d9ed-466f-8c3e-33bb35216820"
select select "74b00539-a6f1-4ef6-a890-a22a5fa5fedf"
select select "bbe3a6c5-1893-4527-8578-ada07a3b8ea5"
select select "c0b6e50c-983d-48c1-a910-e8bd43c13b77"
select select "97c9e5a4-d35f-4903-ad68-b764687ac9e9"
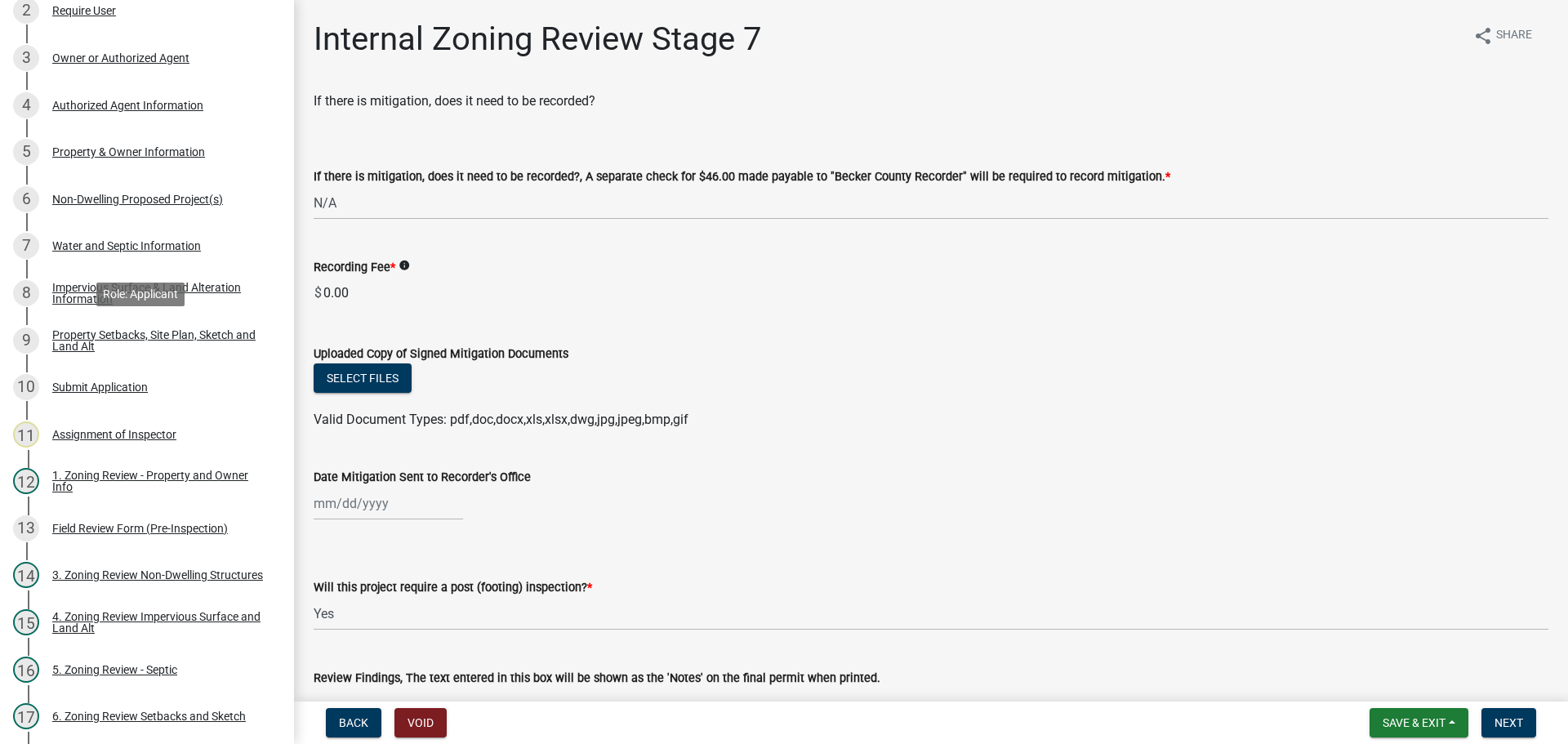
click at [142, 329] on div "Property Setbacks, Site Plan, Sketch and Land Alt" at bounding box center [160, 341] width 215 height 23
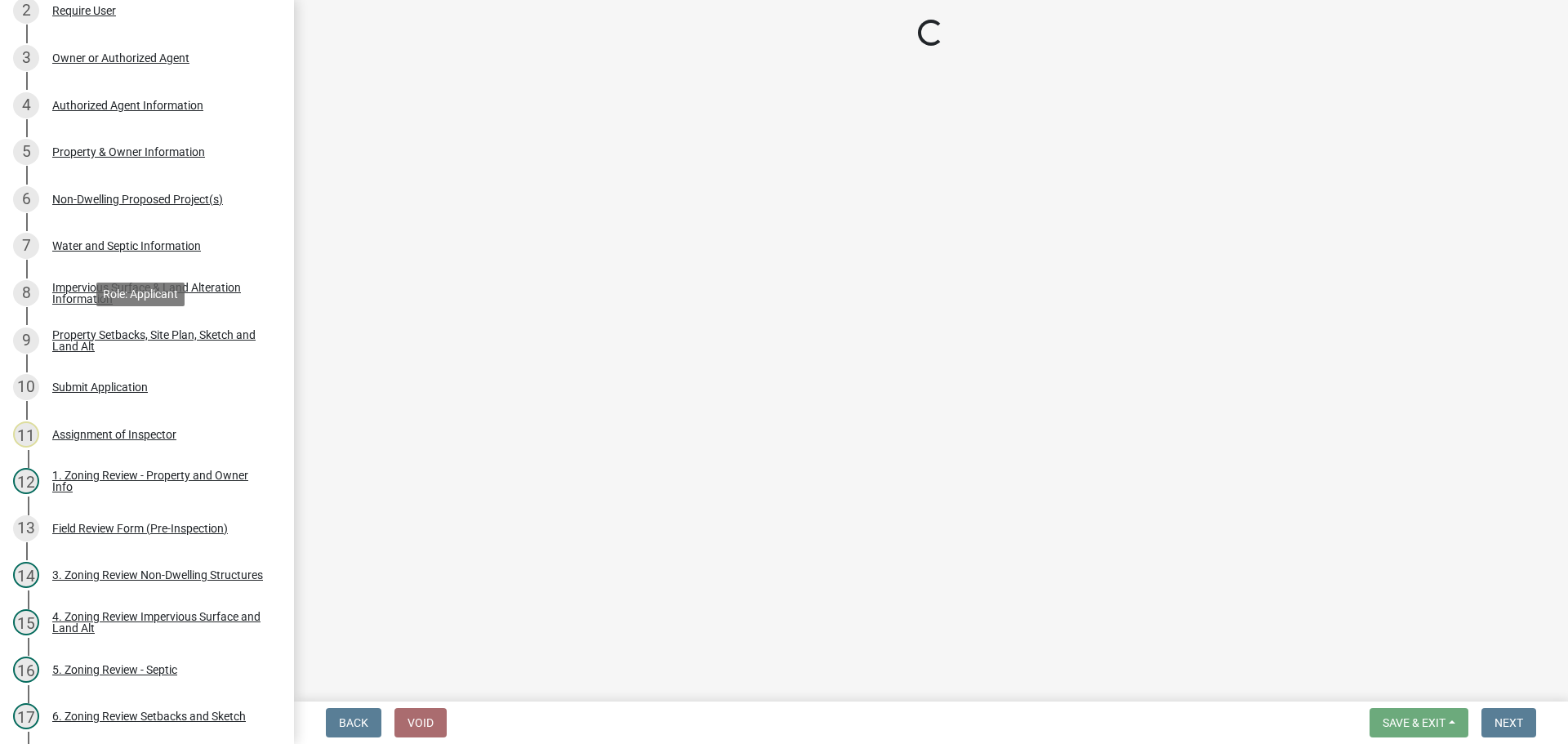
select select "7b13c63f-e699-4112-b373-98fbd28ec536"
select select "a77c8b34-a853-40c2-84a8-4432337997ad"
select select "b56a4575-9846-47cf-8067-c59a4853da22"
select select "b9185151-7fec-488a-a719-f11a93338dbd"
select select "5c3bc124-316a-4e31-81ed-fa9247a28fef"
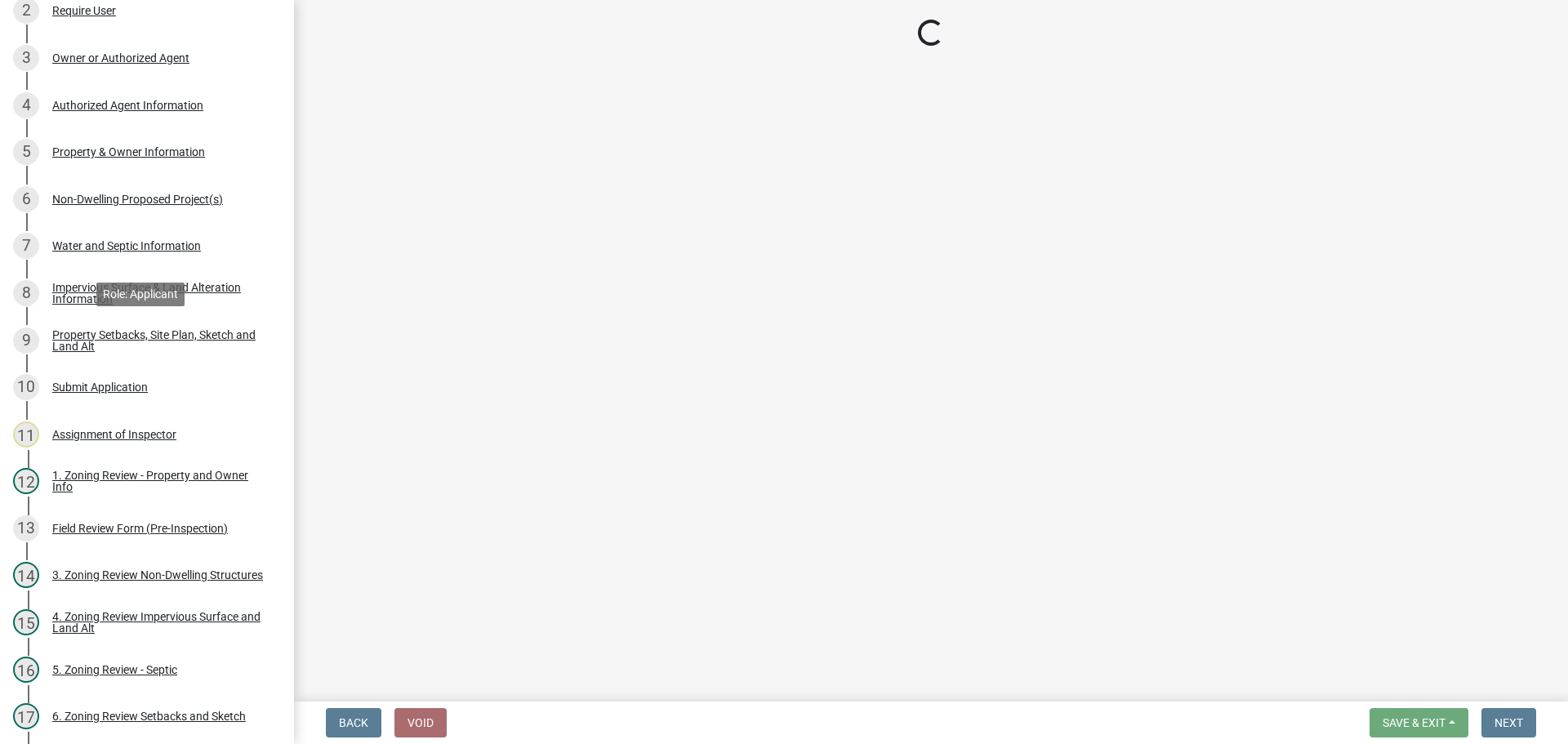
select select "aa6c7ffd-a452-4f17-af46-2abaeaed4180"
select select "b98836ba-4715-455d-97ab-be9a9df498a8"
select select "d61e3758-d187-40af-a435-5e09c3f3d509"
select select "c8b8ea71-7088-4e87-a493-7bc88cc2835b"
select select "133211ff-91ce-4a0a-9235-b48a7e2069a0"
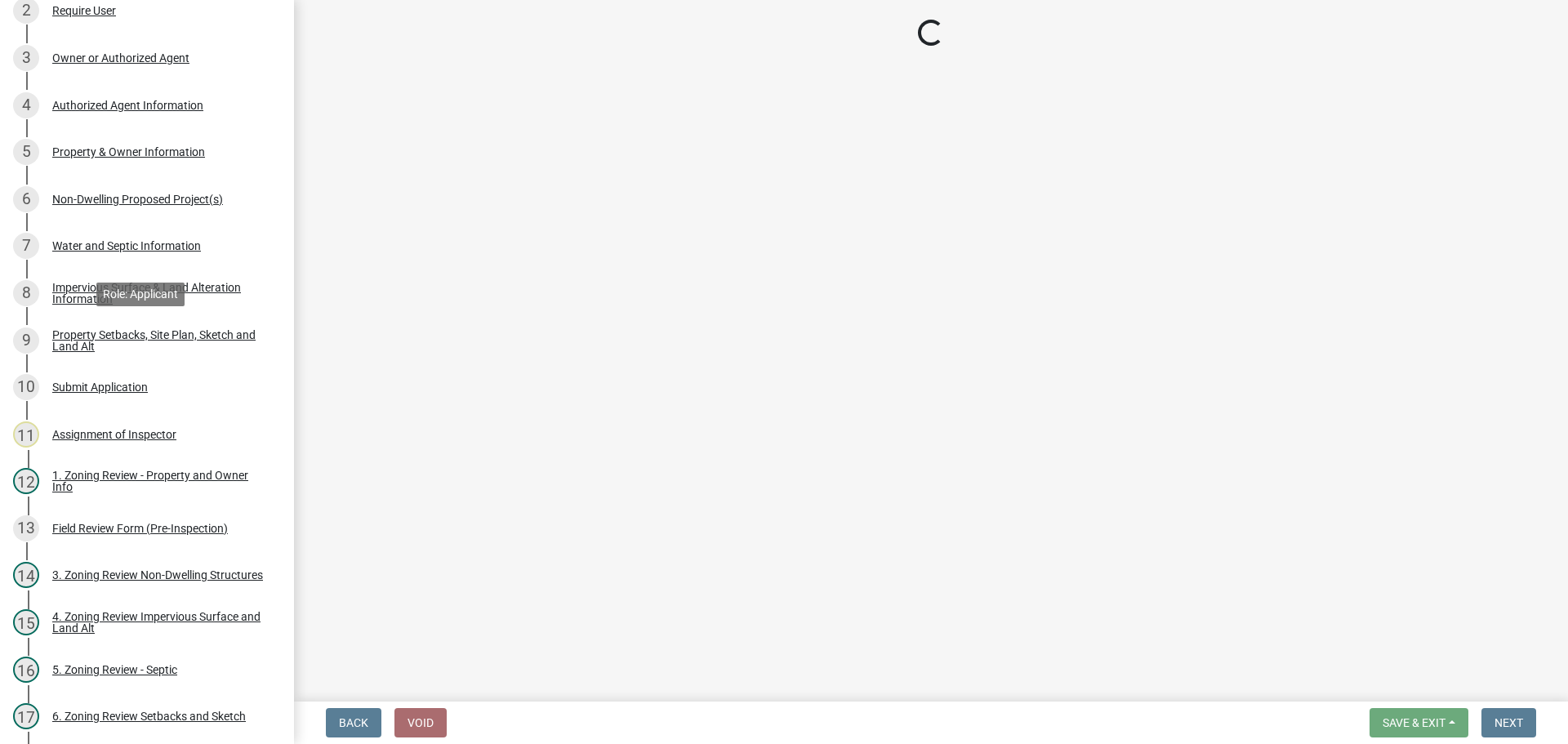
select select "19d13e65-c93d-443e-910a-7a17299544cc"
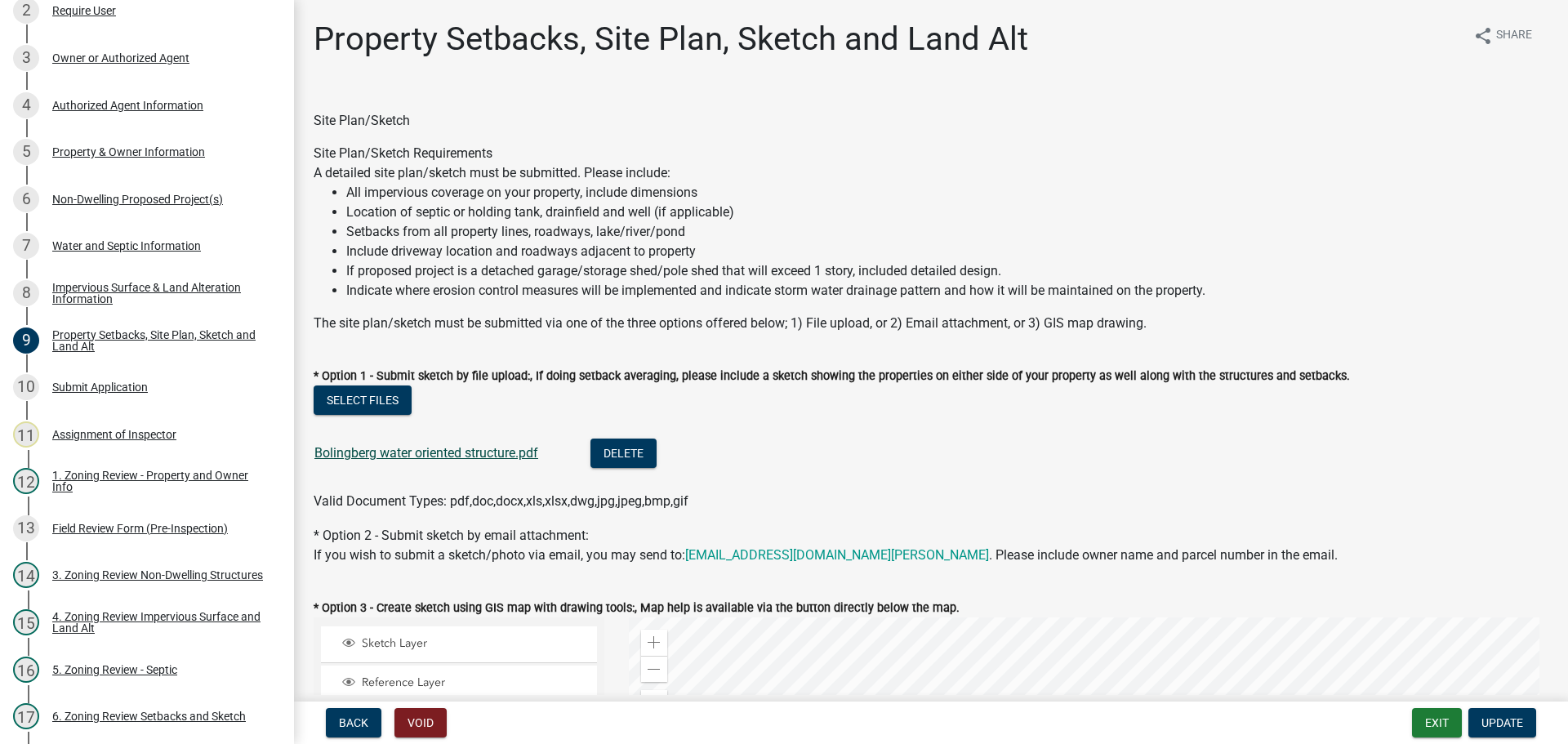
click at [452, 446] on link "Bolingberg water oriented structure.pdf" at bounding box center [426, 452] width 224 height 16
